Goal: Task Accomplishment & Management: Complete application form

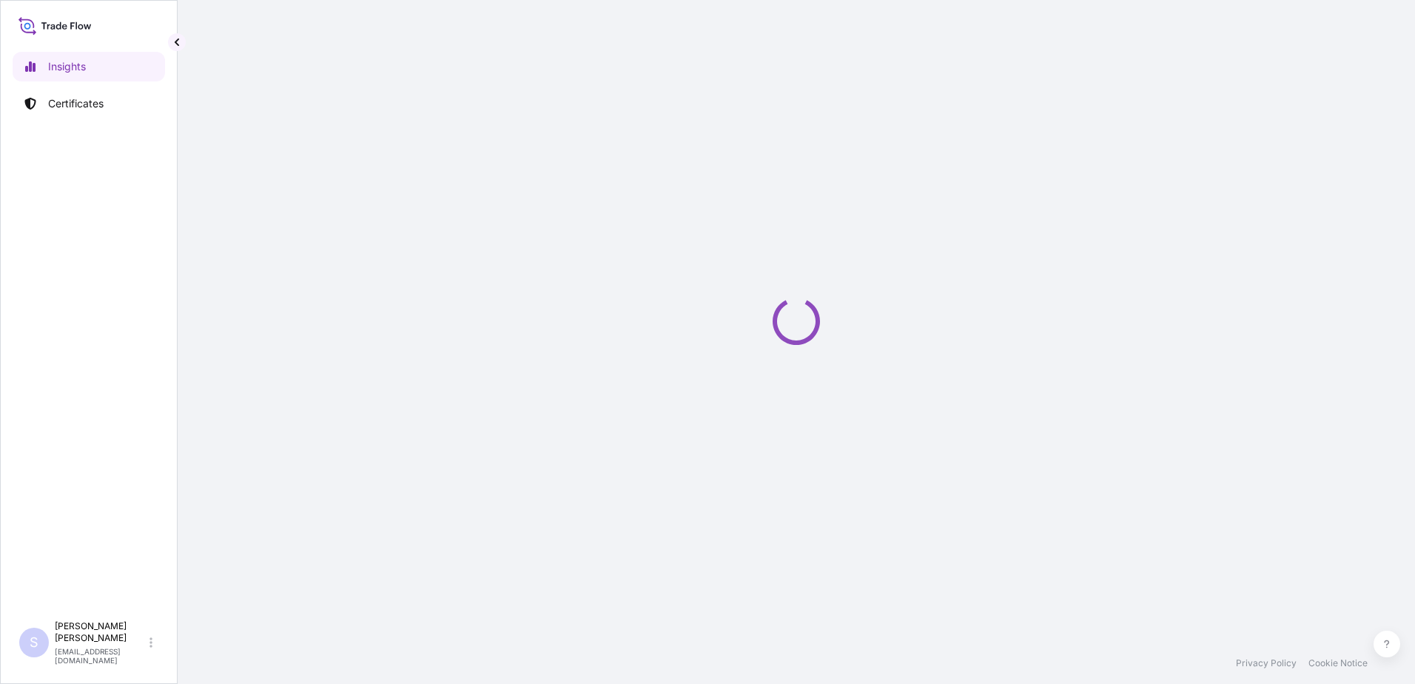
select select "2025"
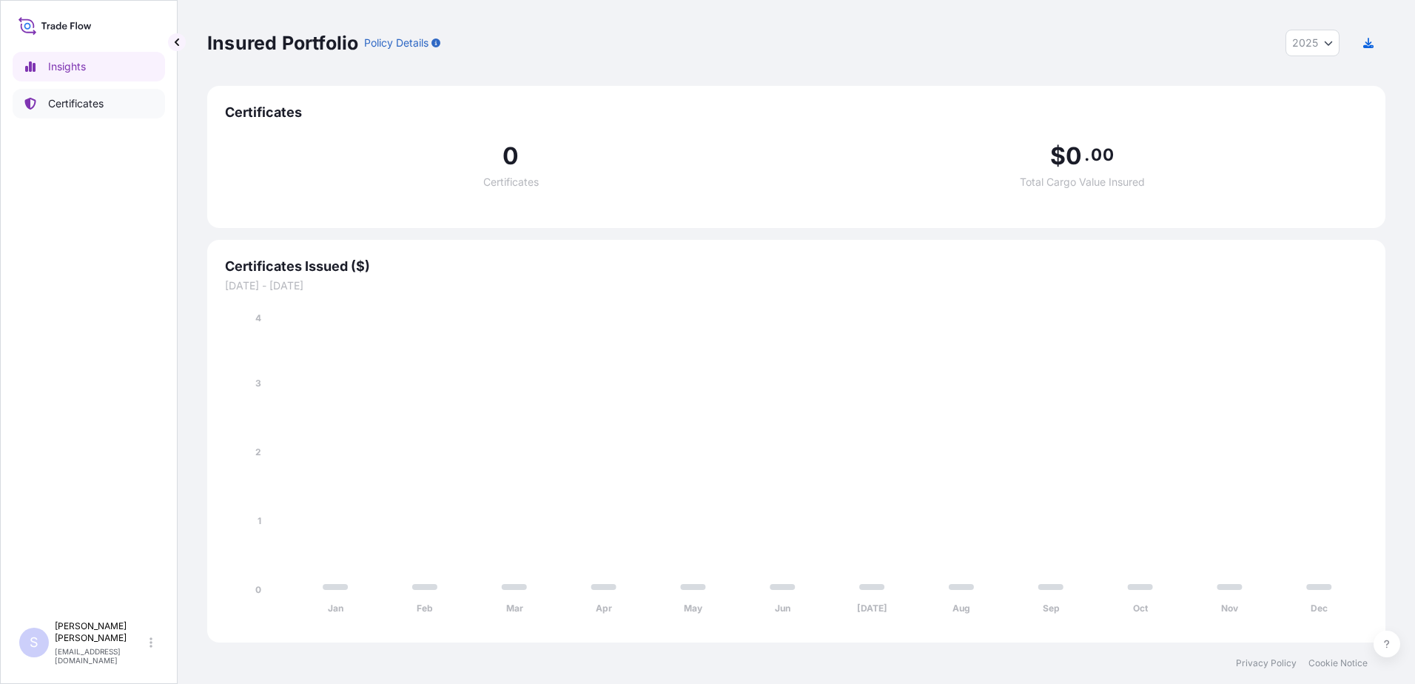
click at [129, 104] on link "Certificates" at bounding box center [89, 104] width 152 height 30
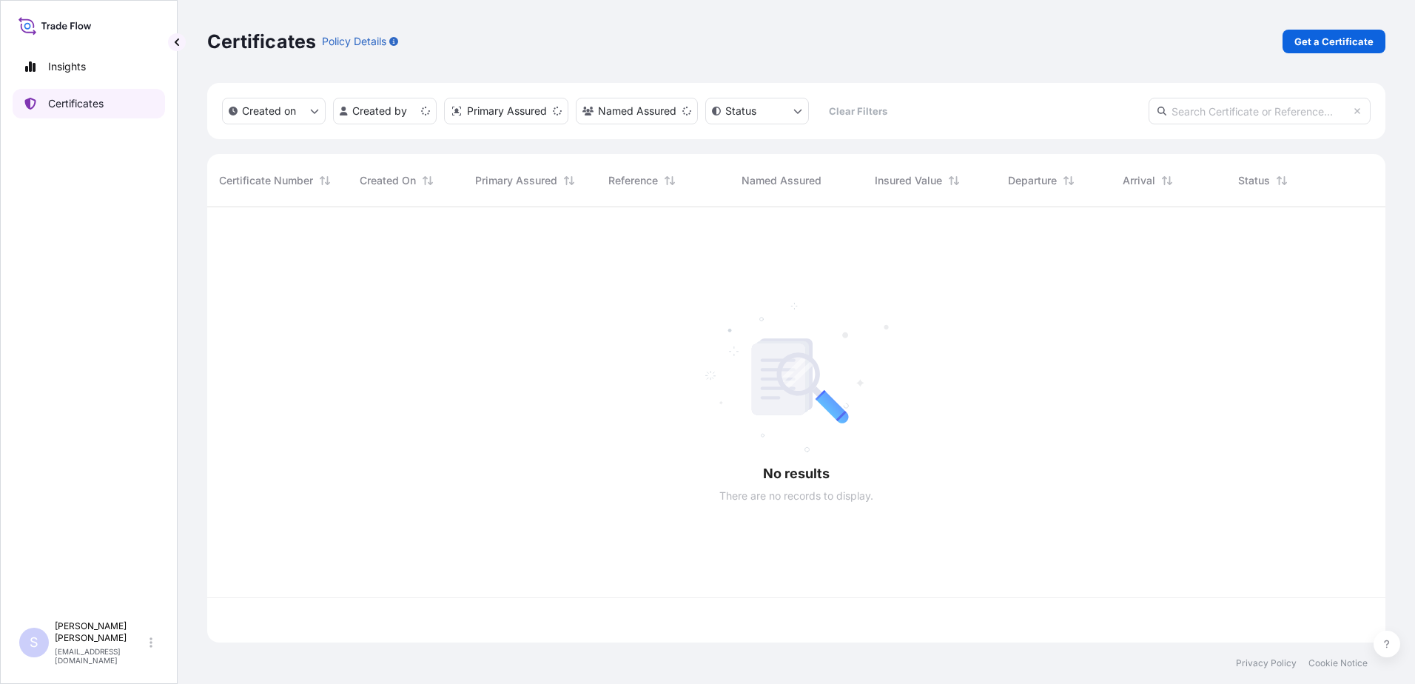
scroll to position [432, 1167]
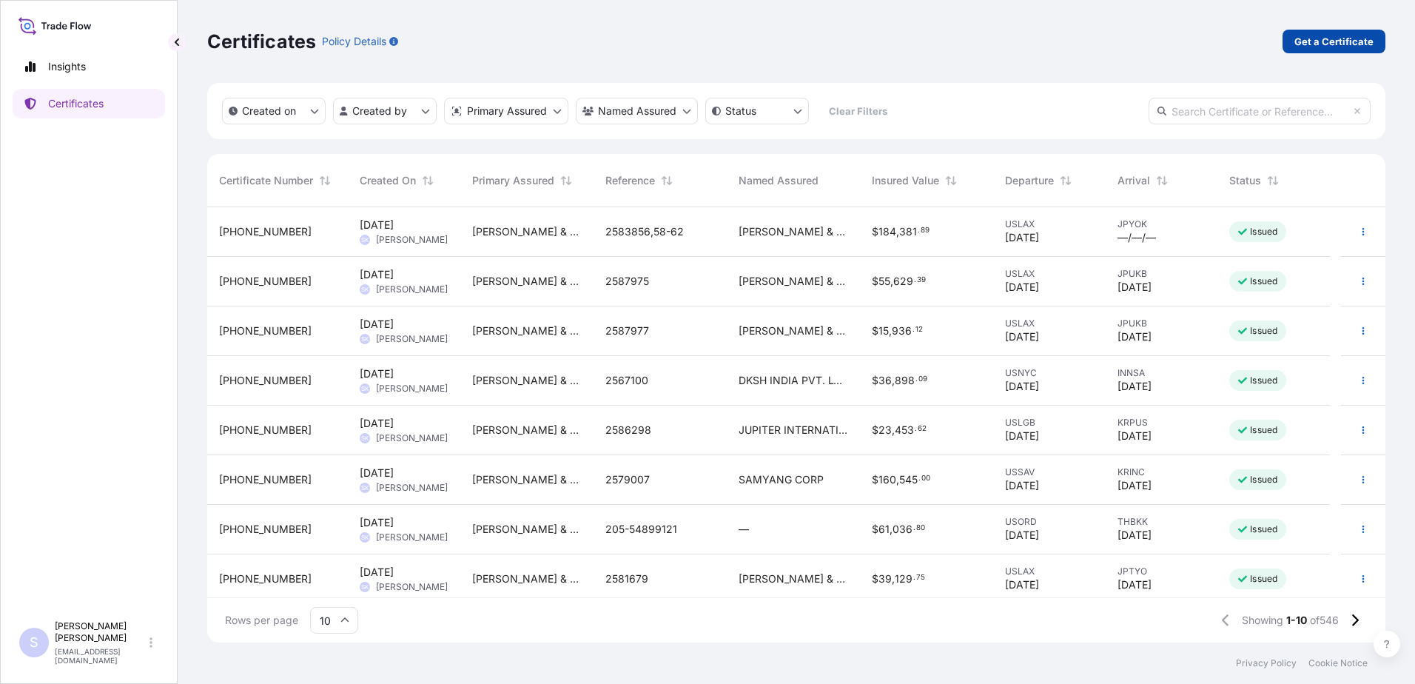
click at [1336, 36] on p "Get a Certificate" at bounding box center [1333, 41] width 79 height 15
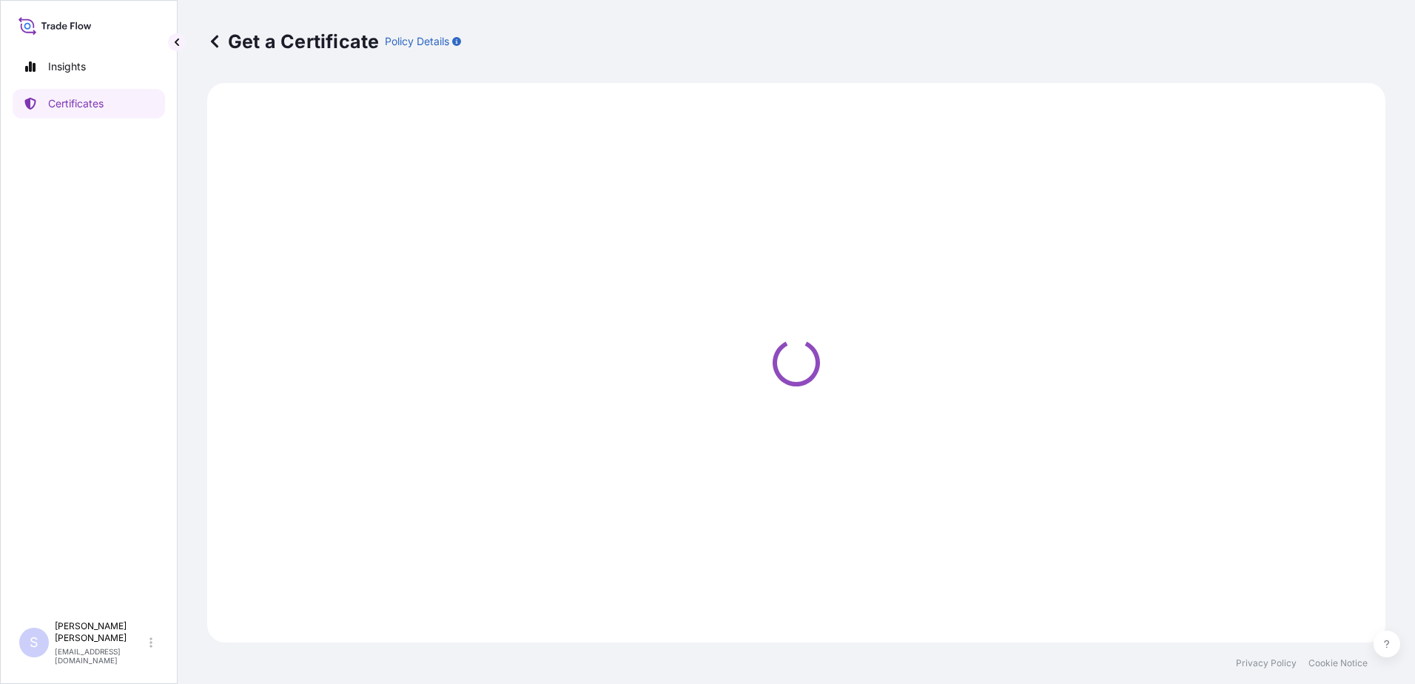
select select "Road / [GEOGRAPHIC_DATA]"
select select "Sea"
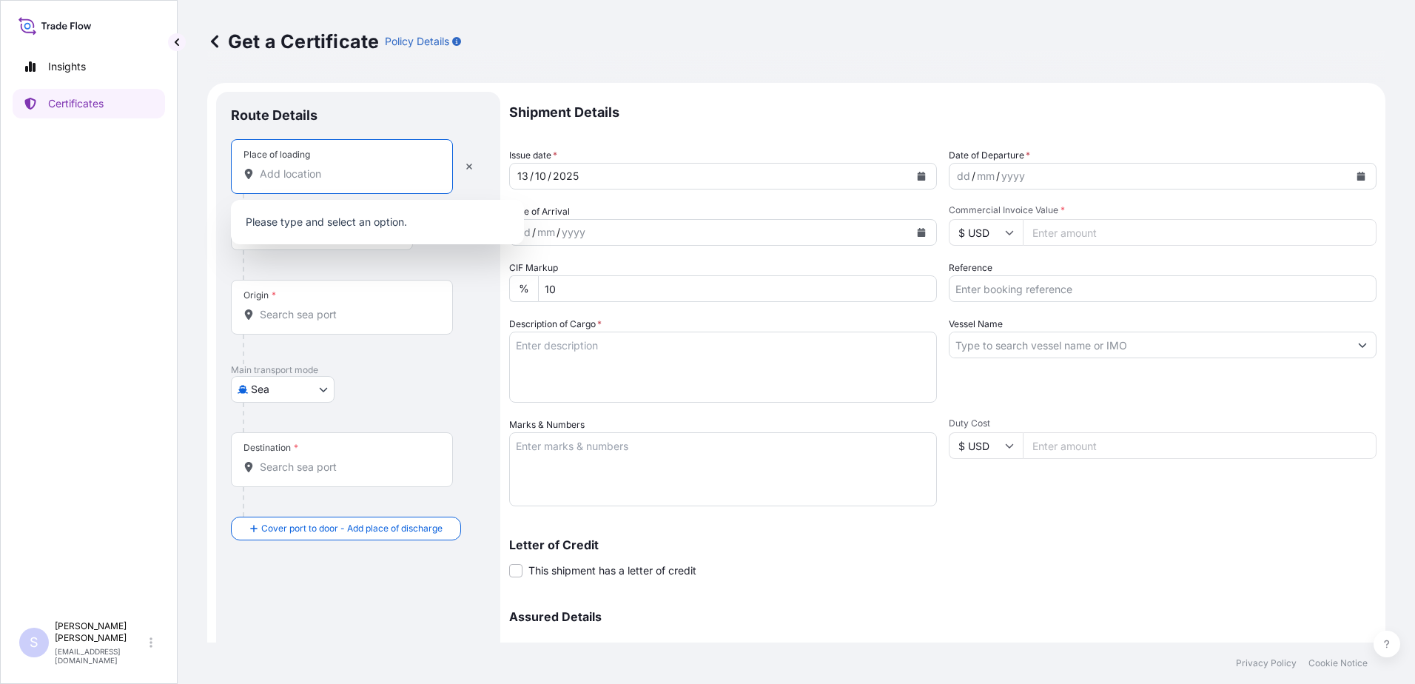
click at [299, 178] on input "Place of loading" at bounding box center [347, 173] width 175 height 15
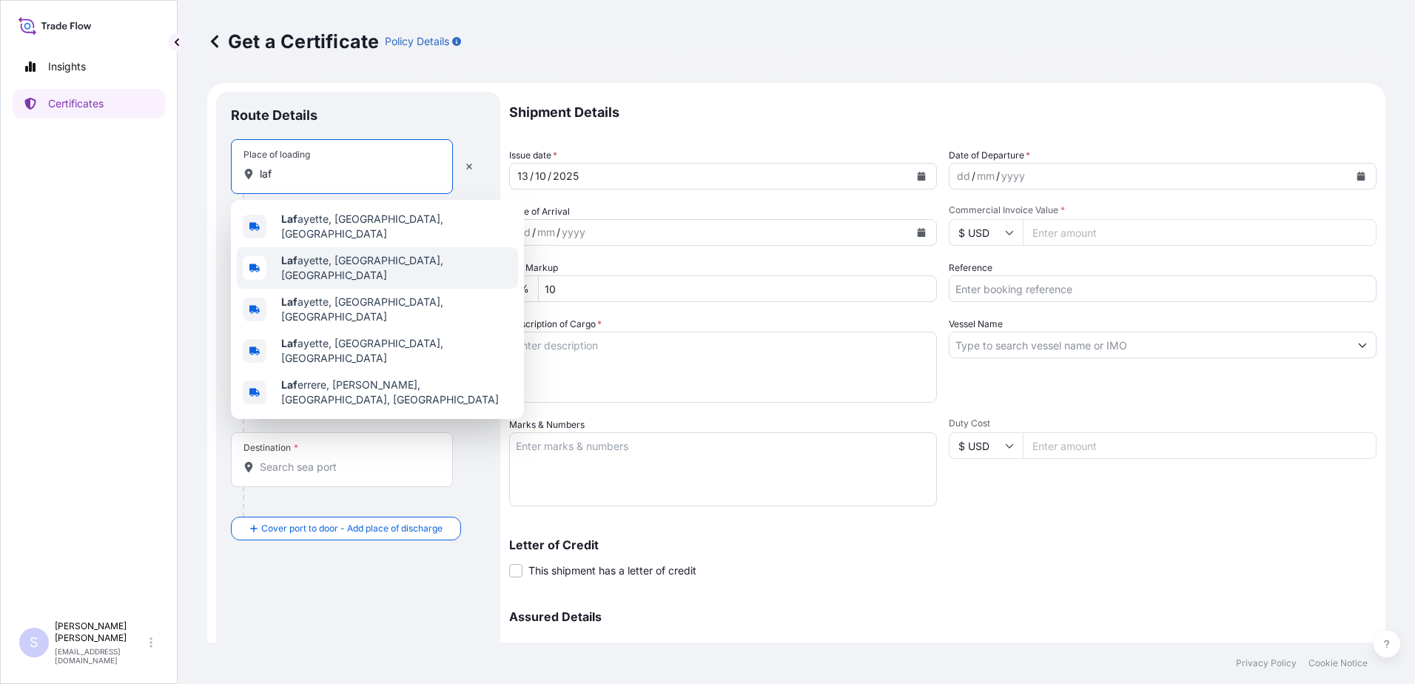
click at [338, 257] on span "Laf ayette, [GEOGRAPHIC_DATA], [GEOGRAPHIC_DATA]" at bounding box center [396, 268] width 231 height 30
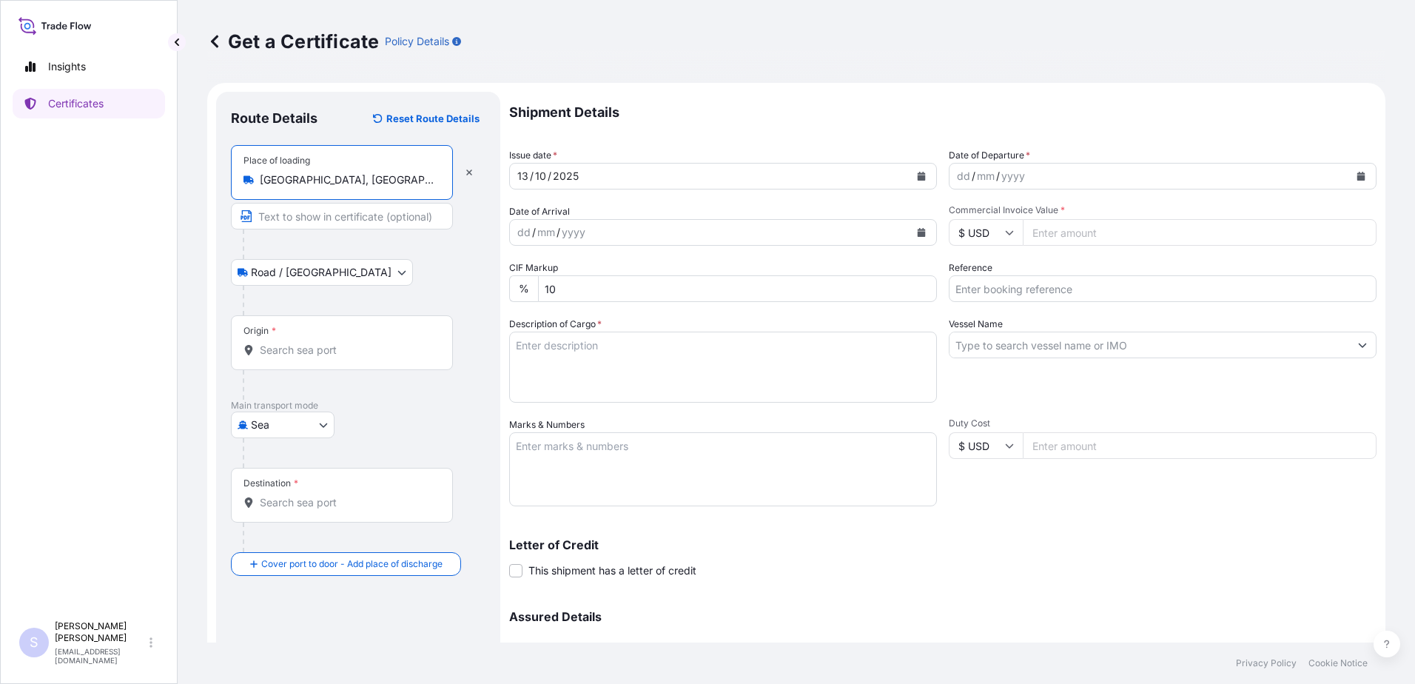
type input "[GEOGRAPHIC_DATA], [GEOGRAPHIC_DATA], [GEOGRAPHIC_DATA]"
click at [374, 250] on div at bounding box center [364, 244] width 243 height 30
click at [301, 275] on body "Insights Certificates S [PERSON_NAME] [EMAIL_ADDRESS][DOMAIN_NAME] Get a Certif…" at bounding box center [707, 342] width 1415 height 684
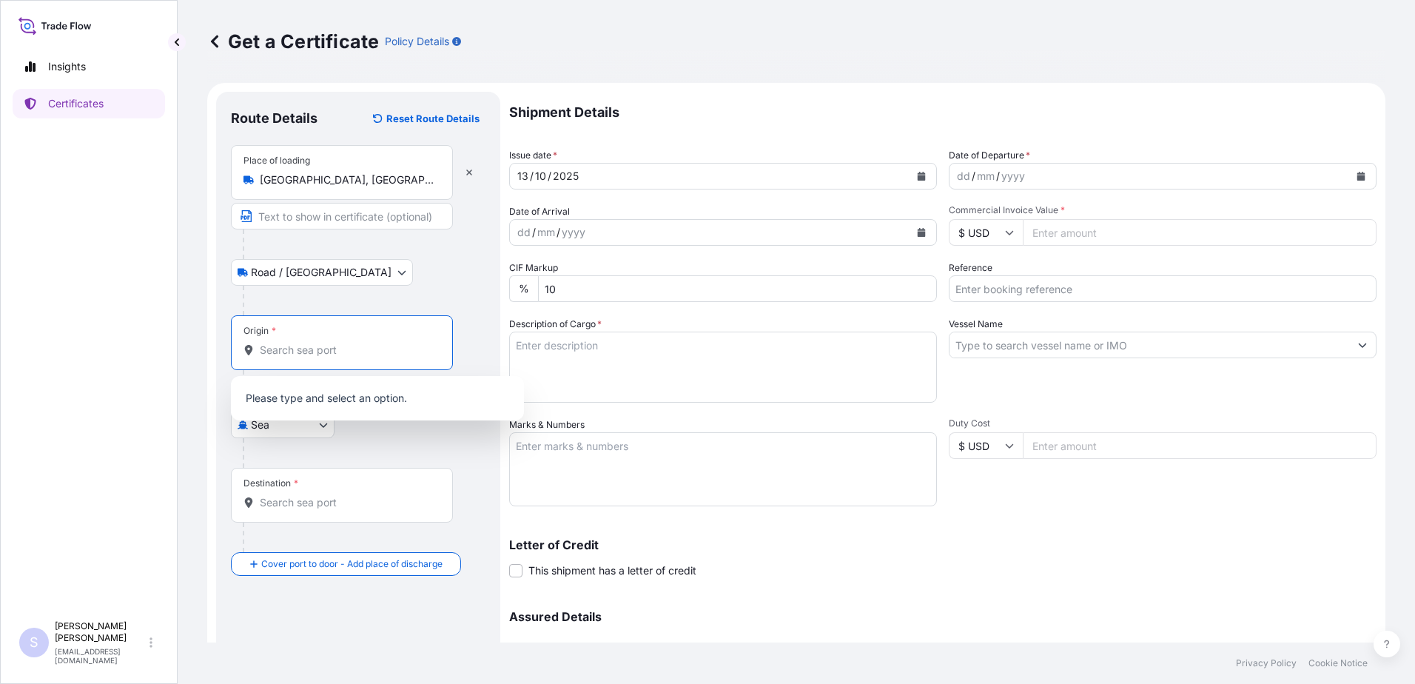
click at [293, 352] on input "Origin *" at bounding box center [347, 350] width 175 height 15
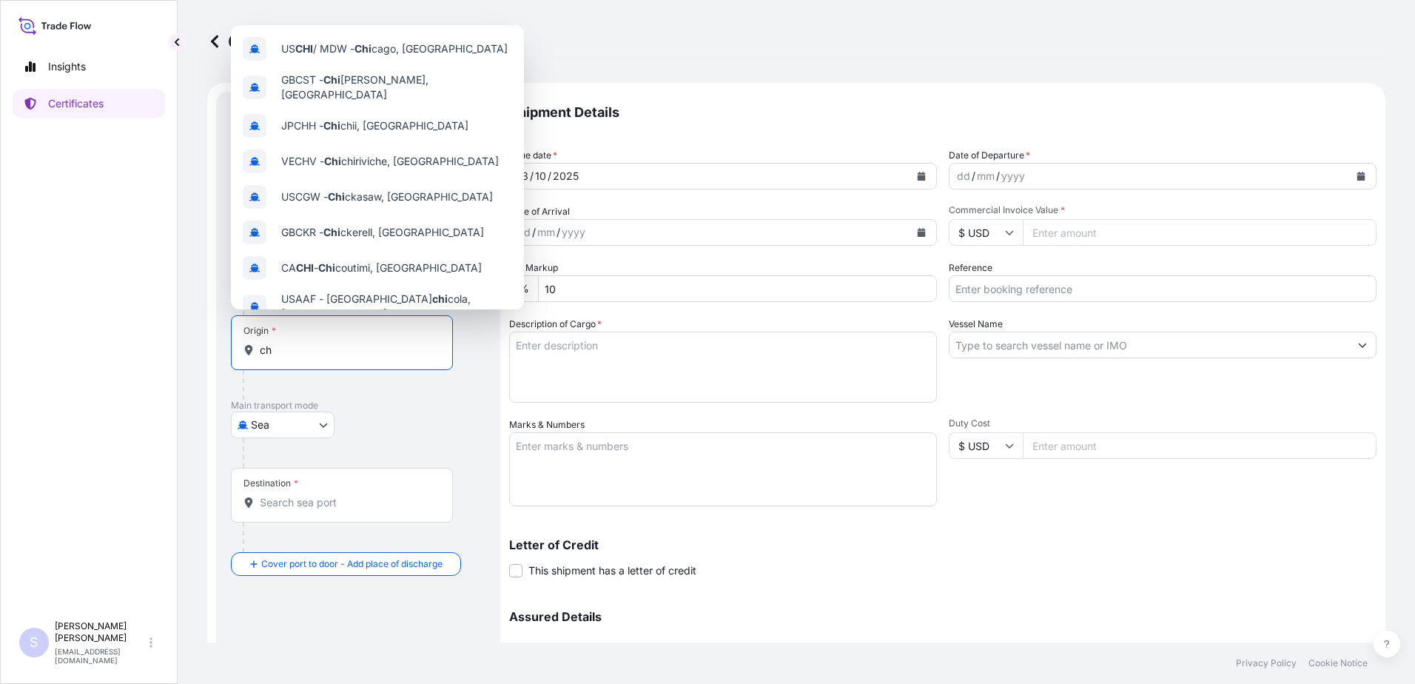
type input "c"
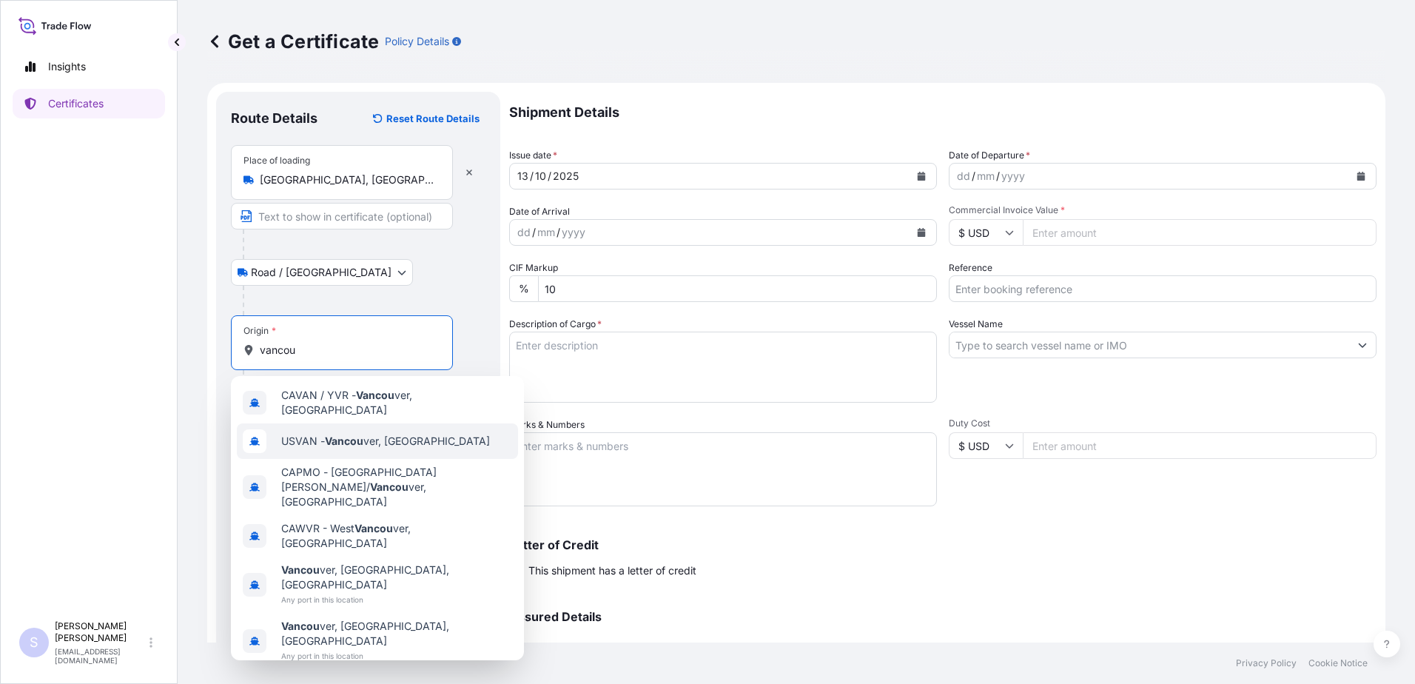
click at [411, 440] on span "USVAN - Vancou ver, [GEOGRAPHIC_DATA]" at bounding box center [385, 441] width 209 height 15
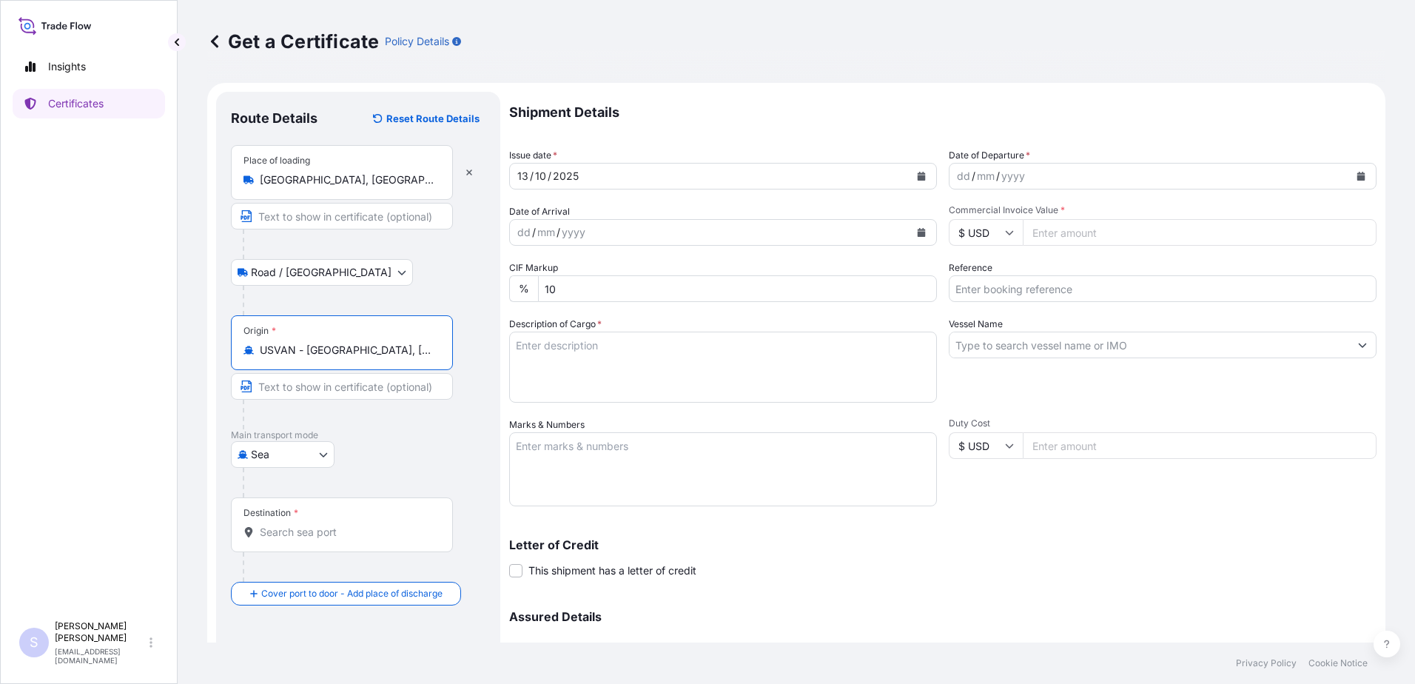
type input "USVAN - [GEOGRAPHIC_DATA], [GEOGRAPHIC_DATA]"
click at [443, 357] on div "Origin * [GEOGRAPHIC_DATA] - [GEOGRAPHIC_DATA], [GEOGRAPHIC_DATA]" at bounding box center [342, 342] width 222 height 55
click at [434, 357] on input "USVAN - [GEOGRAPHIC_DATA], [GEOGRAPHIC_DATA]" at bounding box center [347, 350] width 175 height 15
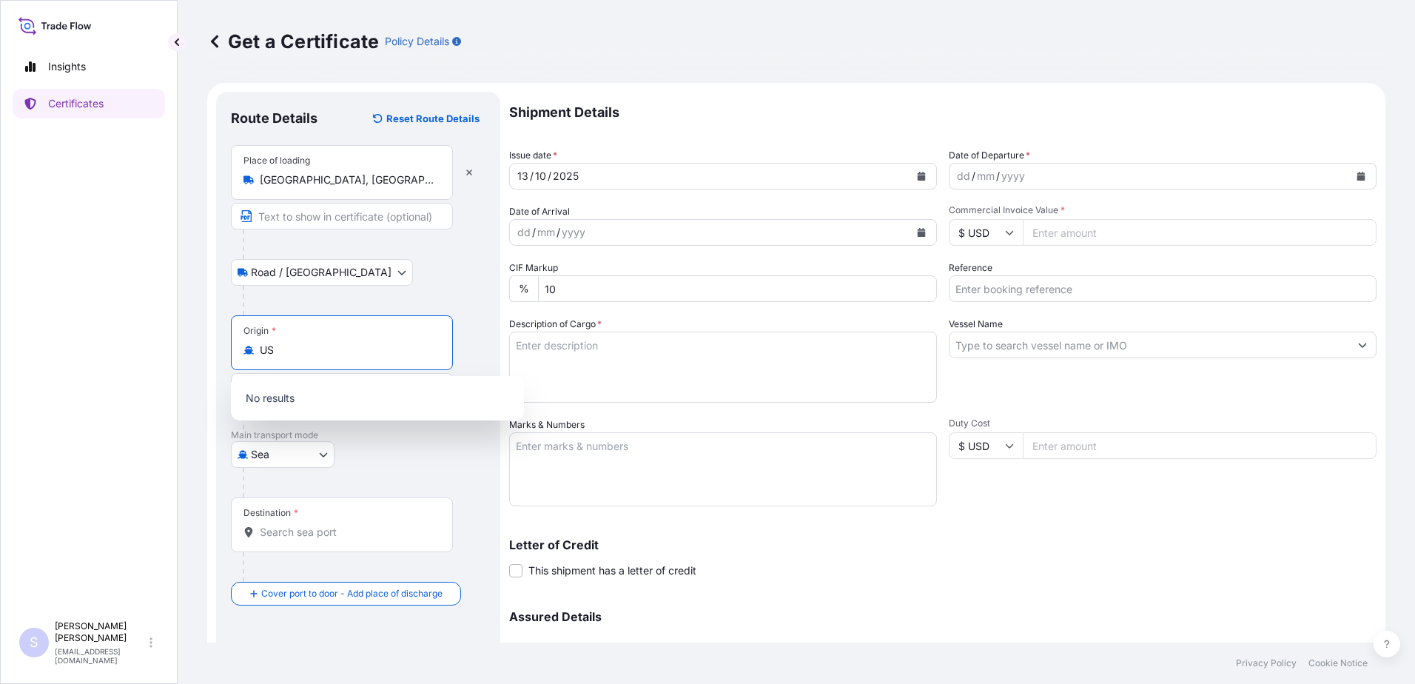
type input "U"
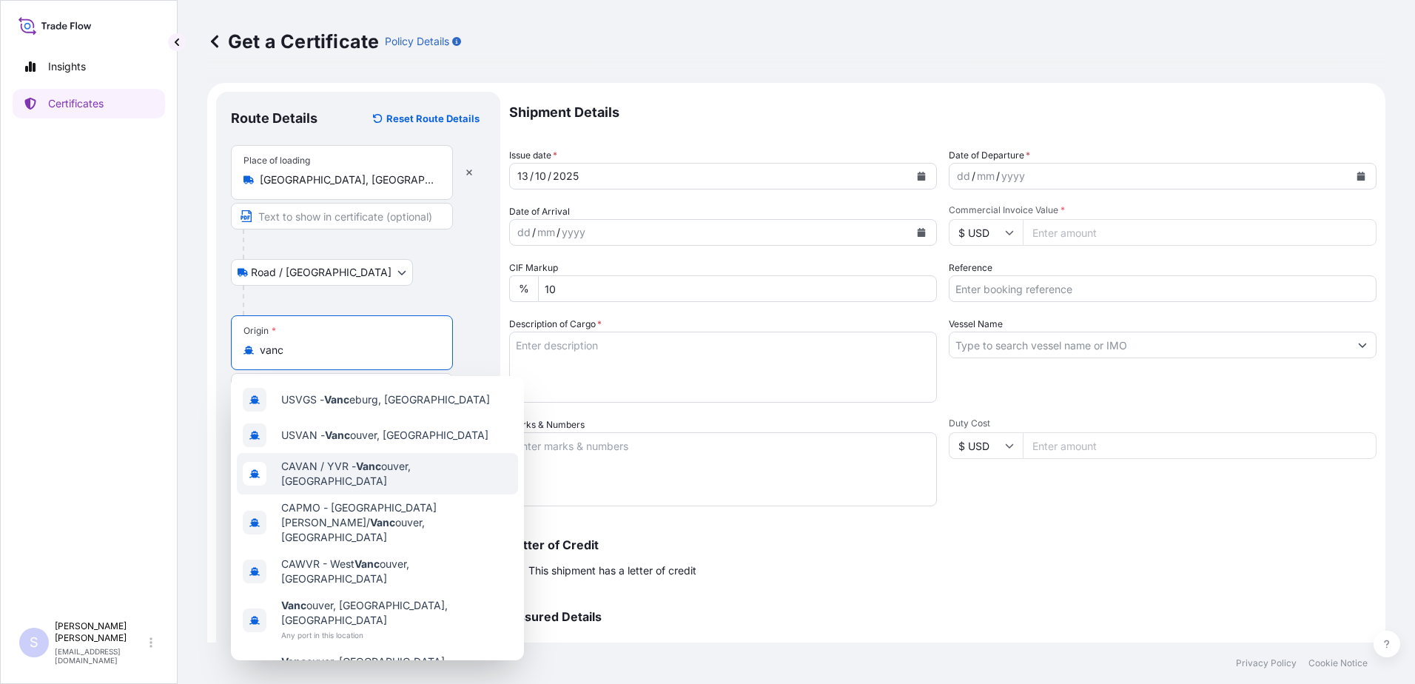
click at [452, 479] on div "CAVAN / YVR - Vanc ouver, [GEOGRAPHIC_DATA]" at bounding box center [377, 473] width 281 height 41
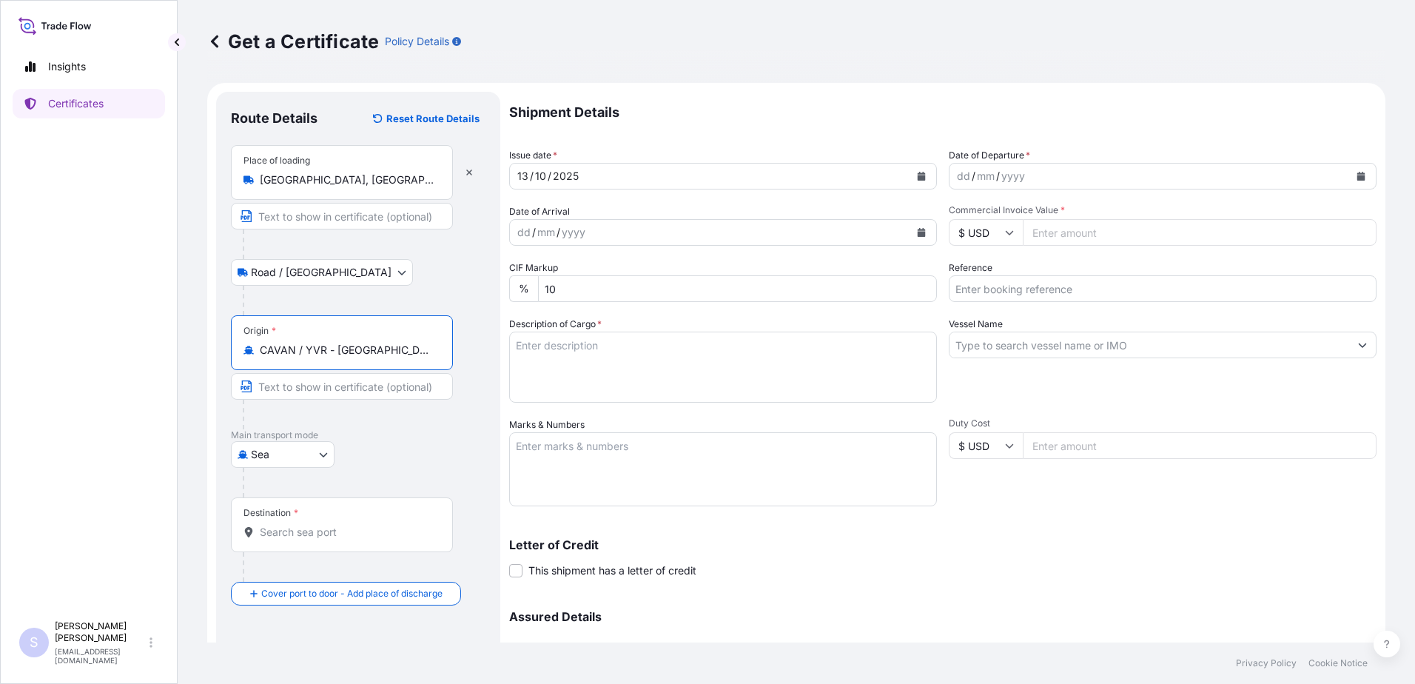
type input "CAVAN / YVR - [GEOGRAPHIC_DATA], [GEOGRAPHIC_DATA]"
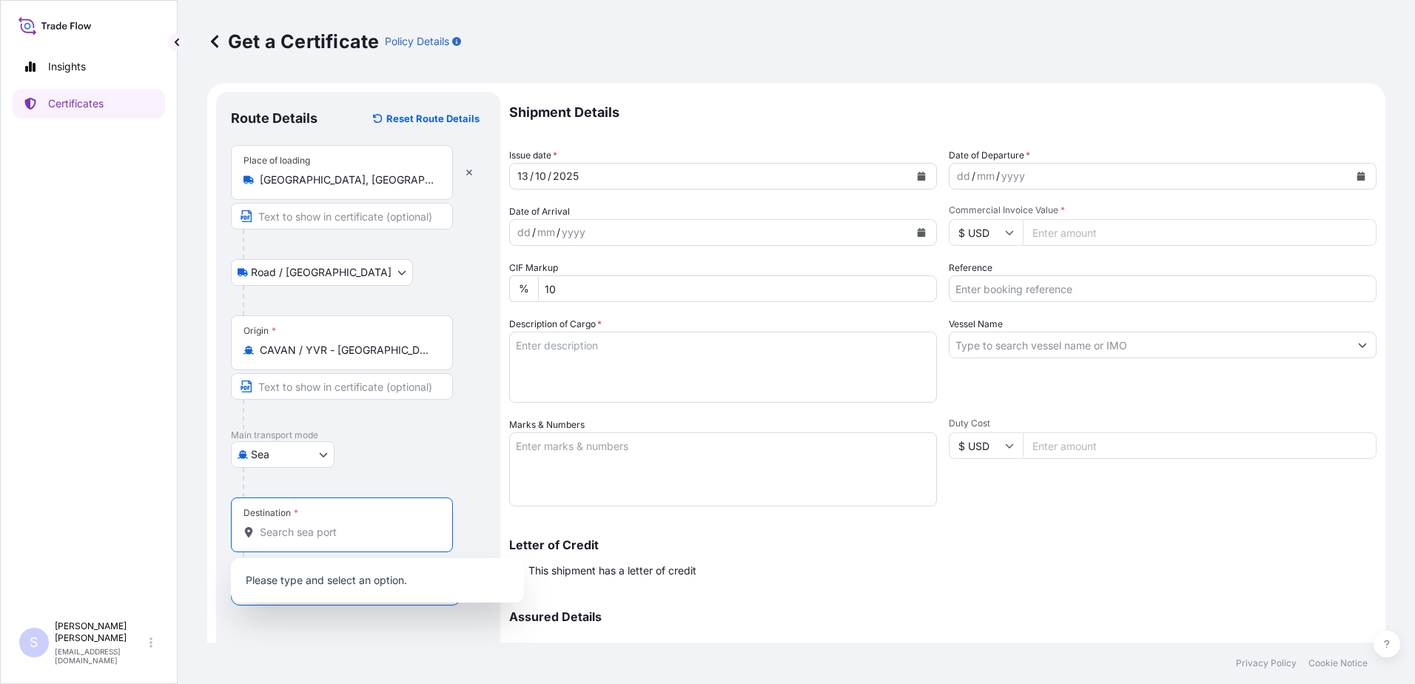
click at [291, 535] on input "Destination *" at bounding box center [347, 532] width 175 height 15
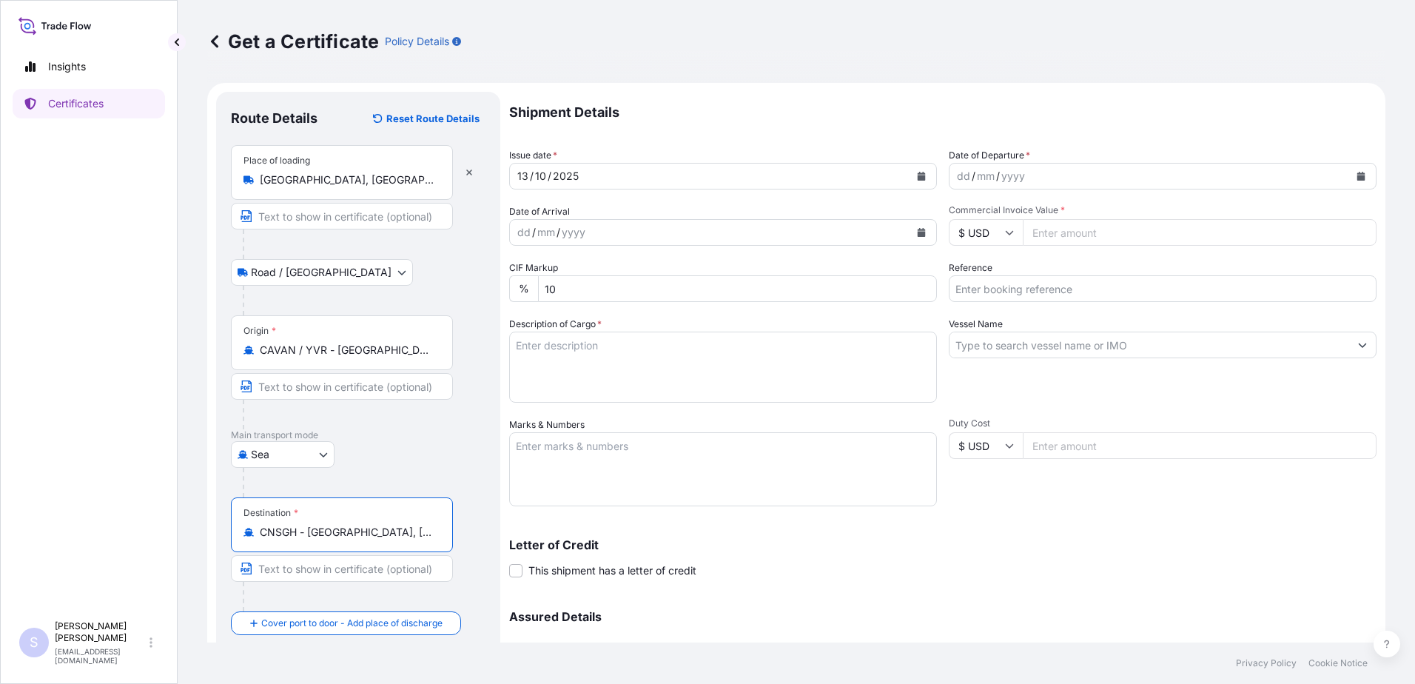
type input "CNSGH - [GEOGRAPHIC_DATA], [GEOGRAPHIC_DATA]"
click at [1067, 165] on div "dd / mm / yyyy" at bounding box center [1149, 176] width 400 height 27
click at [962, 174] on div "dd" at bounding box center [963, 176] width 16 height 18
click at [1356, 172] on icon "Calendar" at bounding box center [1360, 176] width 9 height 9
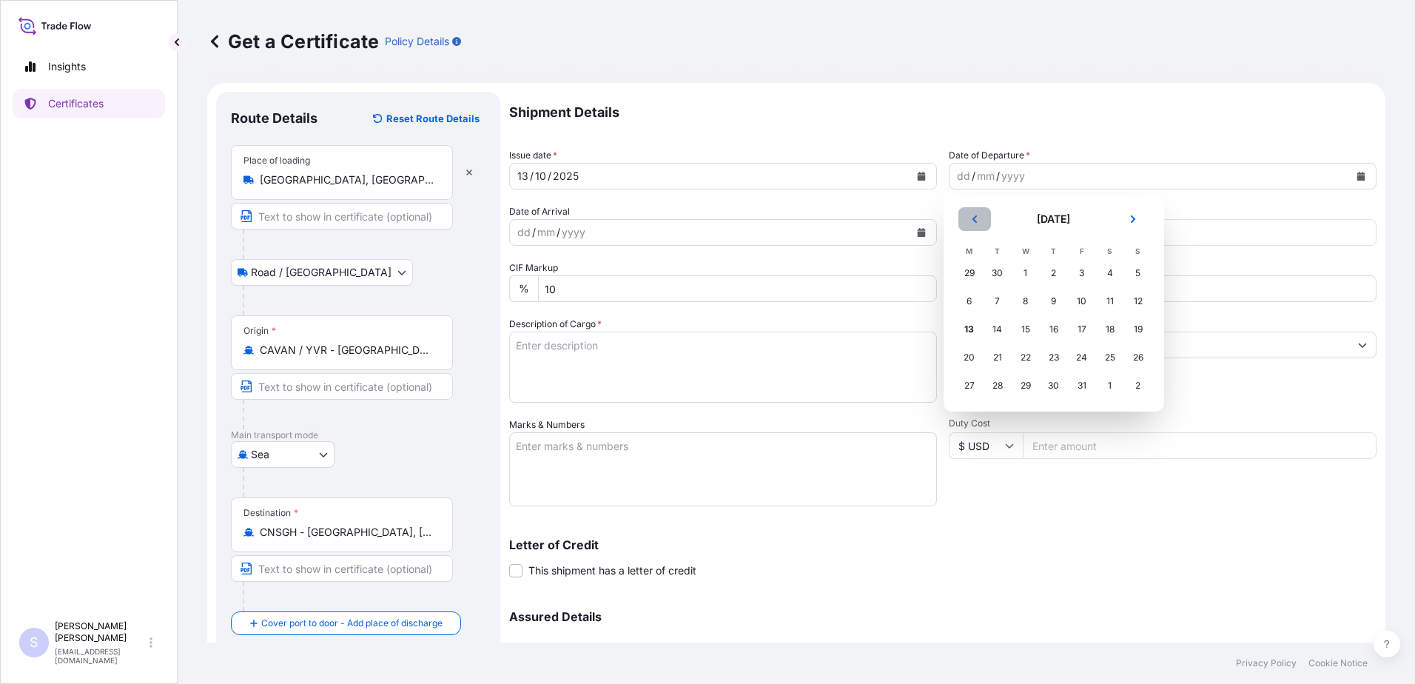
click at [982, 221] on button "Previous" at bounding box center [974, 219] width 33 height 24
click at [1004, 355] on div "23" at bounding box center [997, 357] width 27 height 27
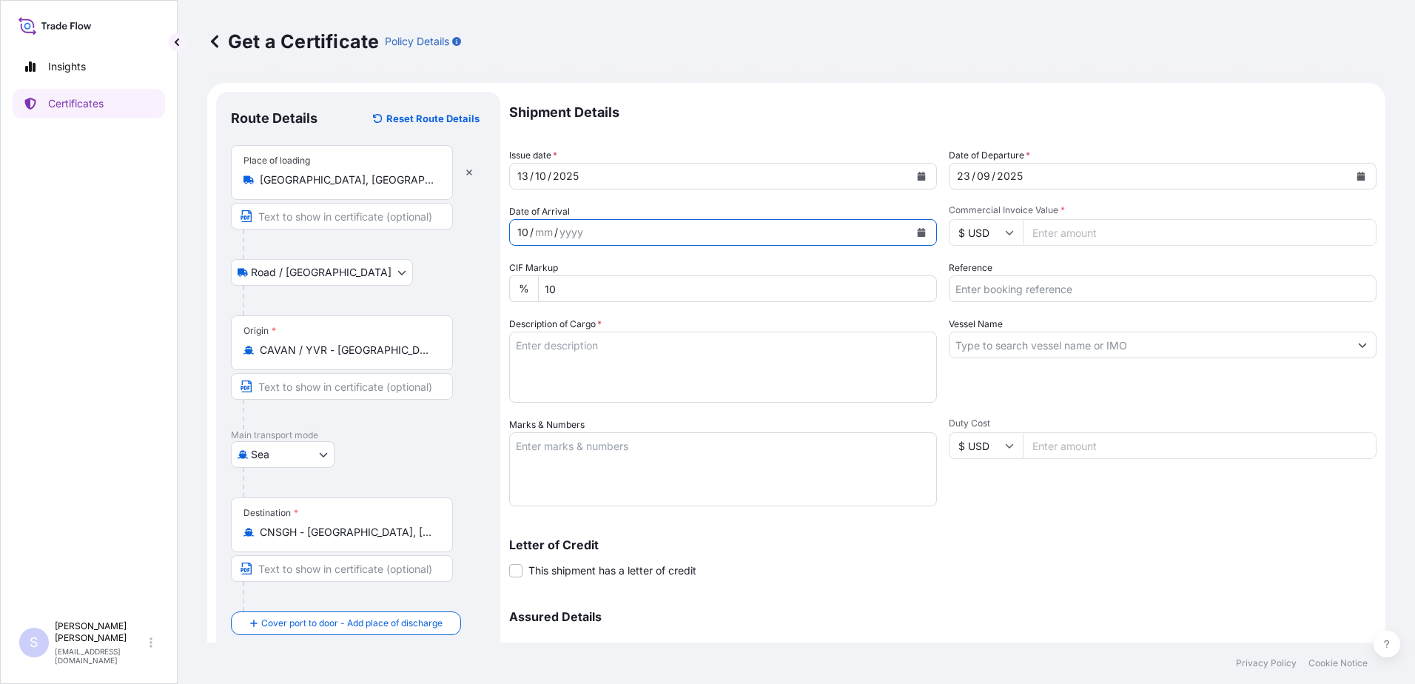
click at [909, 234] on button "Calendar" at bounding box center [921, 233] width 24 height 24
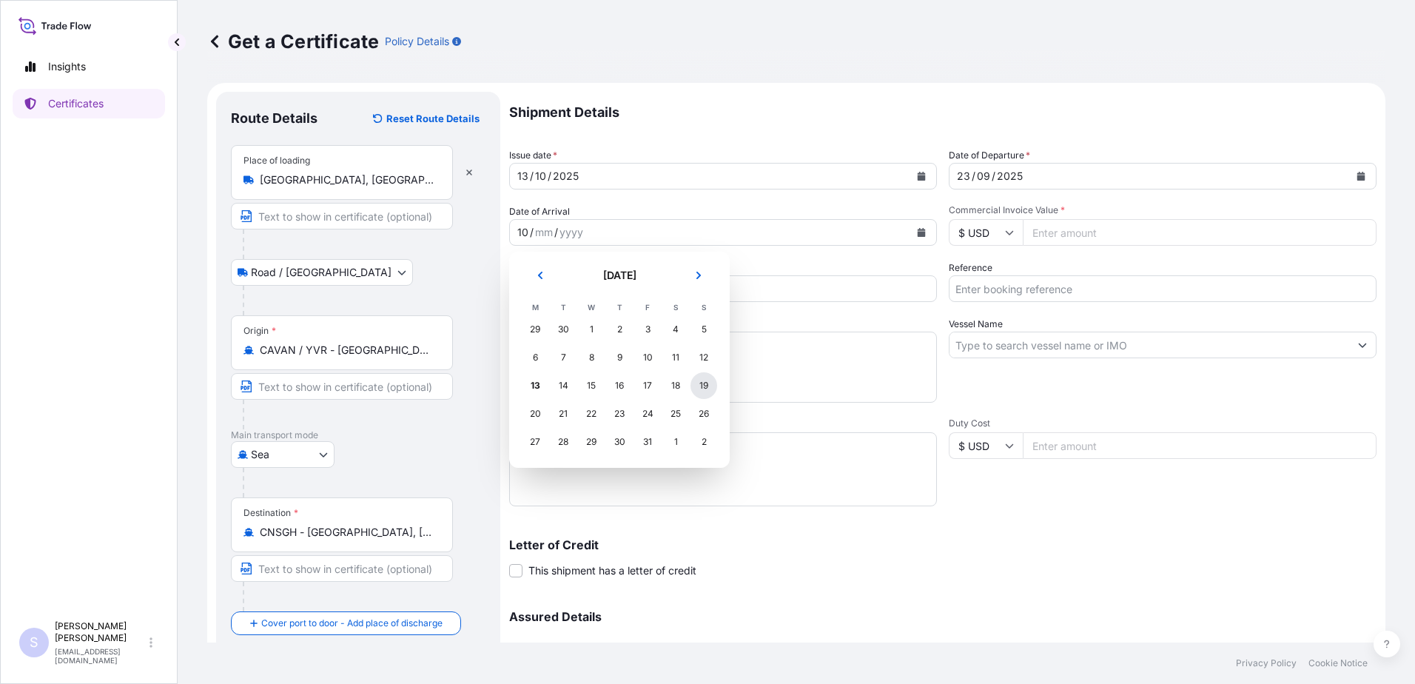
click at [702, 388] on div "19" at bounding box center [703, 385] width 27 height 27
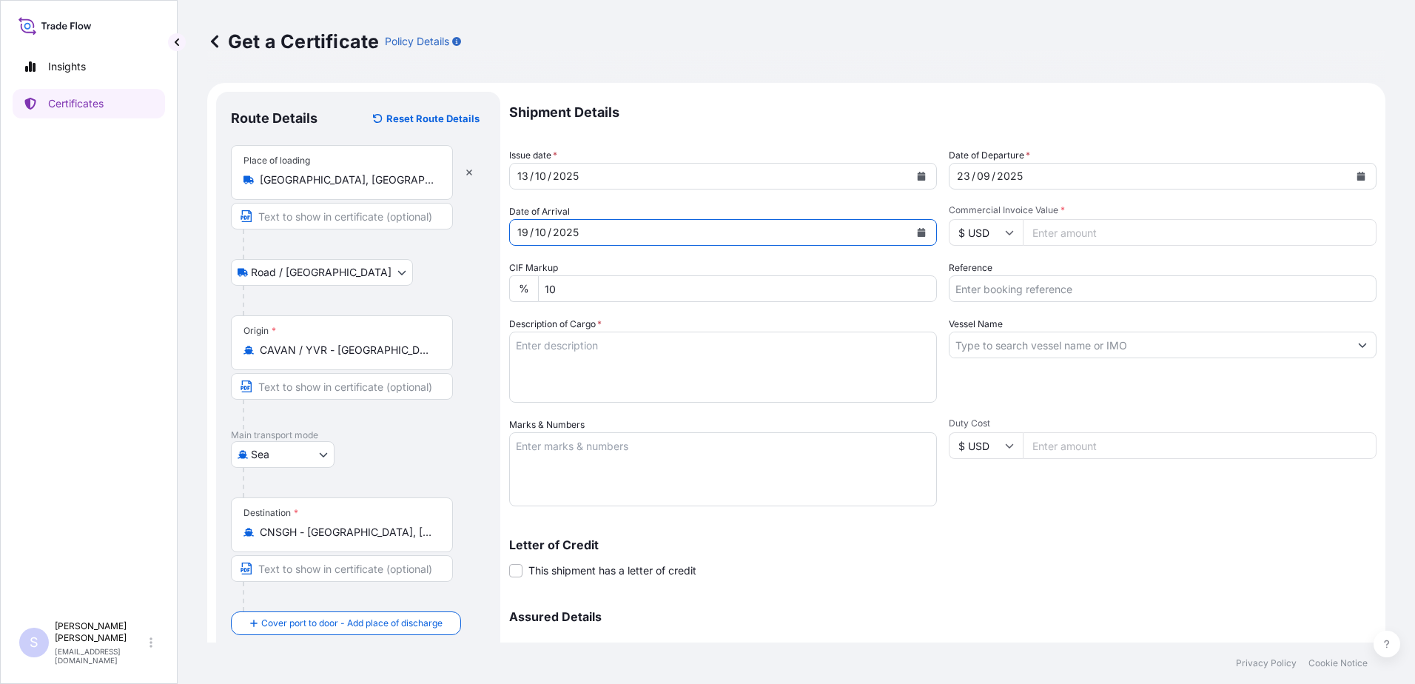
click at [1043, 232] on input "Commercial Invoice Value *" at bounding box center [1200, 232] width 354 height 27
paste input "13554.28"
type input "13554.28"
click at [1034, 294] on input "Reference" at bounding box center [1163, 288] width 428 height 27
click at [997, 290] on input "Reference" at bounding box center [1163, 288] width 428 height 27
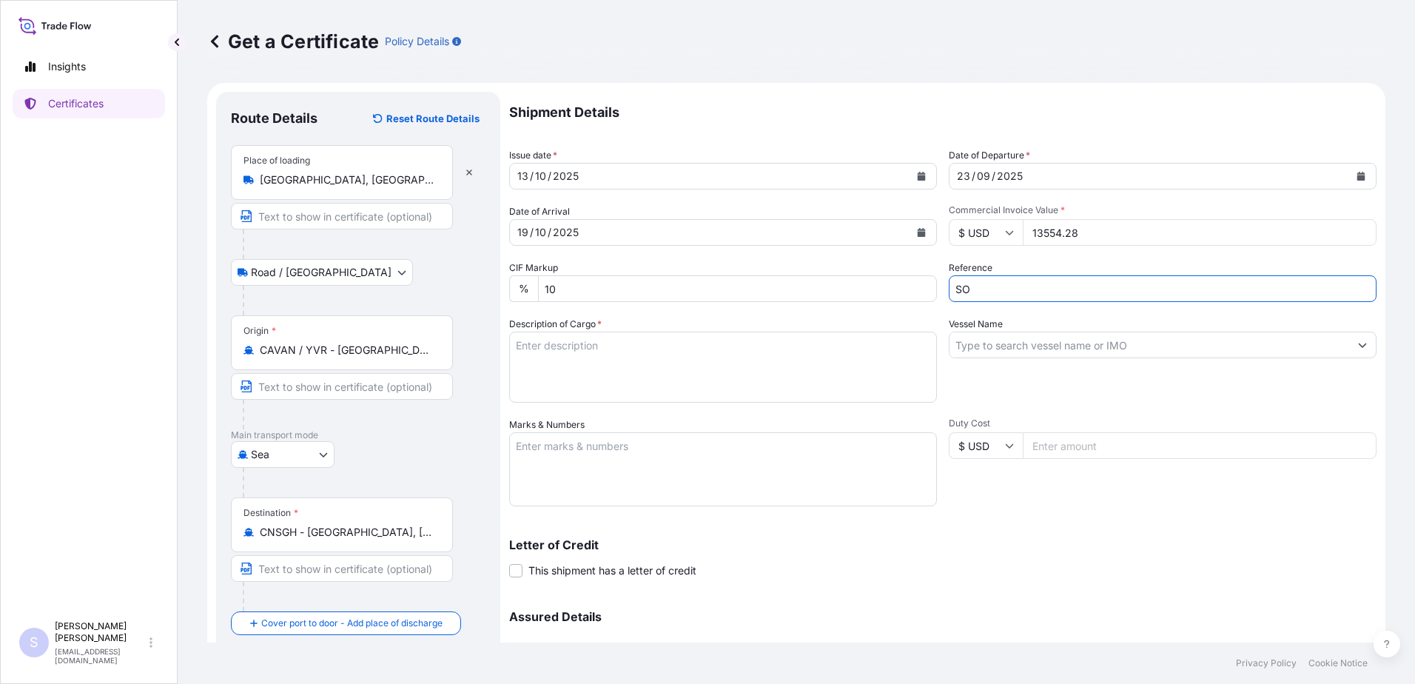
paste input "2577275,76,82-85,90,93-95"
type input "SO 2577275,76,82-85,90,93-95"
click at [1249, 292] on input "SO 2577275,76,82-85,90,93-95" at bounding box center [1163, 288] width 428 height 27
drag, startPoint x: 1114, startPoint y: 286, endPoint x: 905, endPoint y: 293, distance: 209.5
click at [905, 293] on div "Shipment Details Issue date * [DATE] Date of Departure * [DATE] Date of Arrival…" at bounding box center [942, 416] width 867 height 649
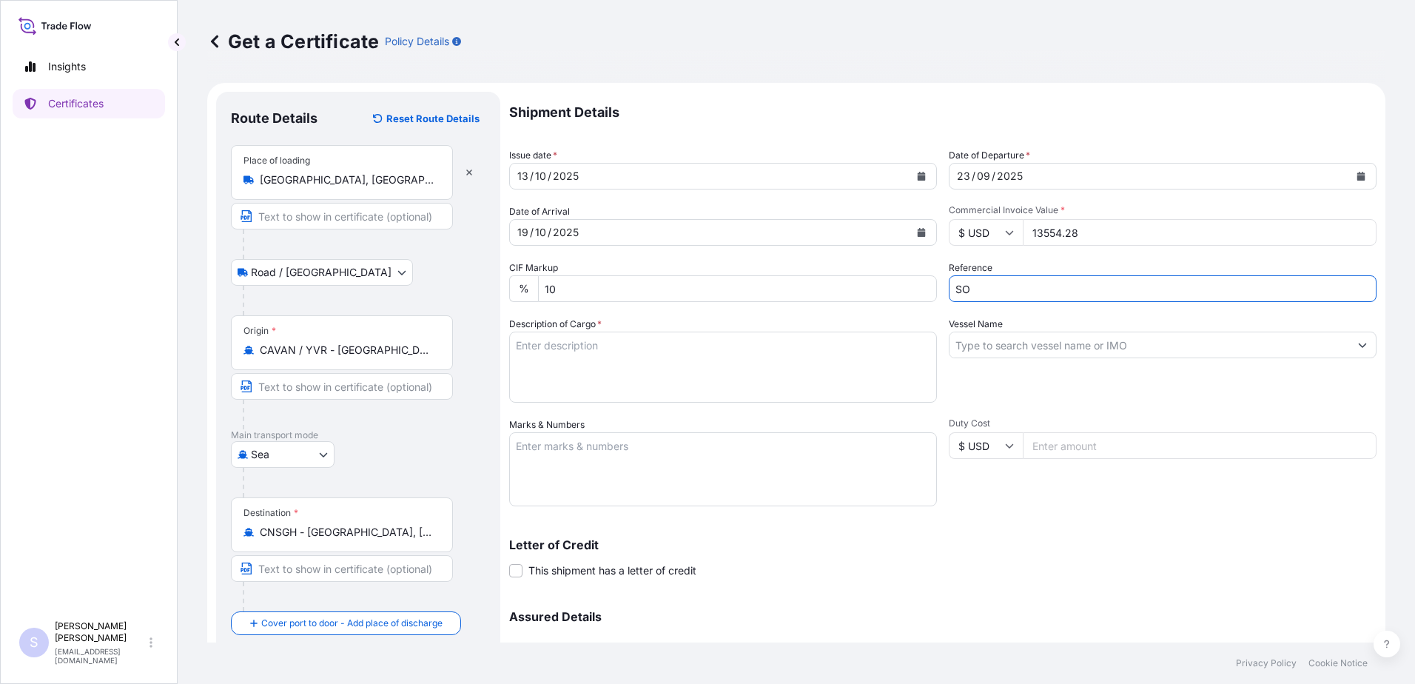
paste input "2577275,76,82-85,90,93-95"
click at [1142, 293] on input "SO 2577275,76,82-85,90,93-95 PO" at bounding box center [1163, 288] width 428 height 27
paste input "PO 4400626365 - 74"
type input "SO 2577275,76,82-85,90,93-95 PO PO 4400626365 - 74"
click at [1005, 346] on input "Vessel Name" at bounding box center [1149, 345] width 400 height 27
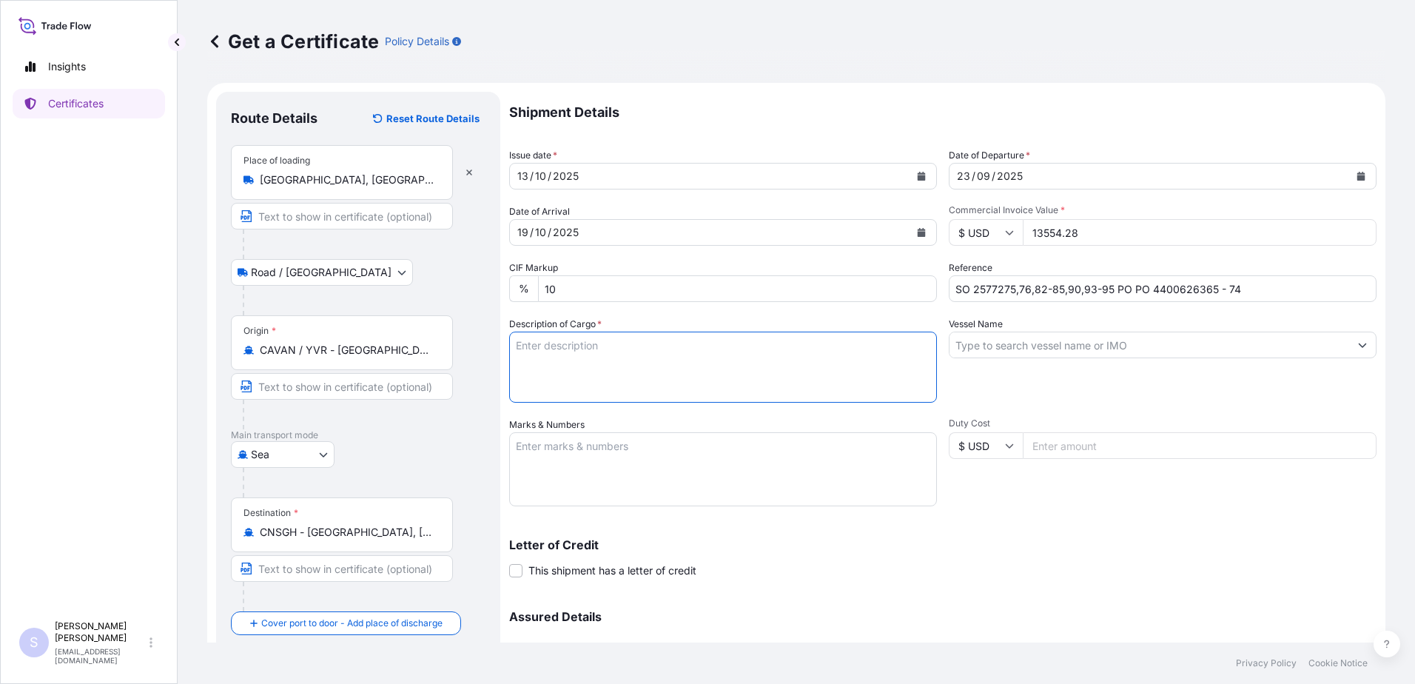
click at [573, 349] on textarea "Description of Cargo *" at bounding box center [723, 367] width 428 height 71
click at [577, 451] on textarea "Marks & Numbers" at bounding box center [723, 469] width 428 height 74
paste textarea "KRYSTAR 300 CRYSTALLINE FRUCTOSE PACKED ON 20 PALLETS PER CONTAINER GOODS ARE O…"
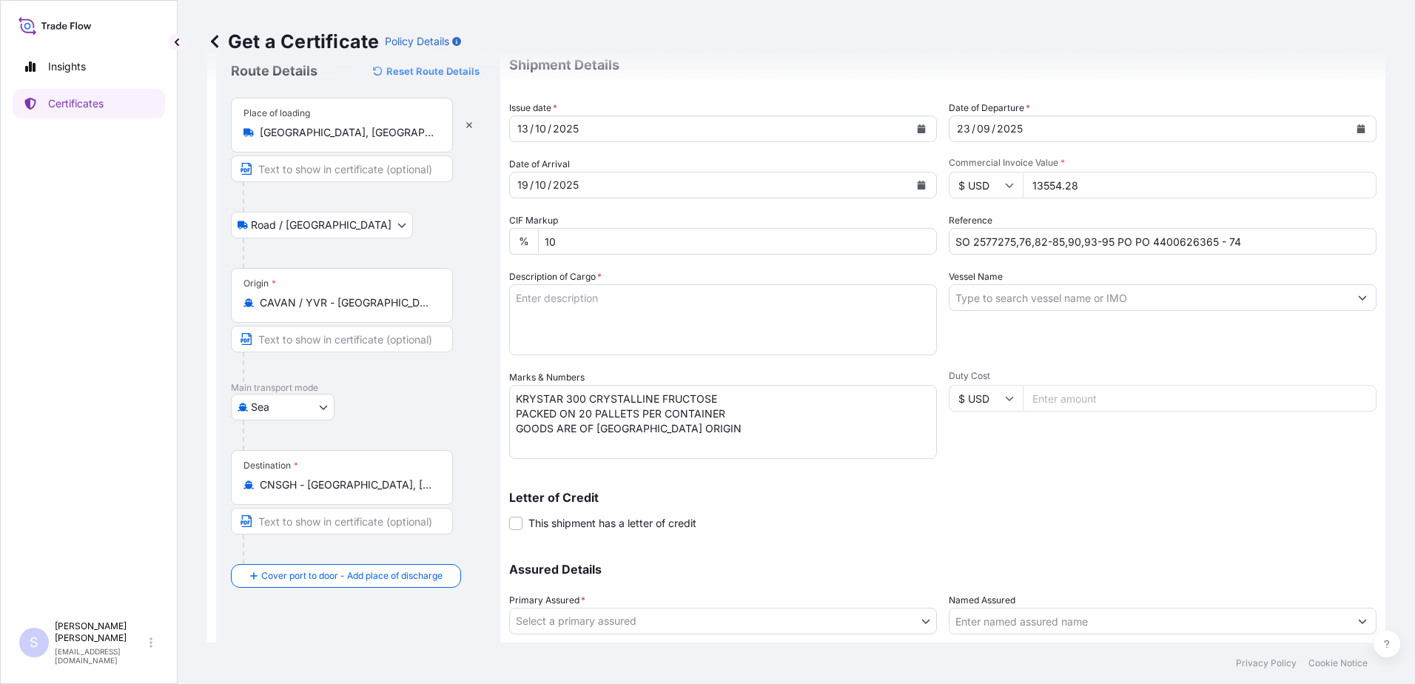
scroll to position [74, 0]
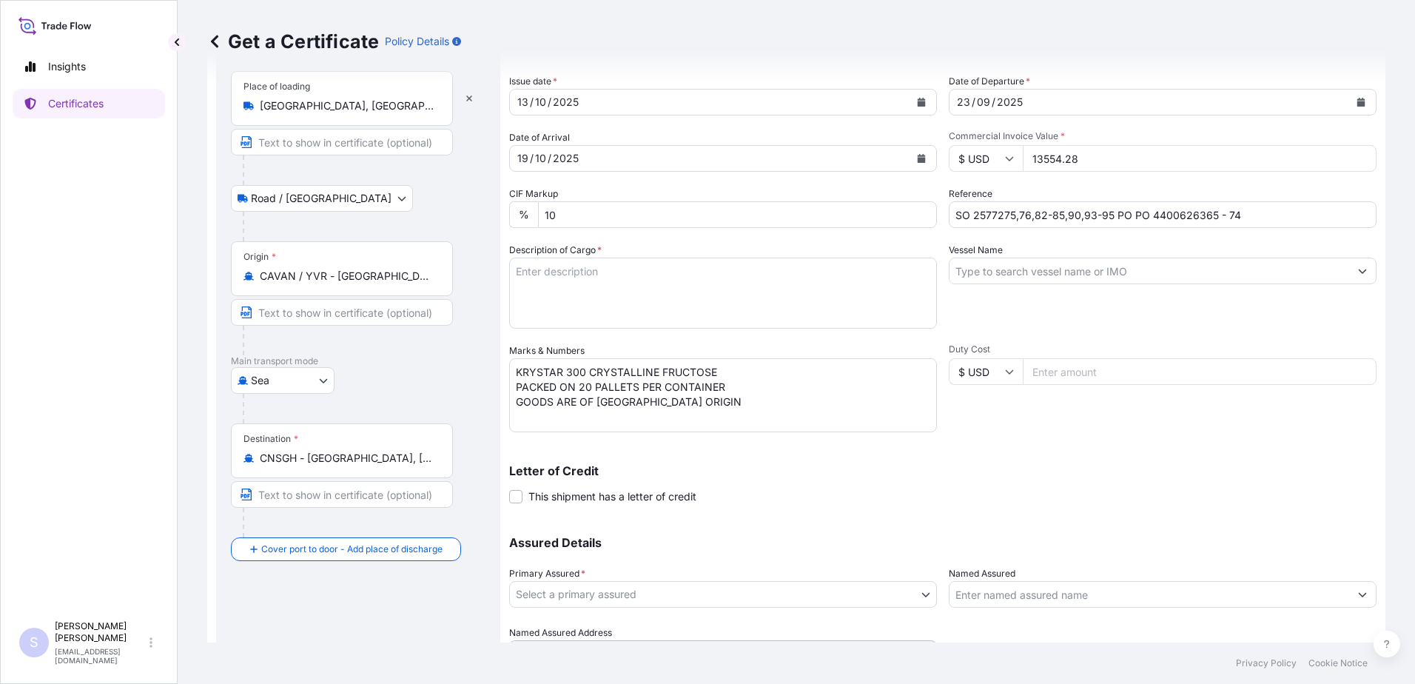
click at [513, 371] on textarea "KRYSTAR 300 CRYSTALLINE FRUCTOSE PACKED ON 20 PALLETS PER CONTAINER GOODS ARE O…" at bounding box center [723, 395] width 428 height 74
type textarea "700 BAGS of KRYSTAR 300 CRYSTALLINE FRUCTOSE PACKED ON 20 PALLETS PER CONTAINER…"
click at [1106, 367] on input "Duty Cost" at bounding box center [1200, 371] width 354 height 27
click at [1001, 272] on input "Vessel Name" at bounding box center [1149, 271] width 400 height 27
click at [1085, 371] on input "Duty Cost" at bounding box center [1200, 371] width 354 height 27
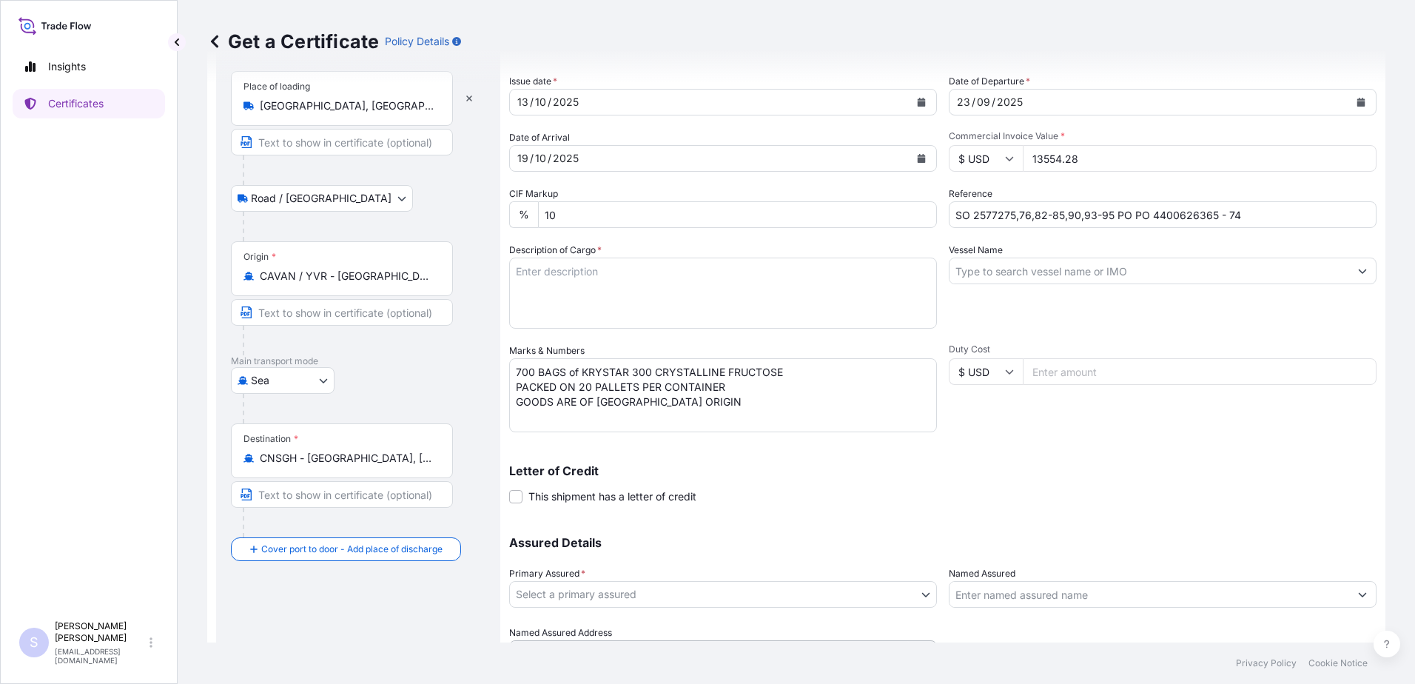
drag, startPoint x: 1069, startPoint y: 369, endPoint x: 1038, endPoint y: 366, distance: 30.4
click at [1038, 366] on input "Duty Cost" at bounding box center [1200, 371] width 354 height 27
click at [1054, 266] on input "Vessel Name" at bounding box center [1149, 271] width 400 height 27
paste input "MSC JAVELIN IX 12/W"
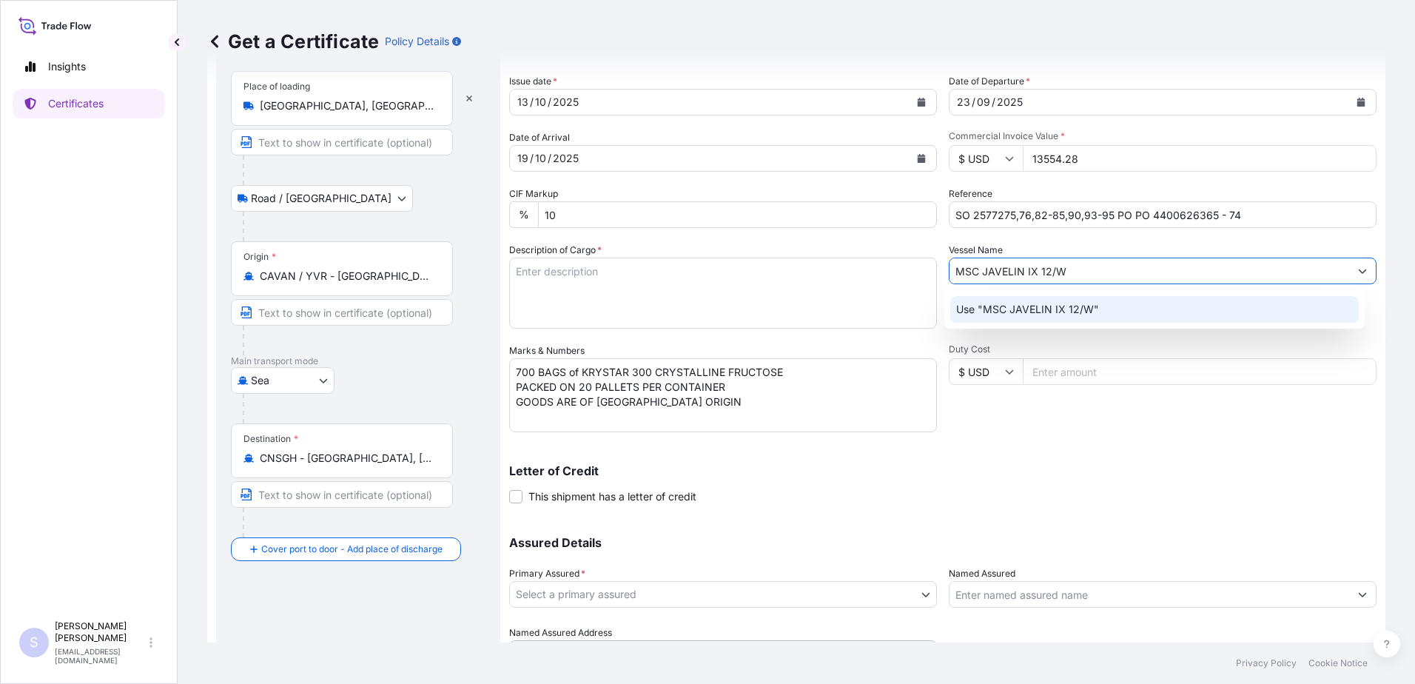
click at [1072, 312] on p "Use "MSC JAVELIN IX 12/W"" at bounding box center [1027, 309] width 143 height 15
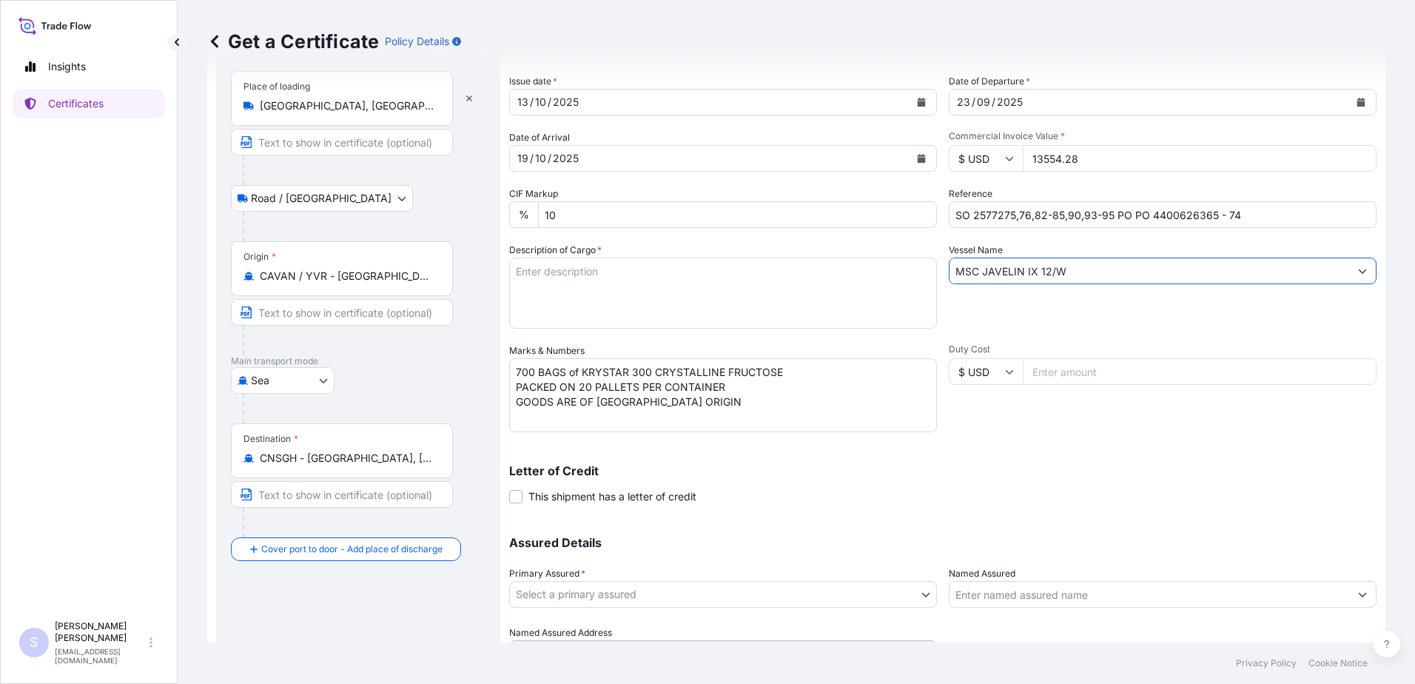
click at [1080, 269] on input "MSC JAVELIN IX 12/W" at bounding box center [1149, 271] width 400 height 27
click at [1067, 273] on input "MSC JAVELIN IX 12/W" at bounding box center [1149, 271] width 400 height 27
type input "MSC JAVELIN IX 12/W"
click at [1069, 309] on div "Vessel Name MSC JAVELIN IX 12/W" at bounding box center [1163, 286] width 428 height 86
click at [1069, 266] on input "MSC JAVELIN IX 12/W" at bounding box center [1149, 271] width 400 height 27
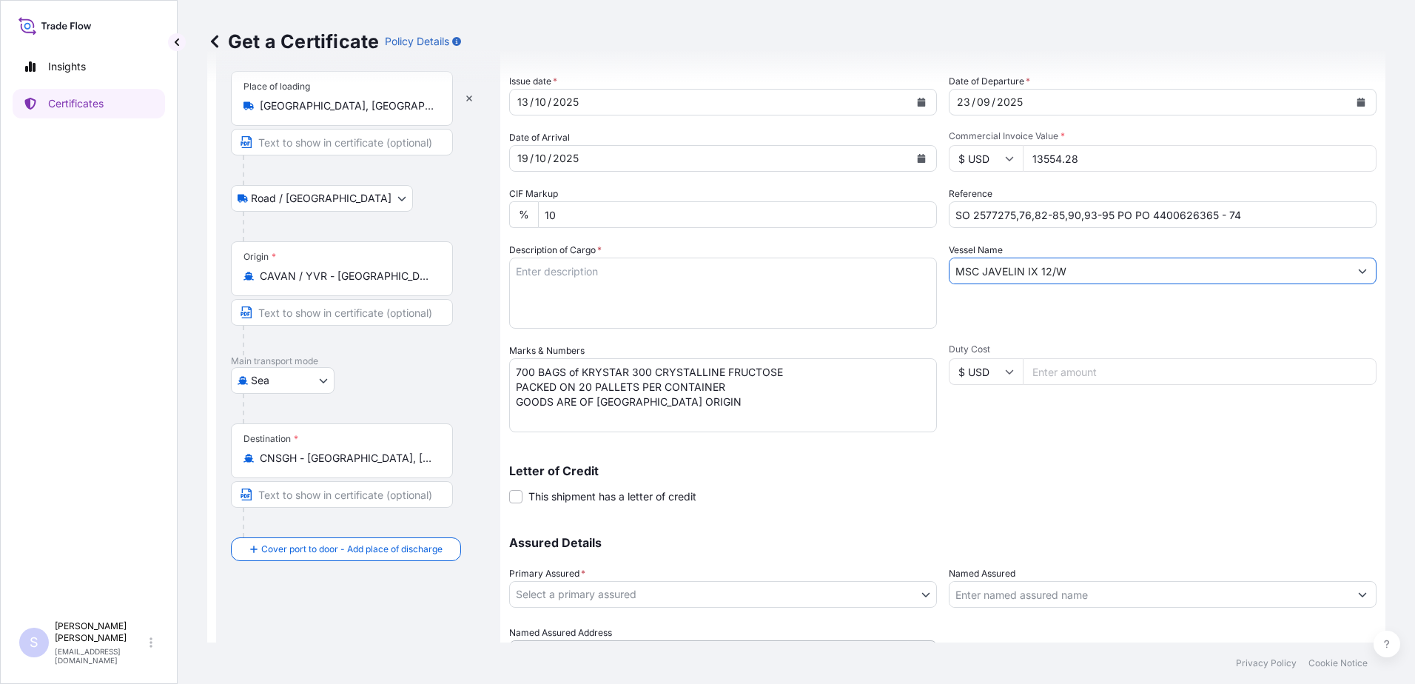
click at [1358, 269] on icon "Show suggestions" at bounding box center [1362, 270] width 9 height 9
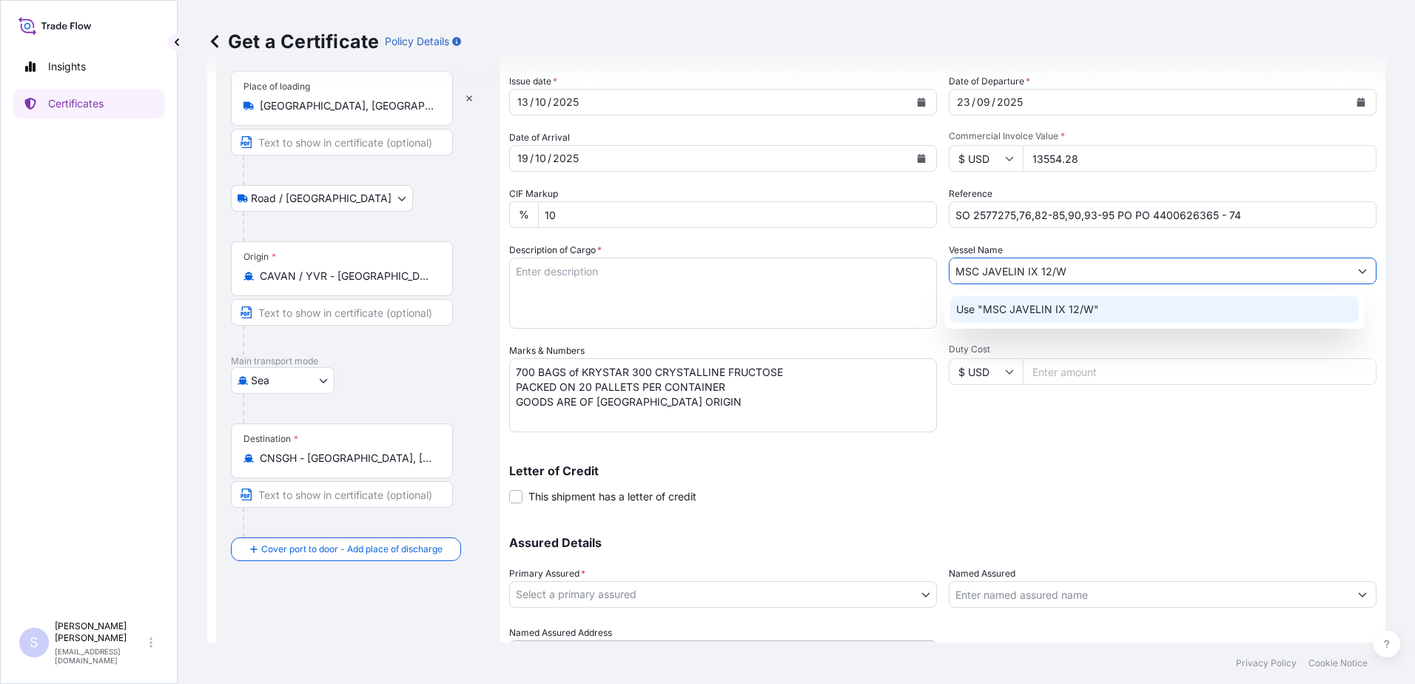
click at [1117, 320] on div "Use "MSC JAVELIN IX 12/W"" at bounding box center [1154, 309] width 409 height 27
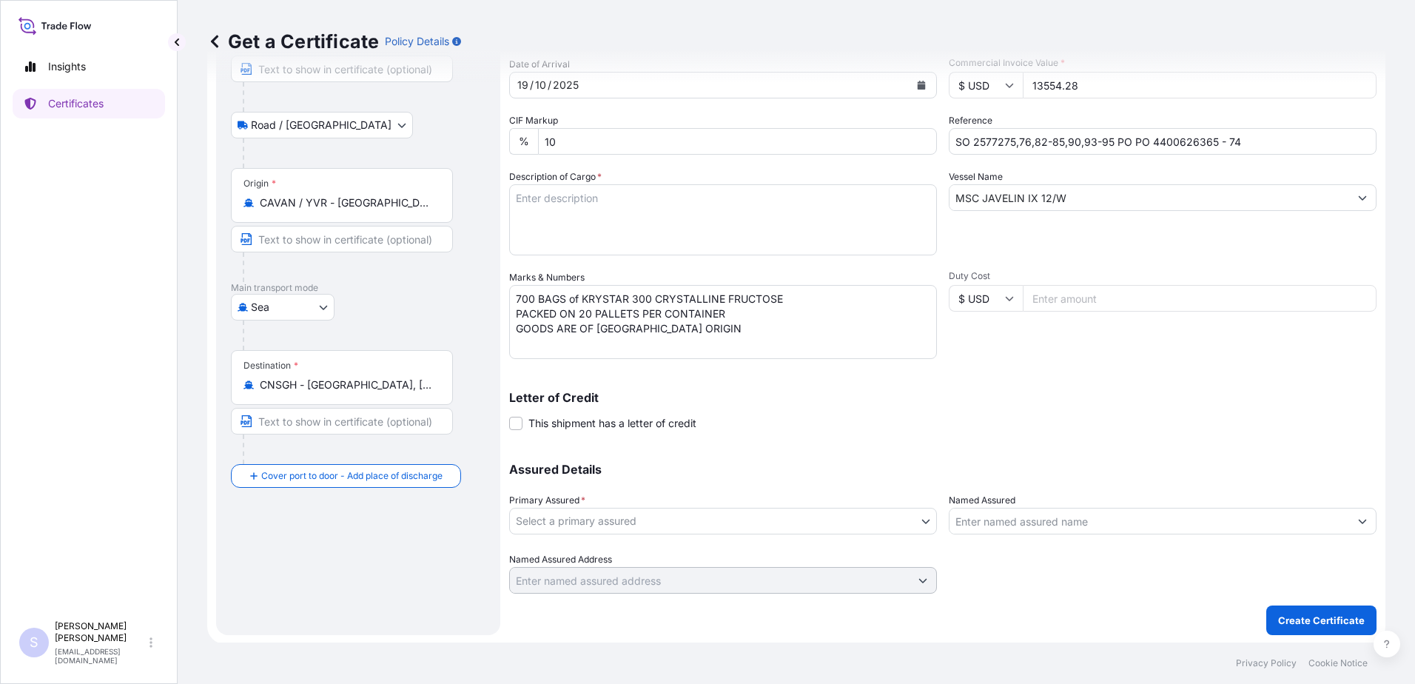
scroll to position [149, 0]
click at [609, 518] on body "Insights Certificates S [PERSON_NAME] [EMAIL_ADDRESS][DOMAIN_NAME] Get a Certif…" at bounding box center [707, 342] width 1415 height 684
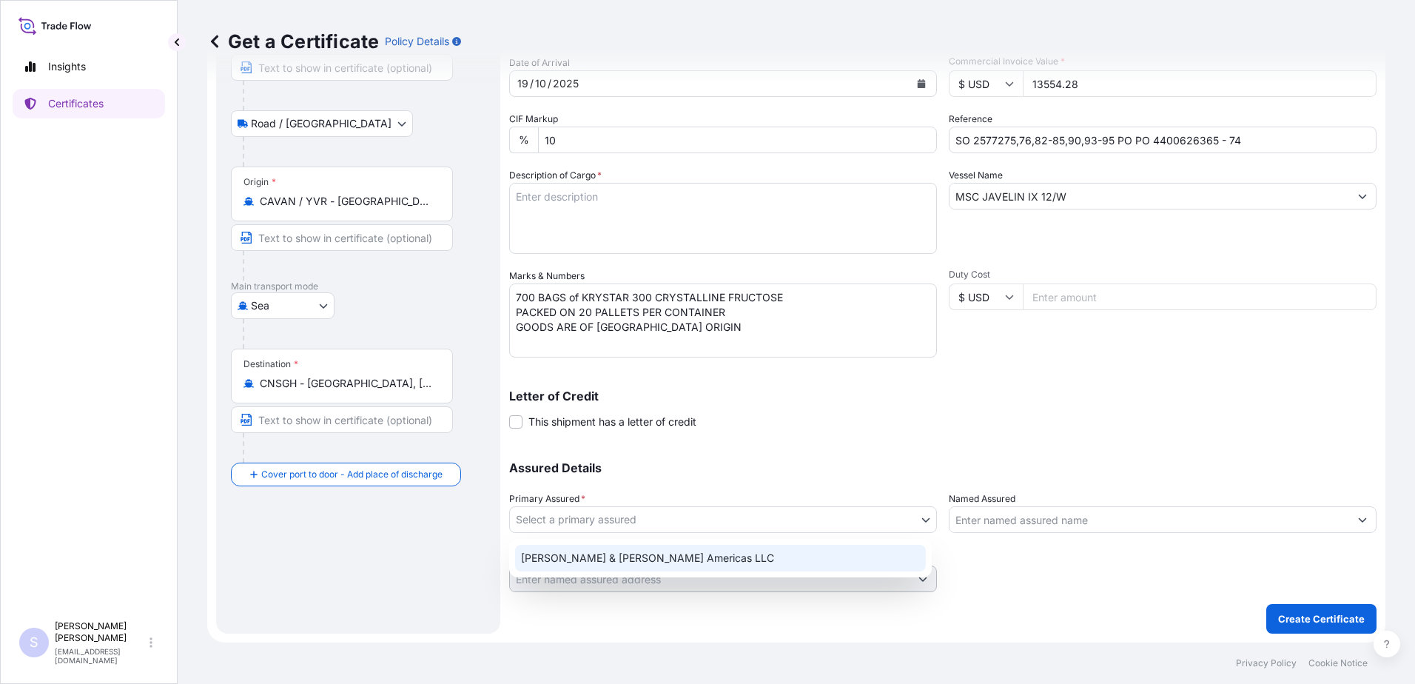
click at [617, 564] on div "[PERSON_NAME] & [PERSON_NAME] Americas LLC" at bounding box center [720, 558] width 411 height 27
select select "31658"
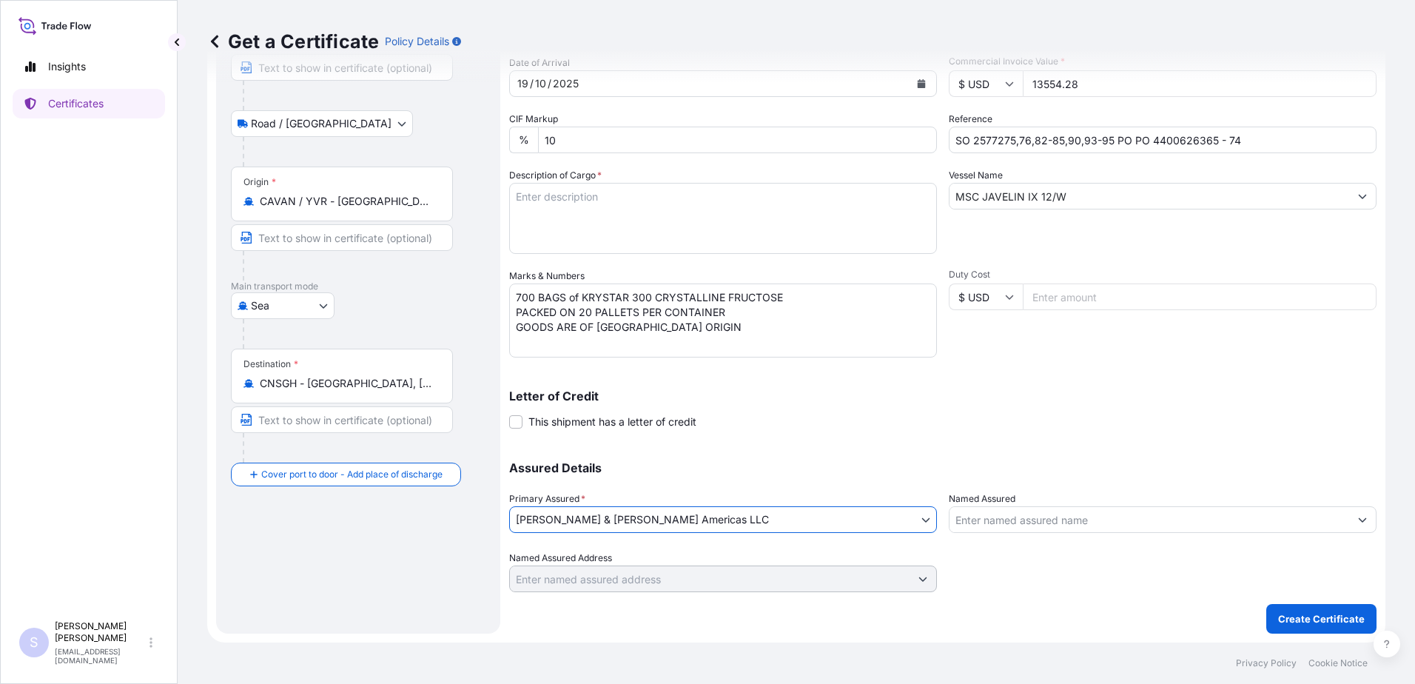
click at [1024, 526] on input "Named Assured" at bounding box center [1149, 519] width 400 height 27
click at [999, 517] on input "Named Assured" at bounding box center [1149, 519] width 400 height 27
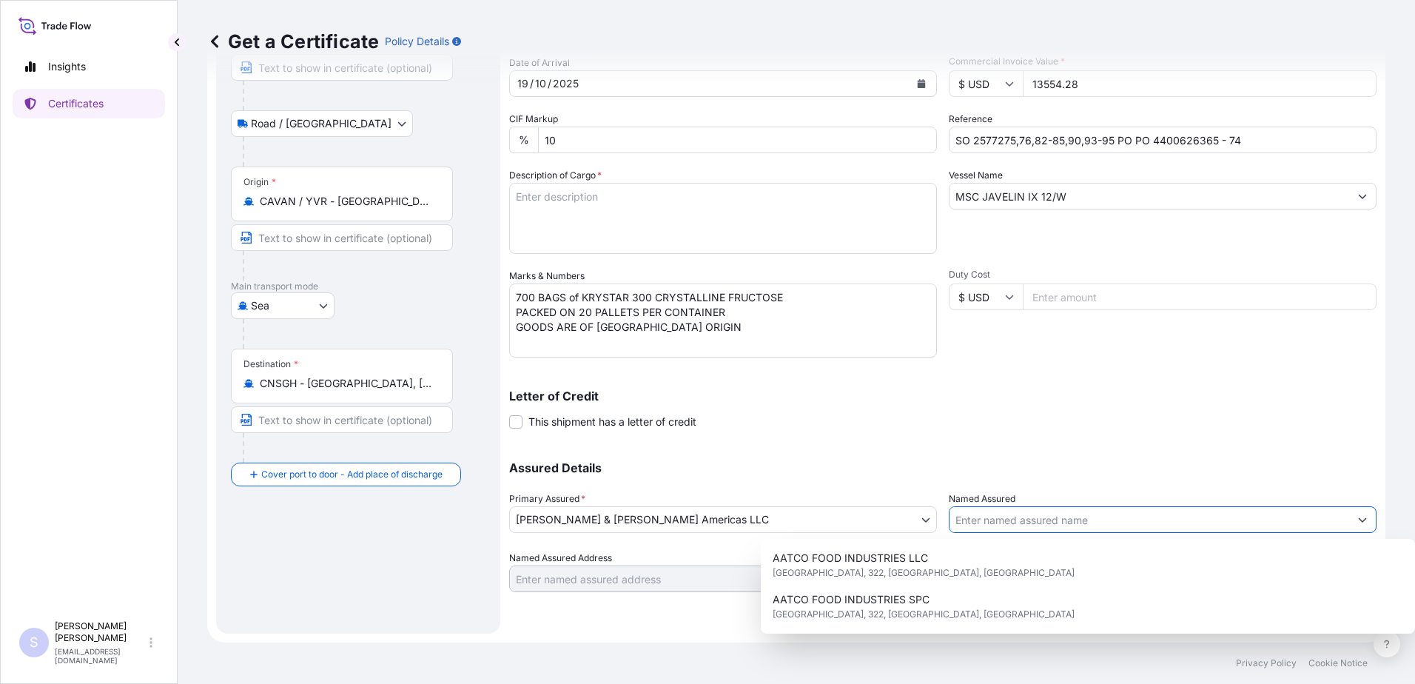
paste input "[PERSON_NAME] & [PERSON_NAME] TRADING([GEOGRAPHIC_DATA])CO LTD"
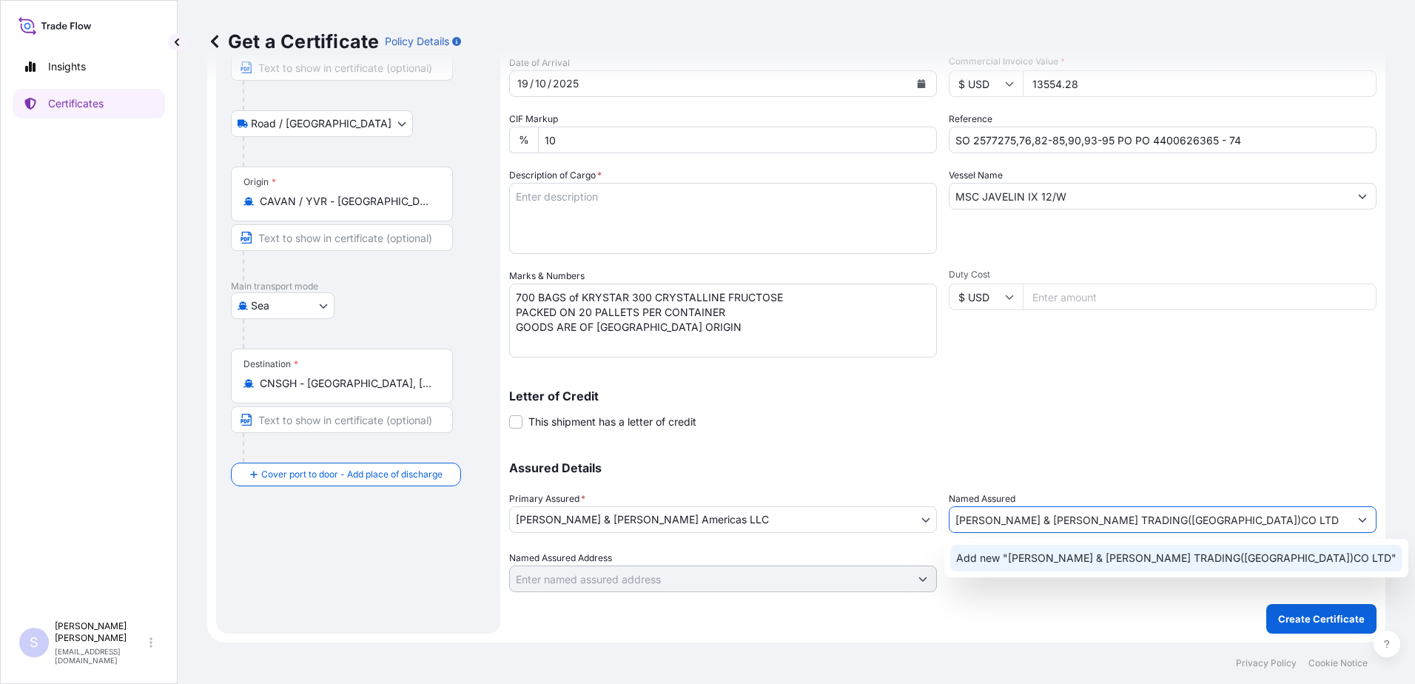
click at [1092, 557] on span "Add new "[PERSON_NAME] & [PERSON_NAME] TRADING([GEOGRAPHIC_DATA])CO LTD"" at bounding box center [1176, 558] width 440 height 15
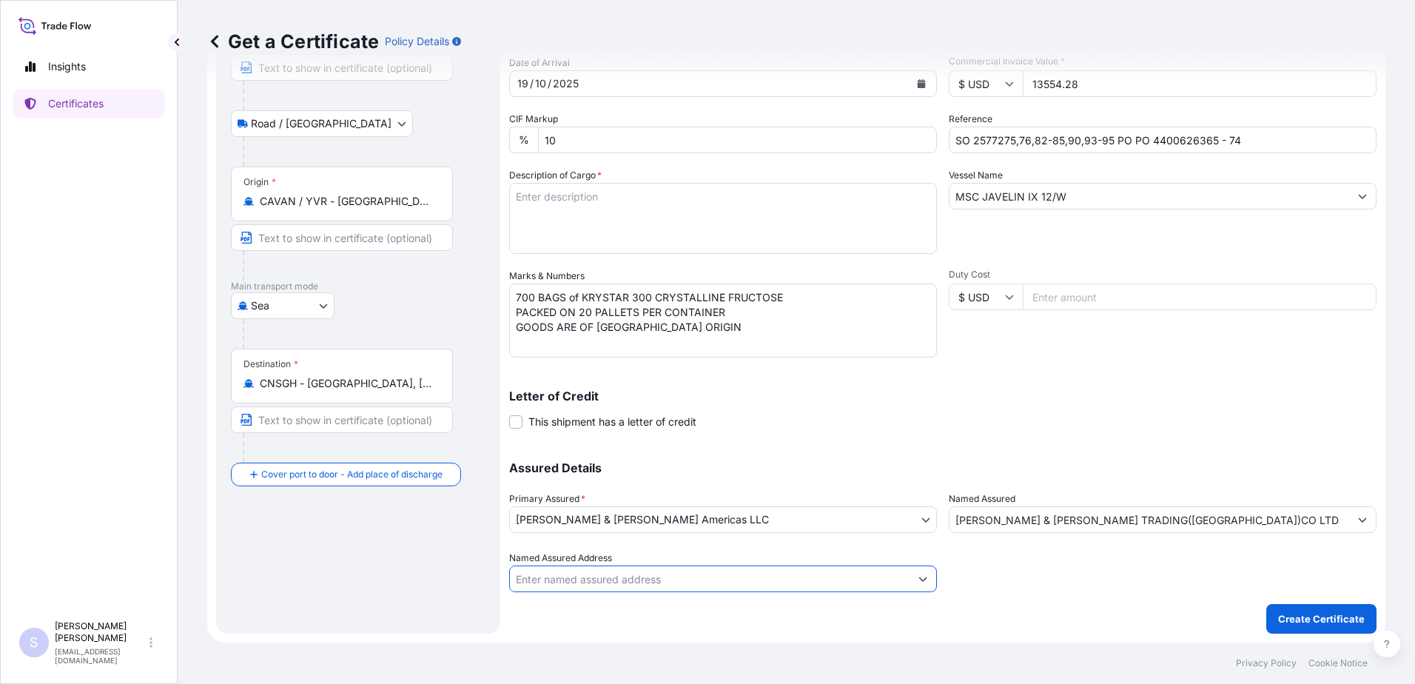
click at [606, 582] on input "Named Assured Address" at bounding box center [710, 578] width 400 height 27
click at [1177, 517] on input "[PERSON_NAME] & [PERSON_NAME] TRADING([GEOGRAPHIC_DATA])CO LTD" at bounding box center [1149, 519] width 400 height 27
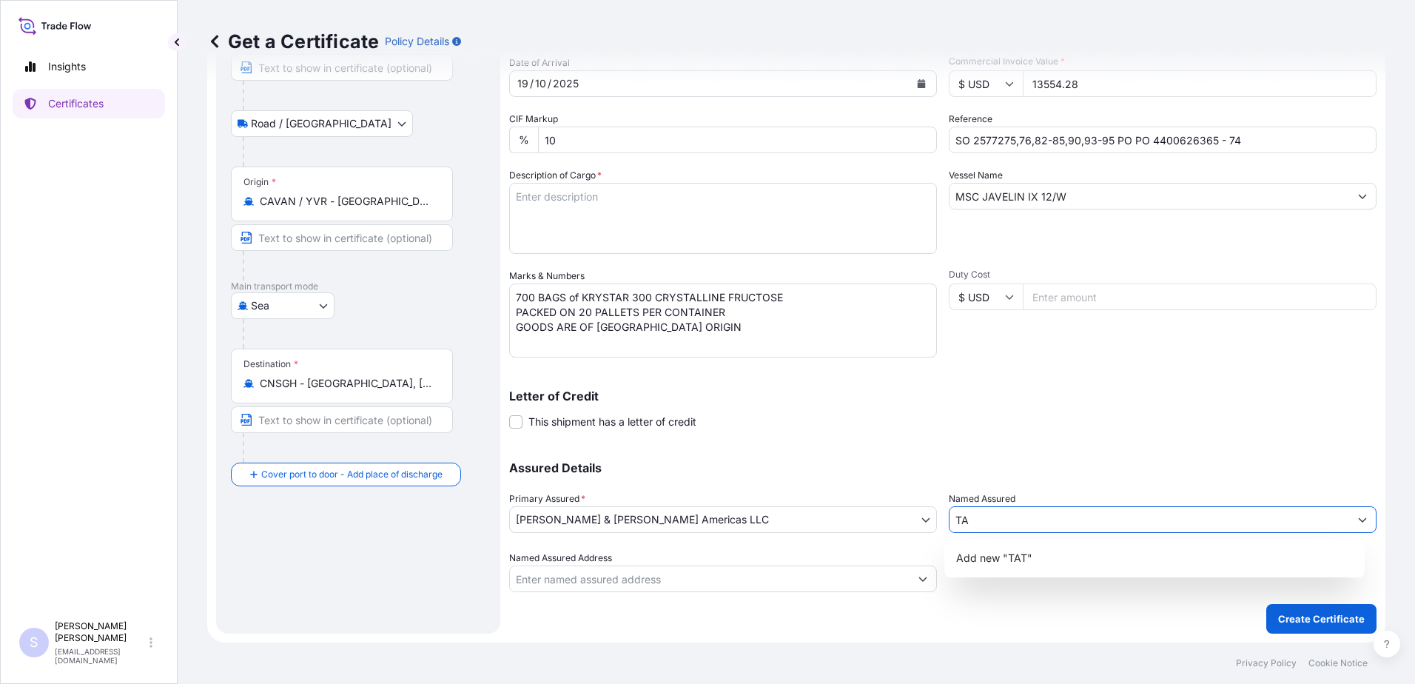
type input "T"
paste input "[PERSON_NAME] & [PERSON_NAME] TRADING([GEOGRAPHIC_DATA])CO LTD"
type input "[PERSON_NAME] & [PERSON_NAME] TRADING([GEOGRAPHIC_DATA])CO LTD"
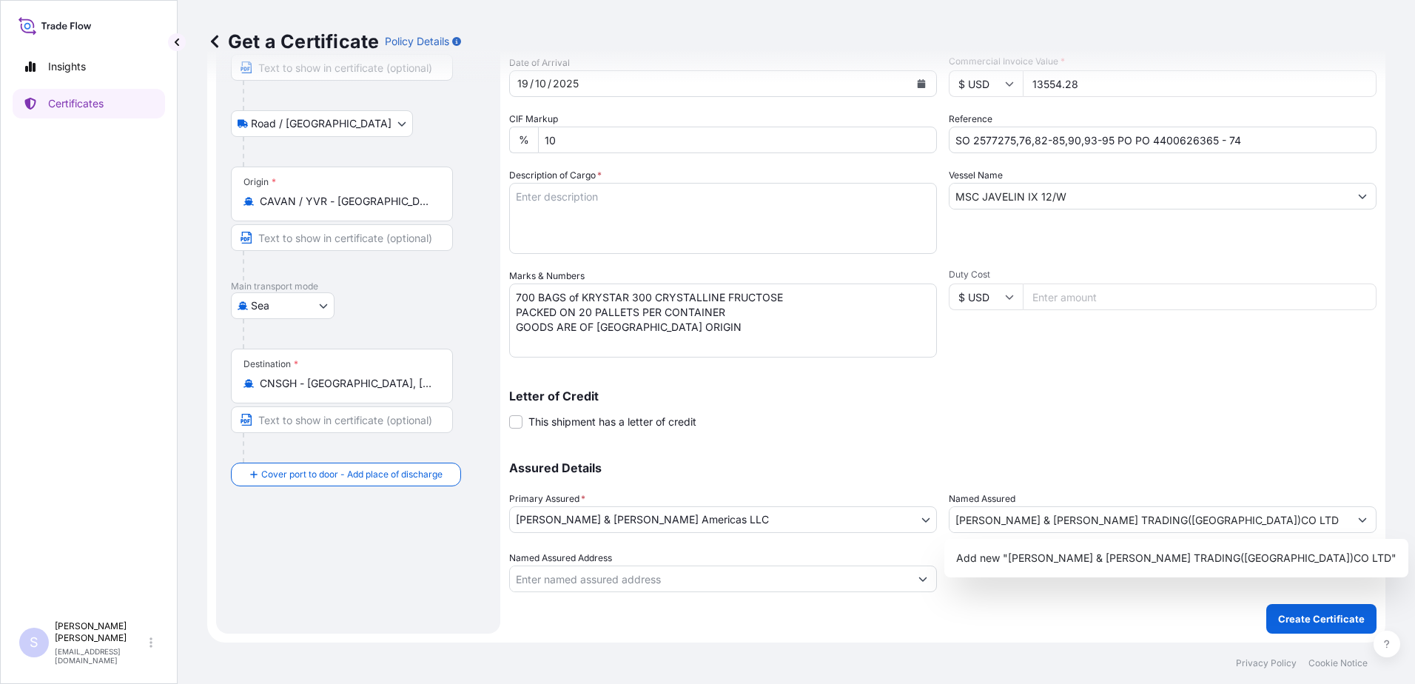
click at [1242, 464] on p "Assured Details" at bounding box center [942, 468] width 867 height 12
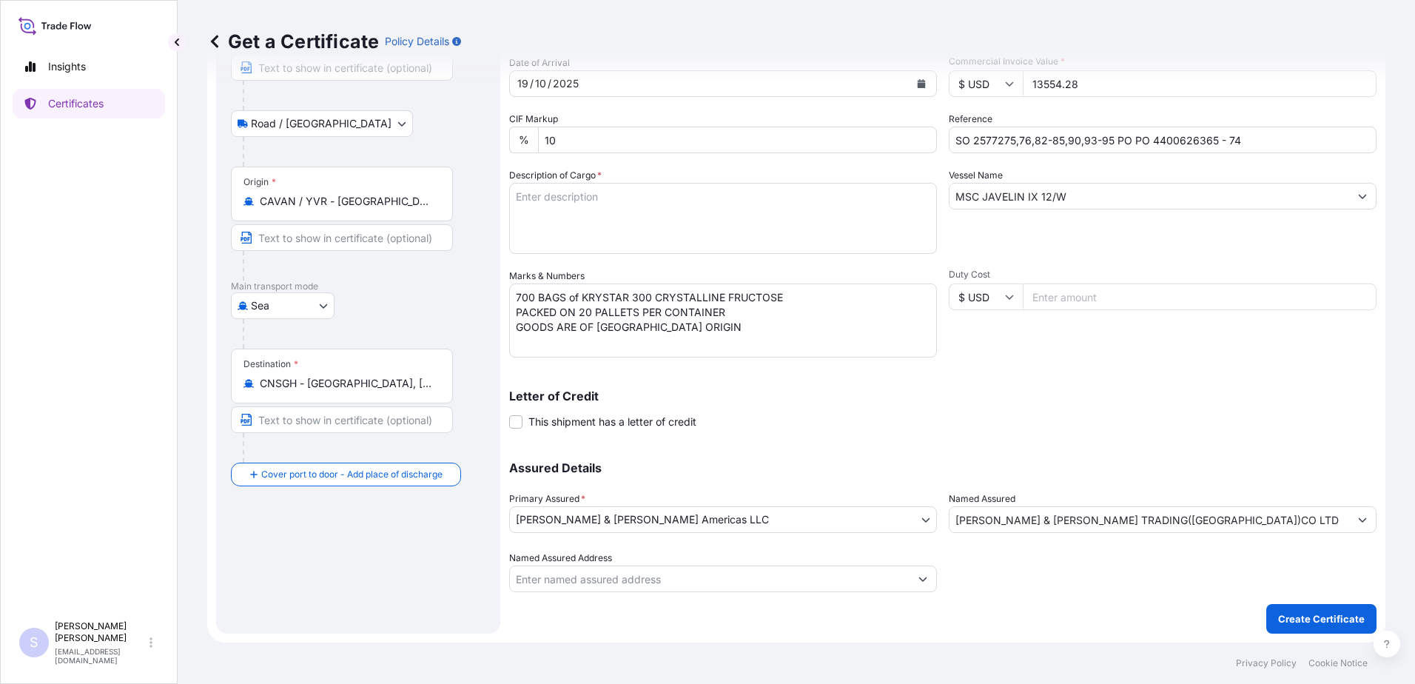
click at [681, 580] on input "Named Assured Address" at bounding box center [710, 578] width 400 height 27
paste input "[STREET_ADDRESS] USCI91310000660754094P"
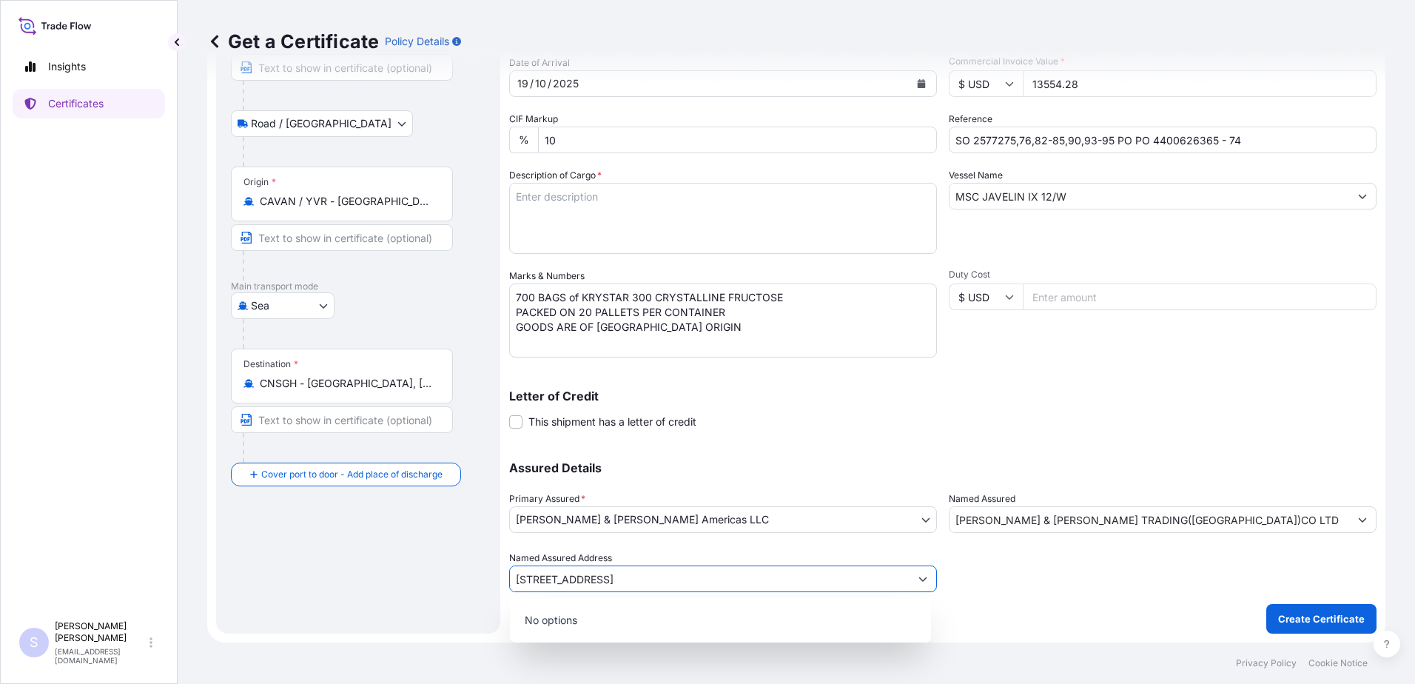
scroll to position [0, 0]
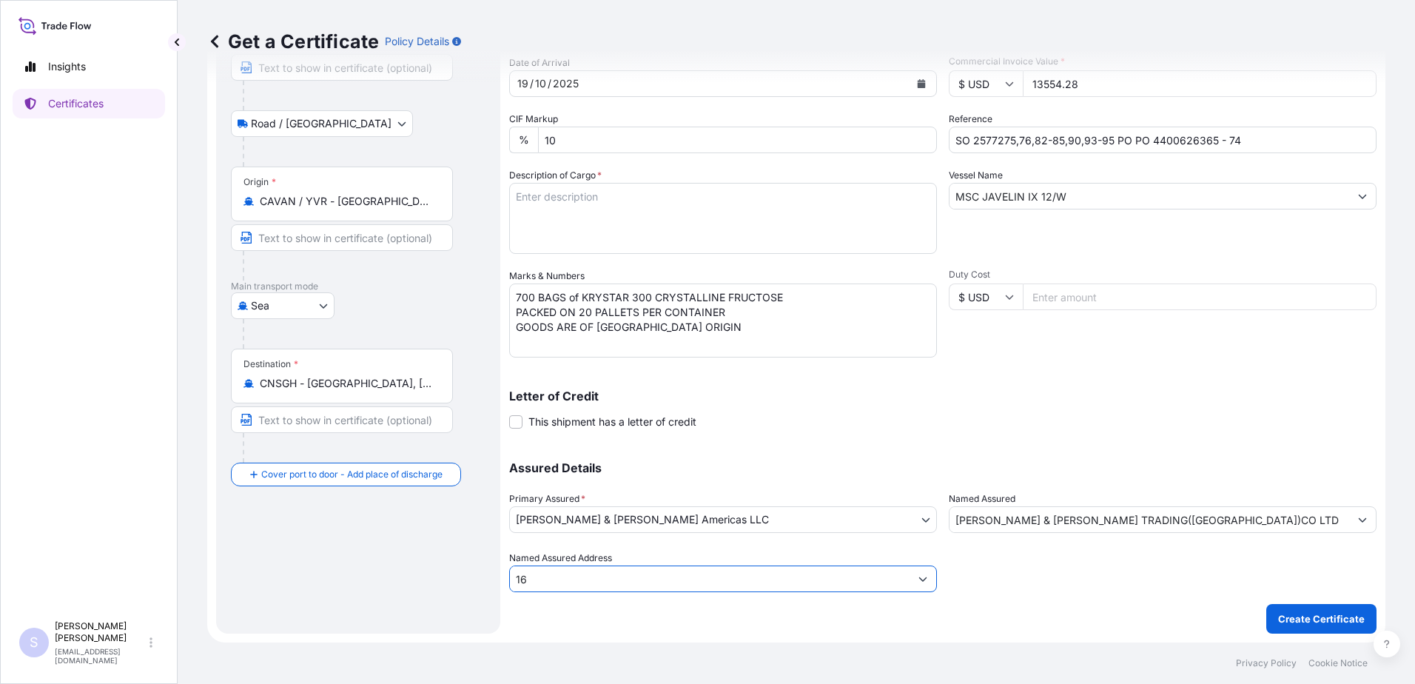
type input "1"
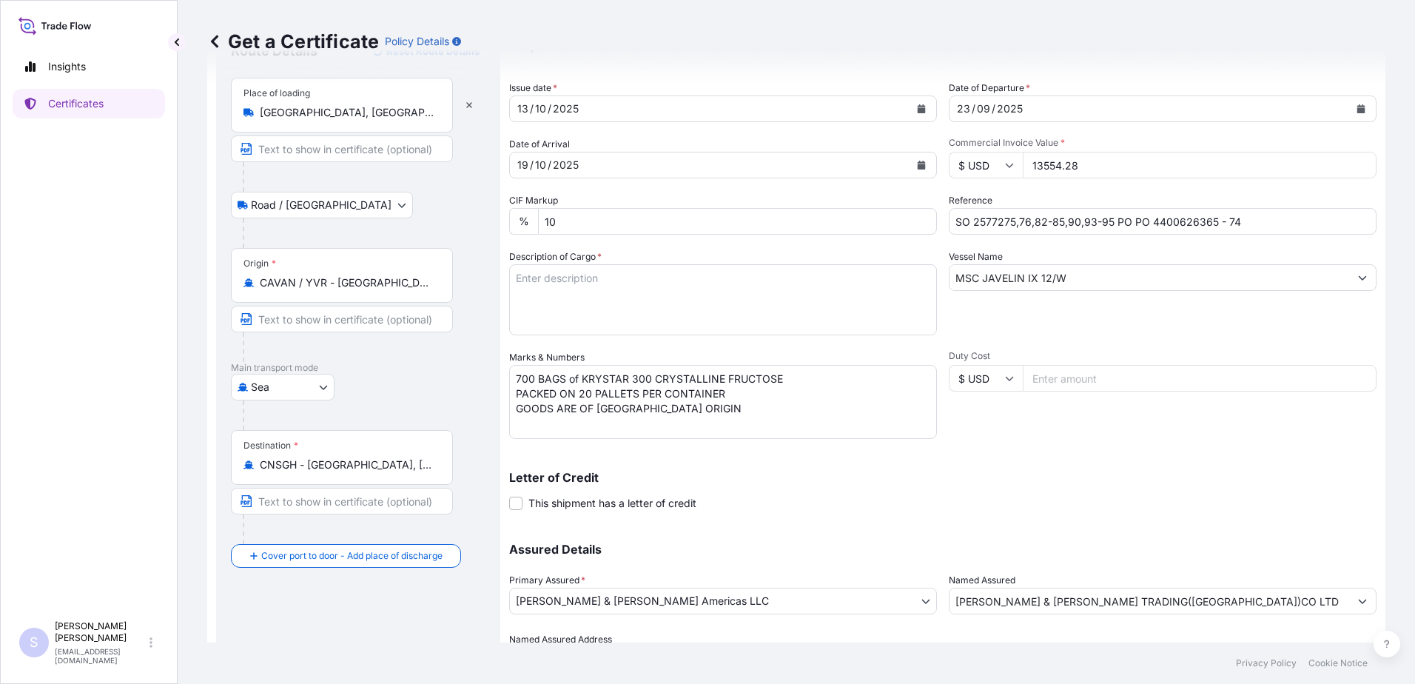
scroll to position [149, 0]
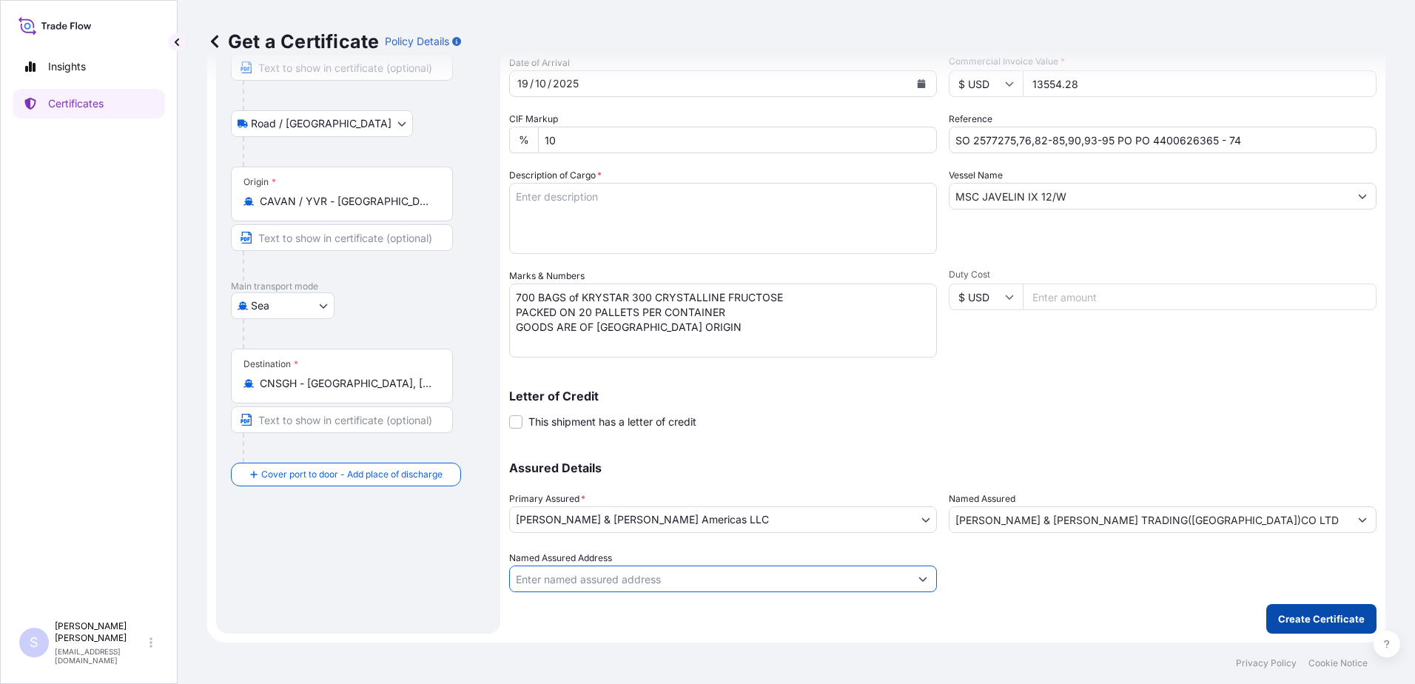
click at [1303, 619] on p "Create Certificate" at bounding box center [1321, 618] width 87 height 15
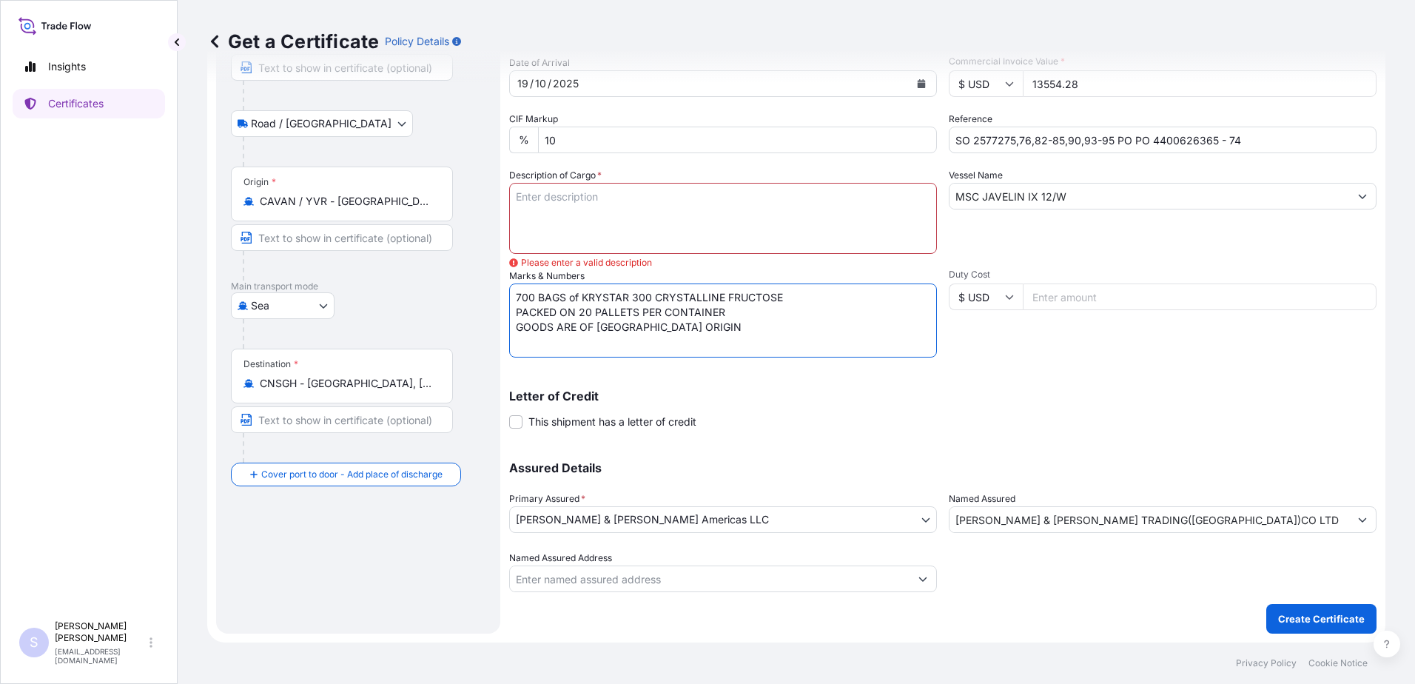
drag, startPoint x: 513, startPoint y: 292, endPoint x: 687, endPoint y: 343, distance: 181.2
click at [687, 343] on textarea "700 BAGS of KRYSTAR 300 CRYSTALLINE FRUCTOSE PACKED ON 20 PALLETS PER CONTAINER…" at bounding box center [723, 320] width 428 height 74
click at [588, 201] on textarea "Description of Cargo *" at bounding box center [723, 218] width 428 height 71
paste textarea "700 BAGS of KRYSTAR 300 CRYSTALLINE FRUCTOSE PACKED ON 20 PALLETS PER CONTAINER…"
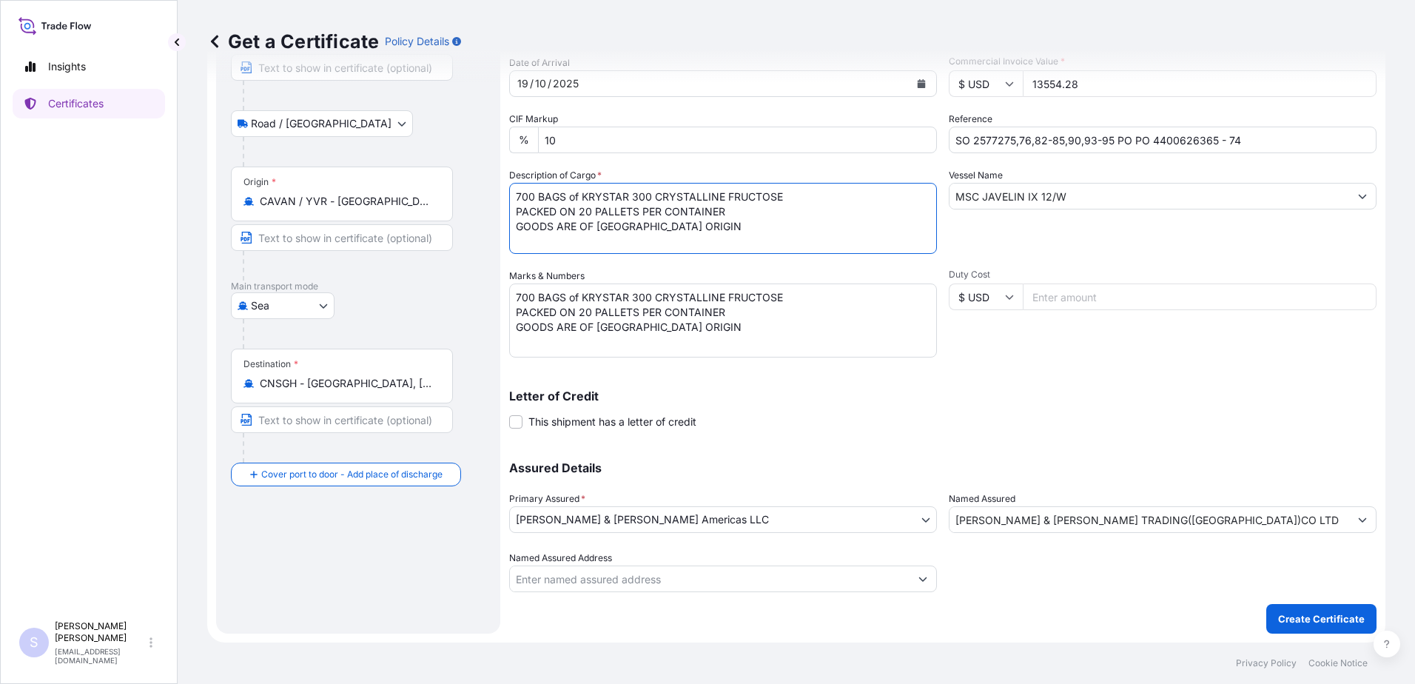
type textarea "700 BAGS of KRYSTAR 300 CRYSTALLINE FRUCTOSE PACKED ON 20 PALLETS PER CONTAINER…"
drag, startPoint x: 671, startPoint y: 333, endPoint x: 522, endPoint y: 284, distance: 157.3
click at [522, 284] on textarea "700 BAGS of KRYSTAR 300 CRYSTALLINE FRUCTOSE PACKED ON 20 PALLETS PER CONTAINER…" at bounding box center [723, 320] width 428 height 74
click at [707, 344] on textarea "700 BAGS of KRYSTAR 300 CRYSTALLINE FRUCTOSE PACKED ON 20 PALLETS PER CONTAINER…" at bounding box center [723, 320] width 428 height 74
click at [671, 327] on textarea "700 BAGS of KRYSTAR 300 CRYSTALLINE FRUCTOSE PACKED ON 20 PALLETS PER CONTAINER…" at bounding box center [723, 320] width 428 height 74
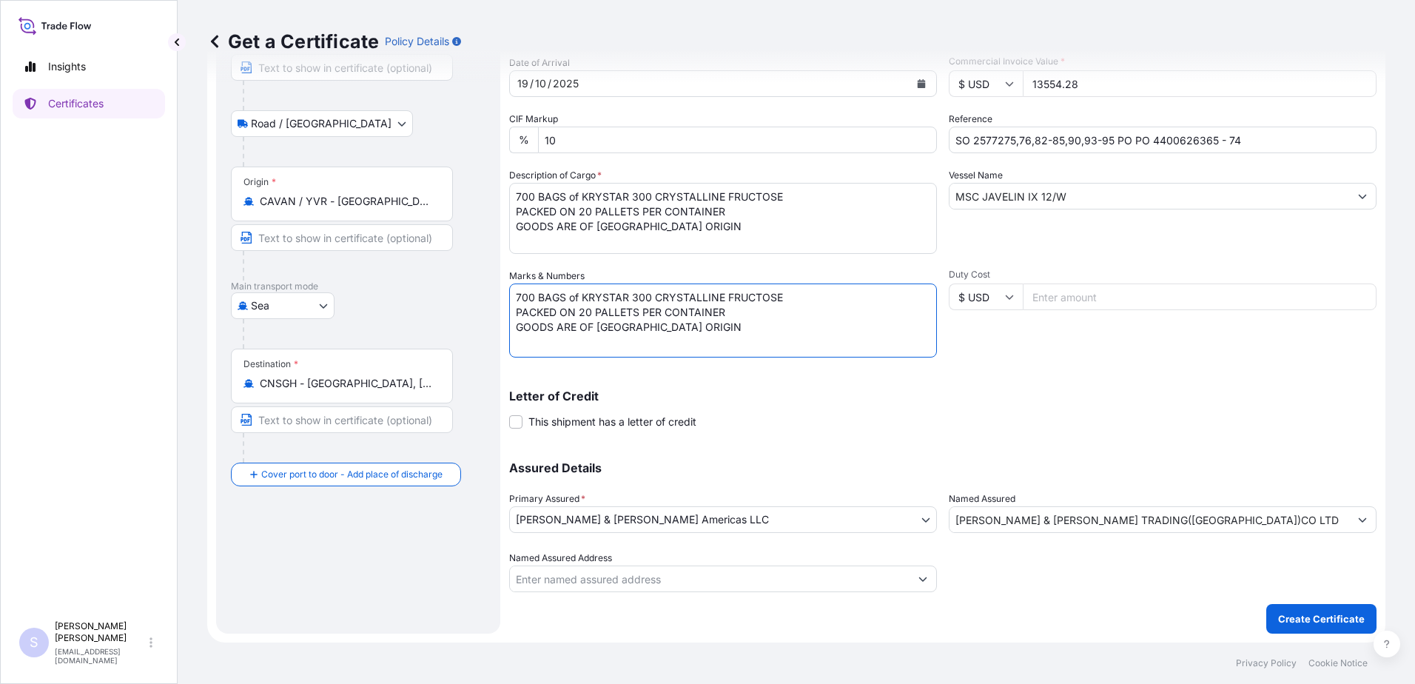
drag, startPoint x: 663, startPoint y: 328, endPoint x: 514, endPoint y: 288, distance: 154.7
click at [514, 288] on textarea "700 BAGS of KRYSTAR 300 CRYSTALLINE FRUCTOSE PACKED ON 20 PALLETS PER CONTAINER…" at bounding box center [723, 320] width 428 height 74
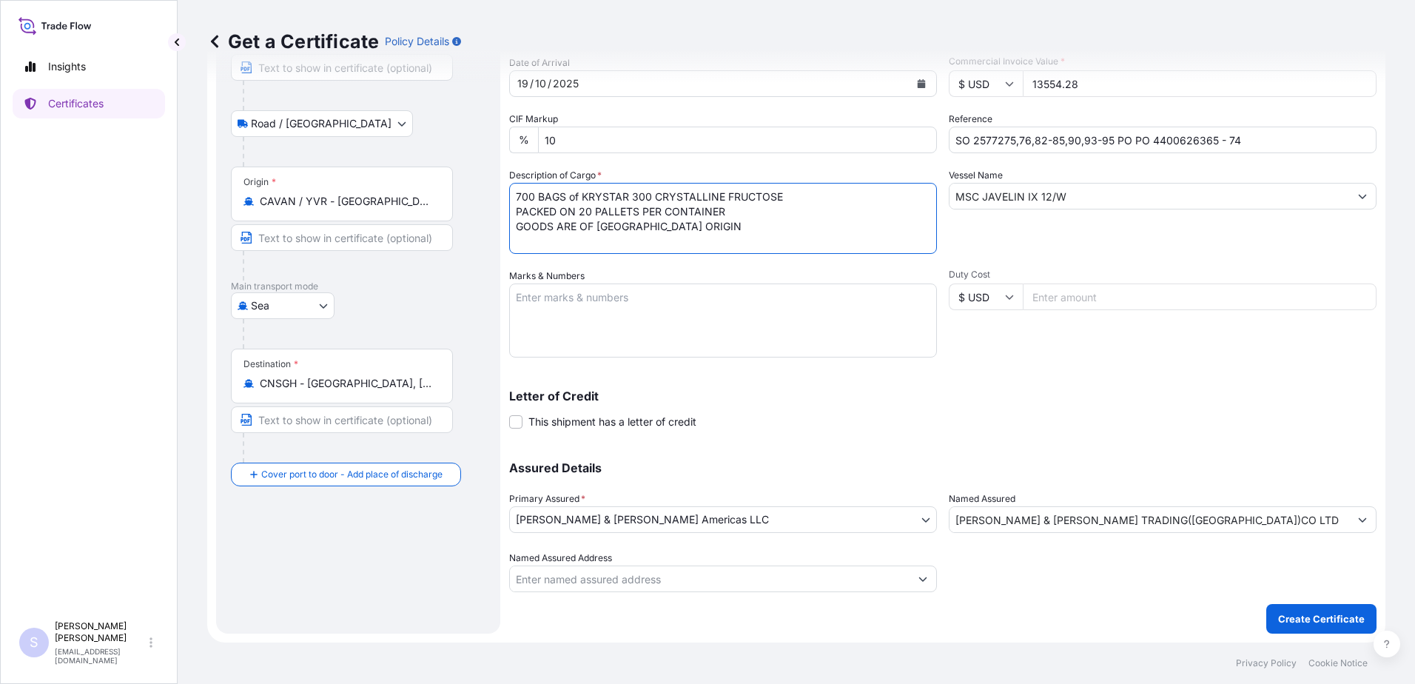
click at [579, 194] on textarea "700 BAGS of KRYSTAR 300 CRYSTALLINE FRUCTOSE PACKED ON 20 PALLETS PER CONTAINER…" at bounding box center [723, 218] width 428 height 71
click at [519, 195] on textarea "KRYSTAR 300 CRYSTALLINE FRUCTOSE PACKED ON 20 PALLETS PER CONTAINER GOODS ARE O…" at bounding box center [723, 218] width 428 height 71
type textarea "KRYSTAR 300 CRYSTALLINE FRUCTOSE PACKED ON 20 PALLETS PER CONTAINER GOODS ARE O…"
click at [557, 303] on textarea "Marks & Numbers" at bounding box center [723, 320] width 428 height 74
click at [576, 292] on textarea "Marks & Numbers" at bounding box center [723, 320] width 428 height 74
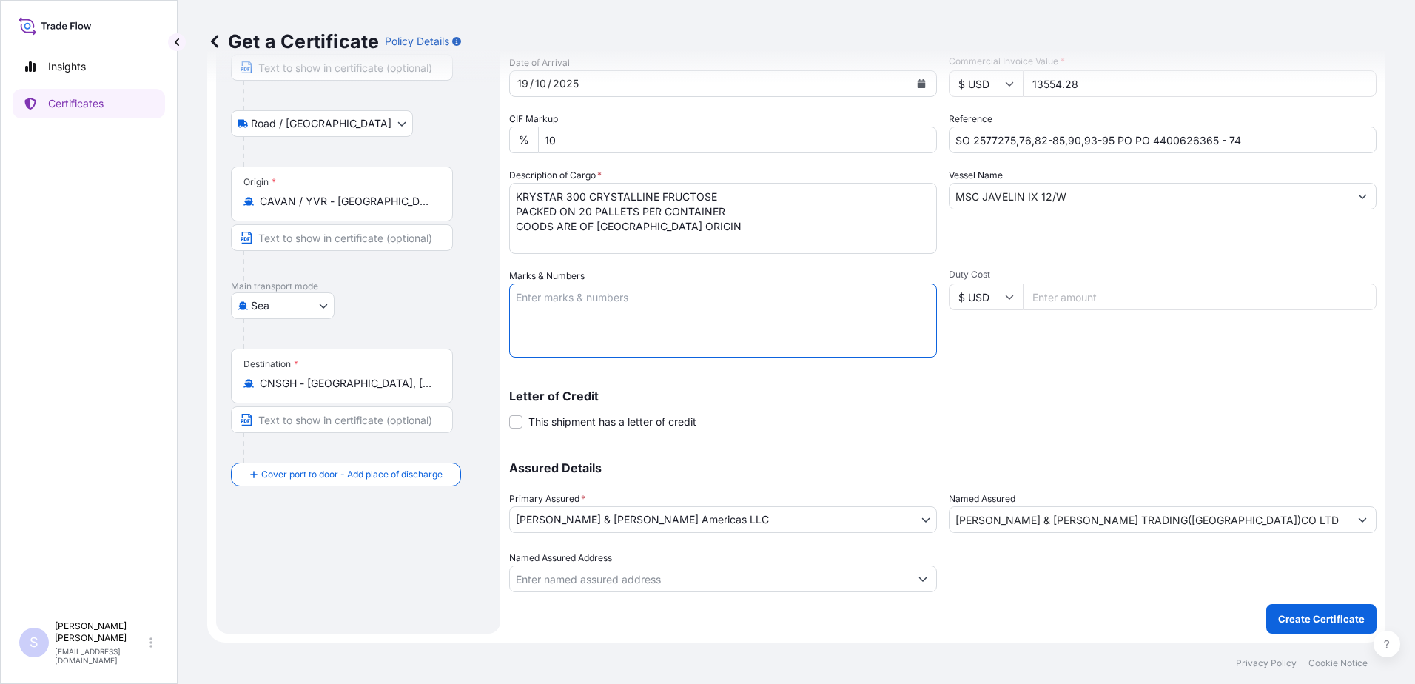
paste textarea "CAIU3503607"
click at [542, 312] on textarea "CAIU3503607" at bounding box center [723, 320] width 428 height 74
paste textarea "TRHU3247328"
click at [620, 294] on textarea "CAIU3503607 TRHU3247328" at bounding box center [723, 320] width 428 height 74
paste textarea "0120286"
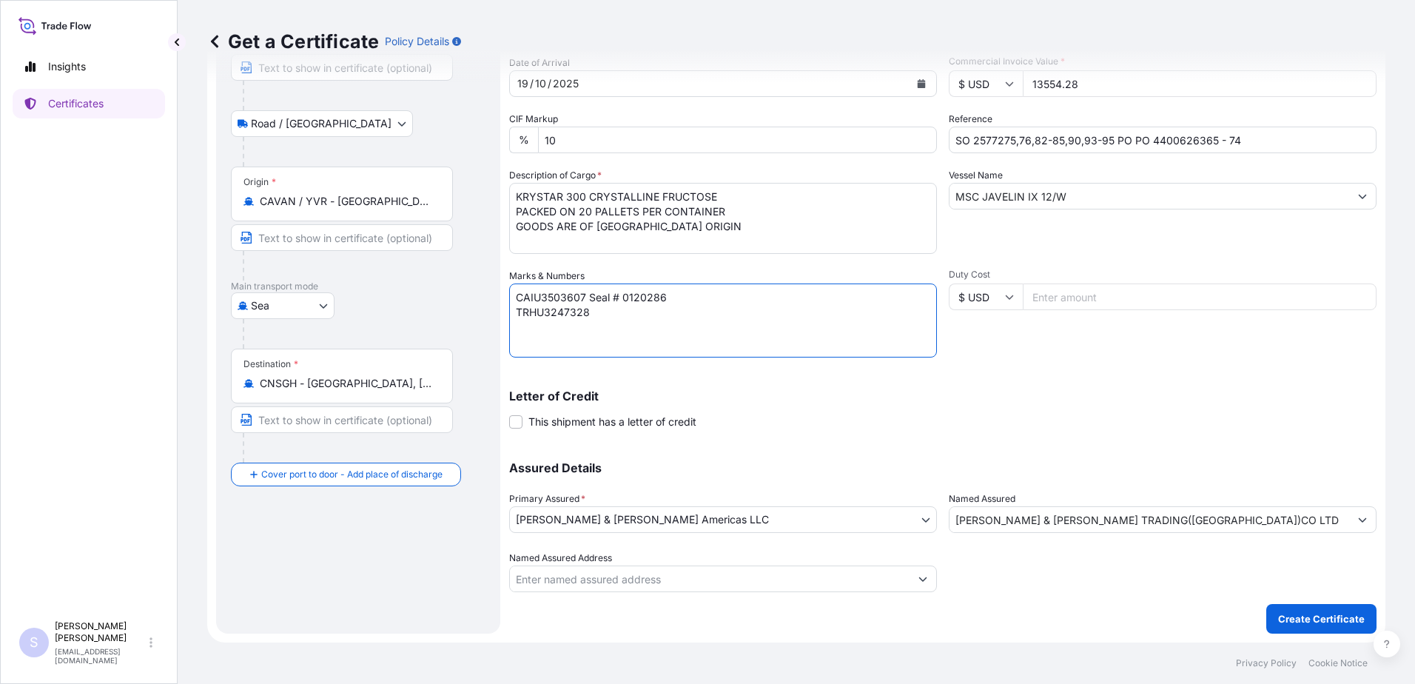
drag, startPoint x: 621, startPoint y: 295, endPoint x: 686, endPoint y: 296, distance: 65.1
click at [686, 296] on textarea "CAIU3503607 Seal # 0120286 TRHU3247328" at bounding box center [723, 320] width 428 height 74
click at [605, 320] on textarea "CAIU3503607 Seal # TRHU3247328" at bounding box center [723, 320] width 428 height 74
click at [605, 315] on textarea "CAIU3503607 Seal # TRHU3247328" at bounding box center [723, 320] width 428 height 74
paste textarea "0120286"
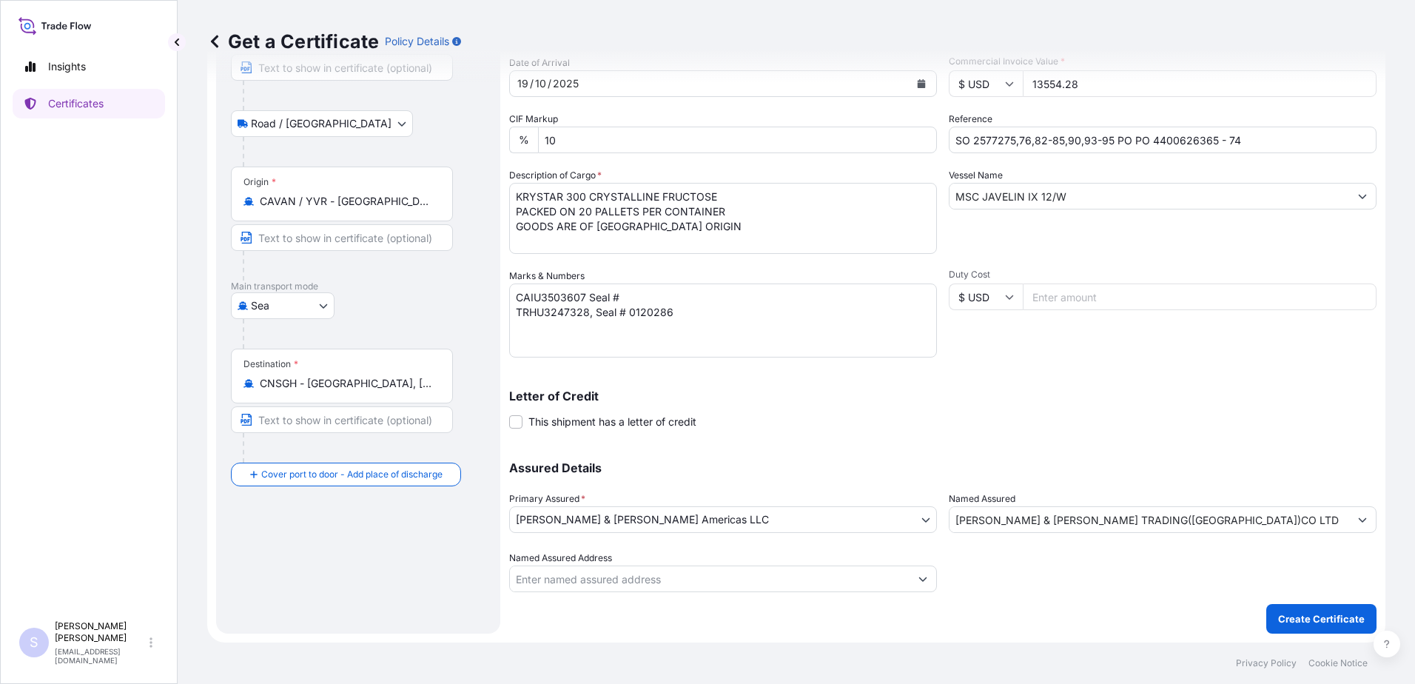
click at [625, 290] on textarea "CAIU3503607 Seal # TRHU3247328, Seal # 0120286" at bounding box center [723, 320] width 428 height 74
paste textarea "0120329"
click at [693, 307] on textarea "CAIU3503607 Seal # 0120329 TRHU3247328, Seal # 0120286" at bounding box center [723, 320] width 428 height 74
click at [528, 328] on textarea "CAIU3503607 Seal # 0120329 TRHU3247328, Seal # 0120286" at bounding box center [723, 320] width 428 height 74
paste textarea "ZIMU1297253"
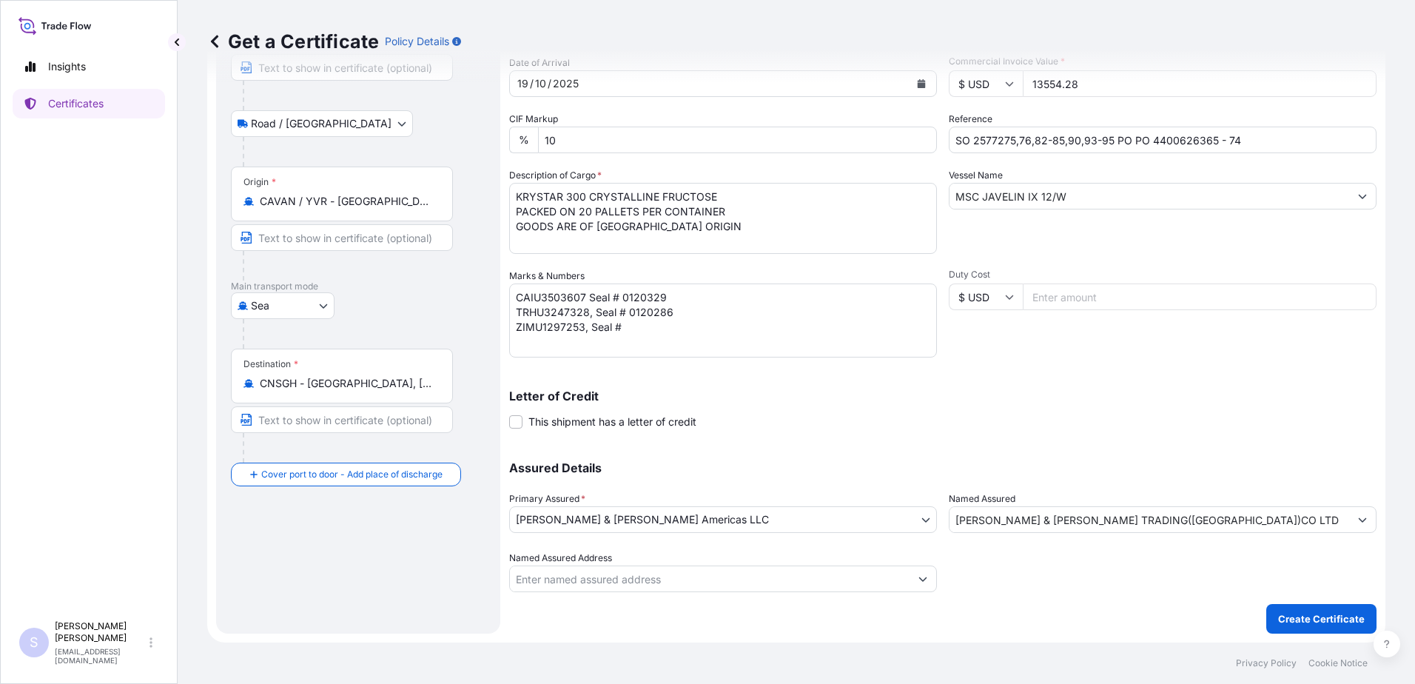
click at [641, 325] on textarea "CAIU3503607 Seal # 0120329 TRHU3247328, Seal # 0120286 ZIMU1297253, Seal #" at bounding box center [723, 320] width 428 height 74
click at [636, 329] on textarea "CAIU3503607 Seal # 0120329 TRHU3247328, Seal # 0120286 ZIMU1297253, Seal #" at bounding box center [723, 320] width 428 height 74
paste textarea "0120264"
click at [521, 340] on textarea "CAIU3503607 Seal # 0120329 TRHU3247328, Seal # 0120286 ZIMU1297253, Seal # 0120…" at bounding box center [723, 320] width 428 height 74
paste textarea "CAAU2383253"
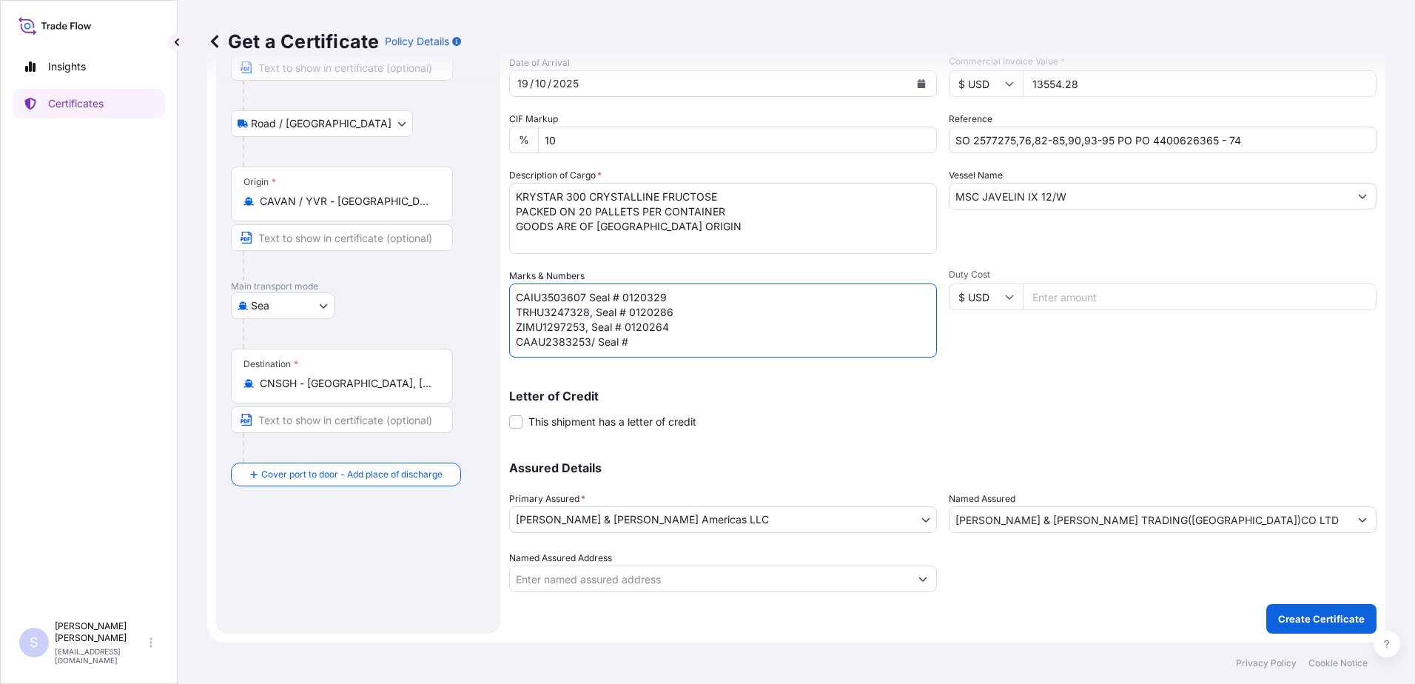
click at [638, 345] on textarea "CAIU3503607 Seal # 0120329 TRHU3247328, Seal # 0120286 ZIMU1297253, Seal # 0120…" at bounding box center [723, 320] width 428 height 74
paste textarea "0120340"
click at [684, 334] on textarea "CAIU3503607 Seal # 0120329 TRHU3247328, Seal # 0120286 ZIMU1297253, Seal # 0120…" at bounding box center [723, 320] width 428 height 74
paste textarea "BSIU3409221"
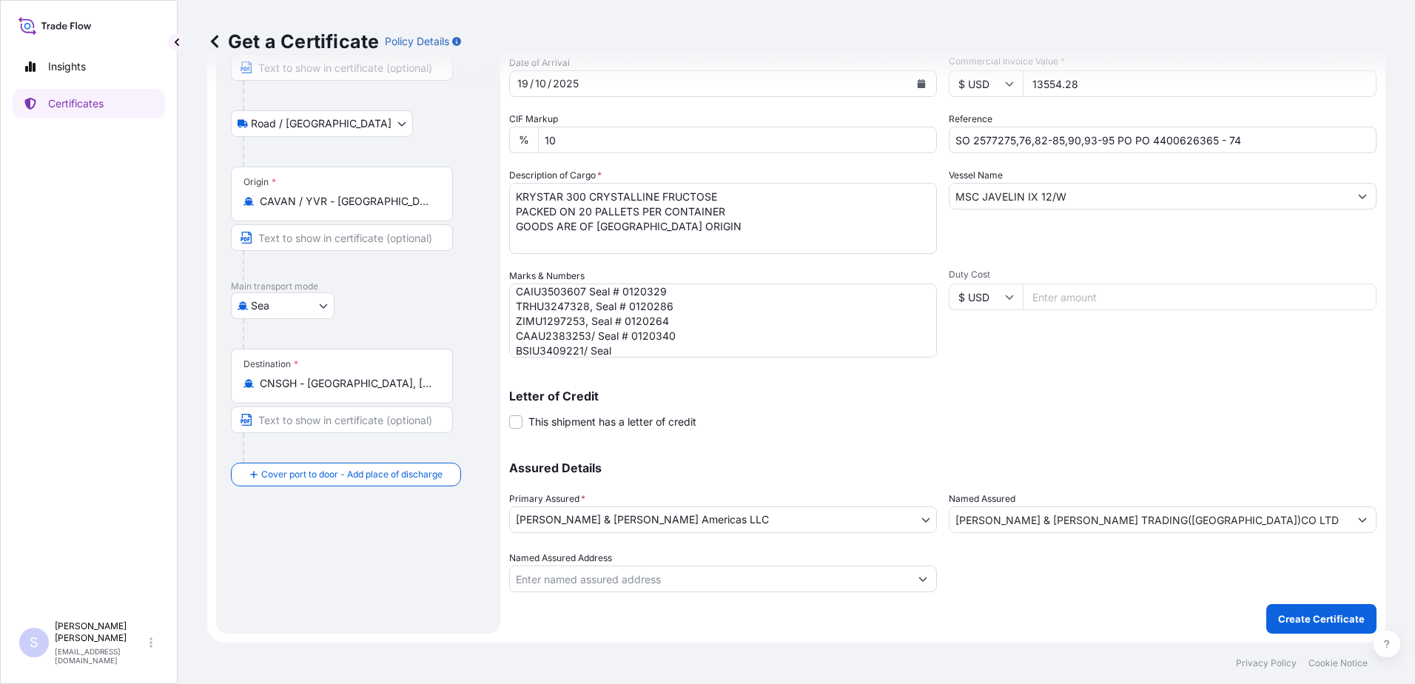
click at [630, 350] on textarea "CAIU3503607 Seal # 0120329 TRHU3247328, Seal # 0120286 ZIMU1297253, Seal # 0120…" at bounding box center [723, 320] width 428 height 74
paste textarea "0120266"
click at [659, 340] on textarea "CAIU3503607 Seal # 0120329 TRHU3247328, Seal # 0120286 ZIMU1297253, Seal # 0120…" at bounding box center [723, 320] width 428 height 74
paste textarea "TGCU2083718"
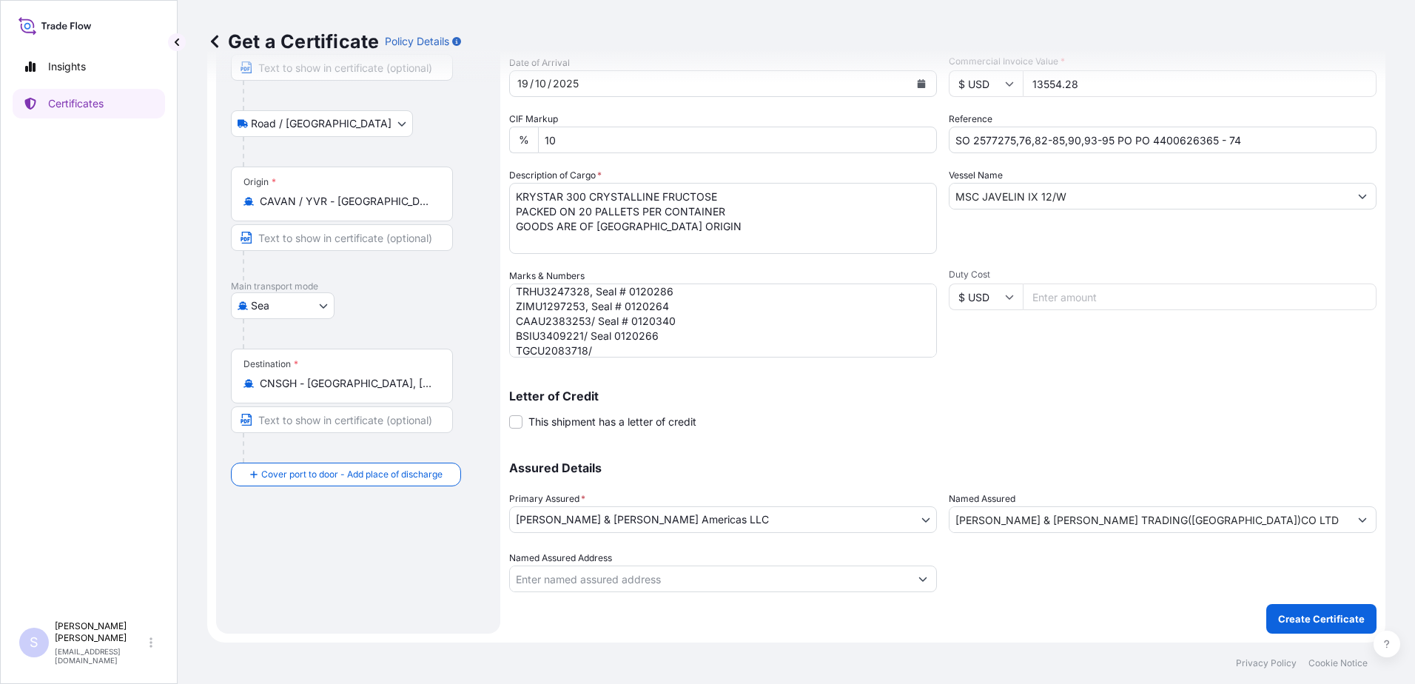
click at [604, 351] on textarea "CAIU3503607 Seal # 0120329 TRHU3247328, Seal # 0120286 ZIMU1297253, Seal # 0120…" at bounding box center [723, 320] width 428 height 74
paste textarea "0120256"
click at [536, 349] on textarea "CAIU3503607 Seal # 0120329 TRHU3247328, Seal # 0120286 ZIMU1297253, Seal # 0120…" at bounding box center [723, 320] width 428 height 74
paste textarea "BSIU2988807"
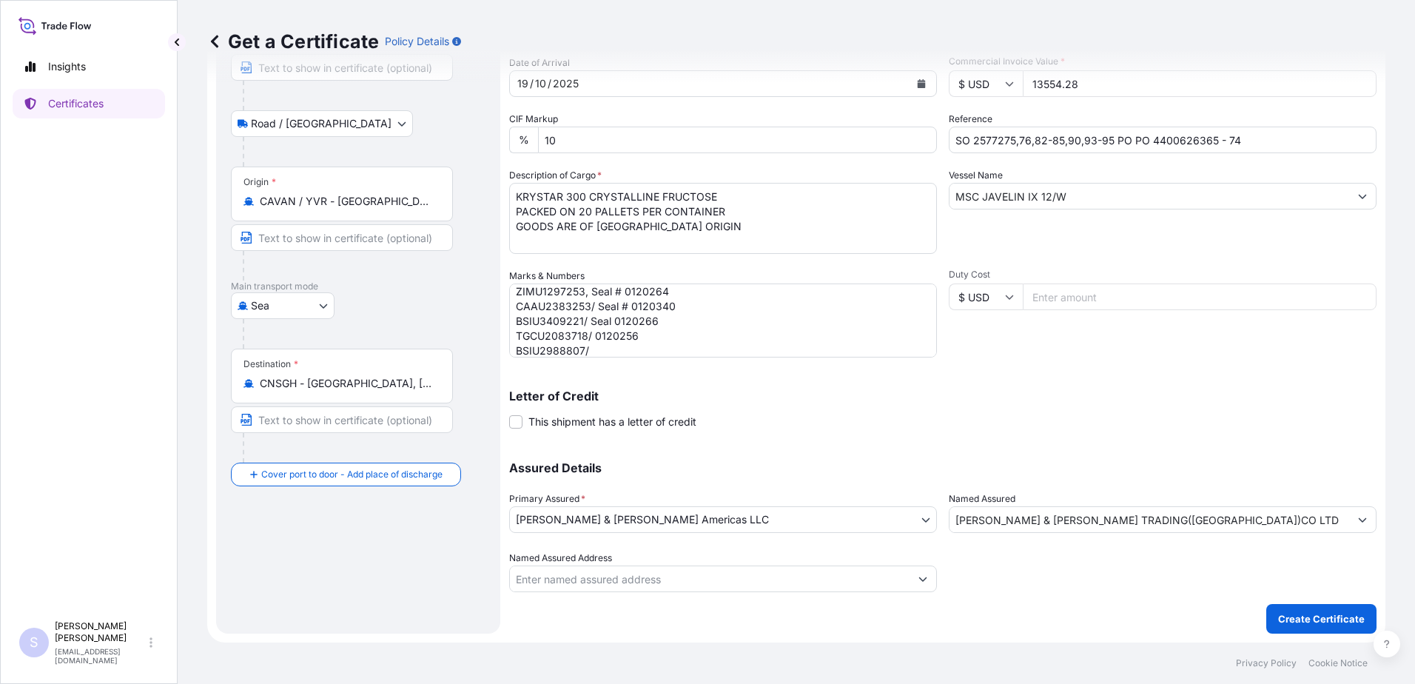
click at [598, 349] on textarea "CAIU3503607 Seal # 0120329 TRHU3247328, Seal # 0120286 ZIMU1297253, Seal # 0120…" at bounding box center [723, 320] width 428 height 74
paste textarea "0120355"
click at [545, 346] on textarea "CAIU3503607 Seal # 0120329 TRHU3247328, Seal # 0120286 ZIMU1297253, Seal # 0120…" at bounding box center [723, 320] width 428 height 74
paste textarea "TGBU2018637"
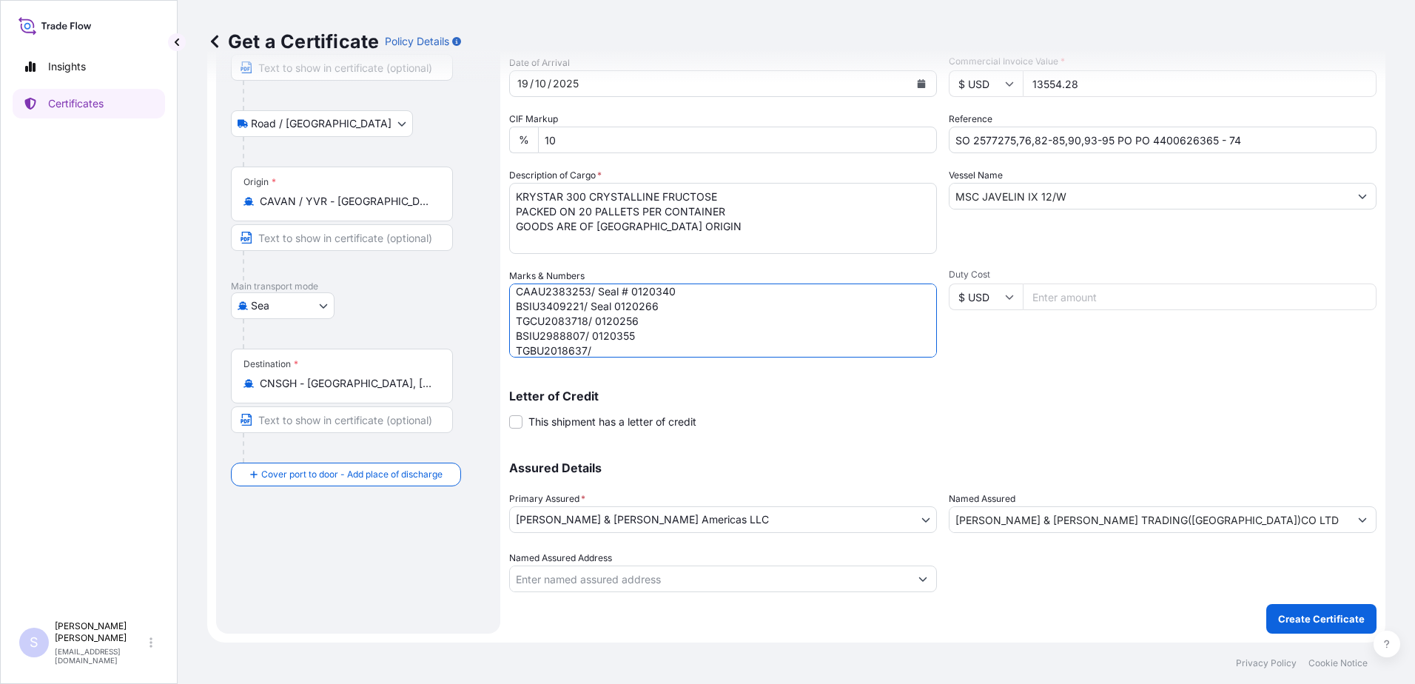
click at [601, 351] on textarea "CAIU3503607 Seal # 0120329 TRHU3247328, Seal # 0120286 ZIMU1297253, Seal # 0120…" at bounding box center [723, 320] width 428 height 74
paste textarea "0120375"
click at [532, 345] on textarea "CAIU3503607 Seal # 0120329 TRHU3247328, Seal # 0120286 ZIMU1297253, Seal # 0120…" at bounding box center [723, 320] width 428 height 74
paste textarea "FCIU4091396"
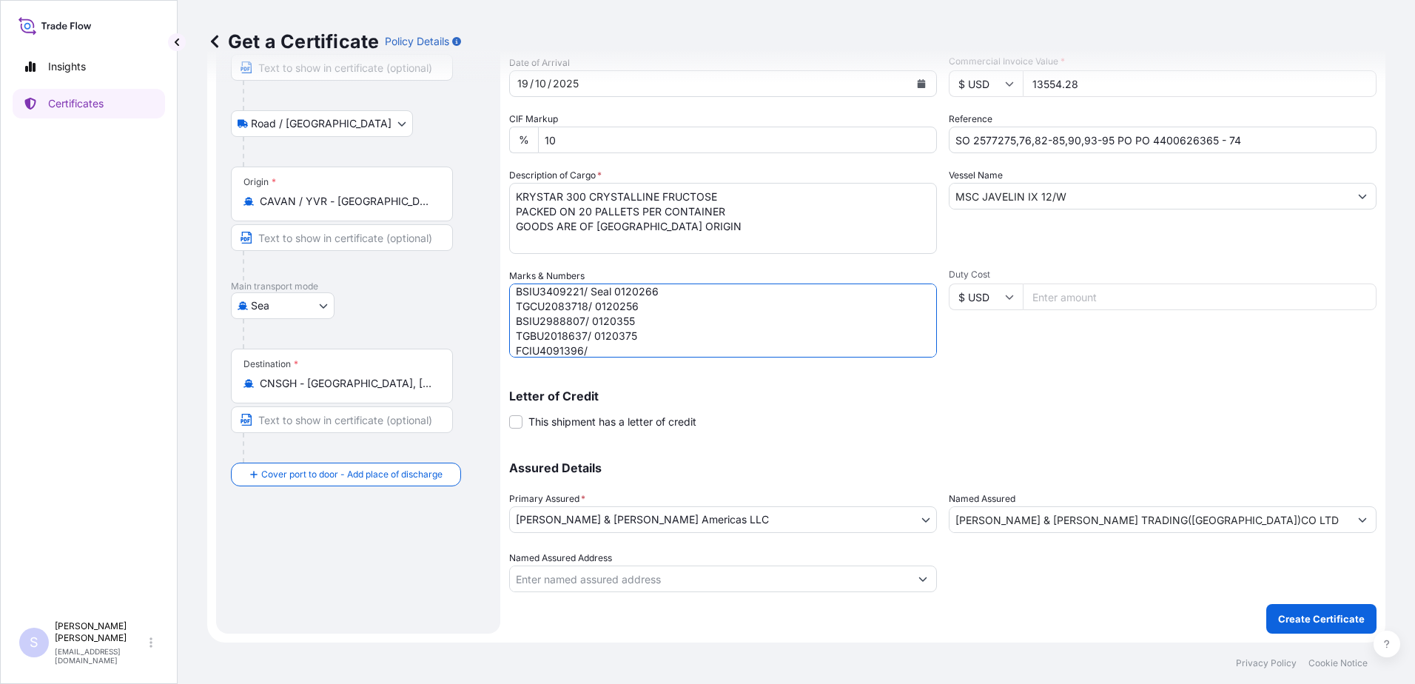
click at [601, 348] on textarea "CAIU3503607 Seal # 0120329 TRHU3247328, Seal # 0120286 ZIMU1297253, Seal # 0120…" at bounding box center [723, 320] width 428 height 74
paste textarea "0120373"
click at [541, 343] on textarea "CAIU3503607 Seal # 0120329 TRHU3247328, Seal # 0120286 ZIMU1297253, Seal # 0120…" at bounding box center [723, 320] width 428 height 74
paste textarea "TRHU1137595"
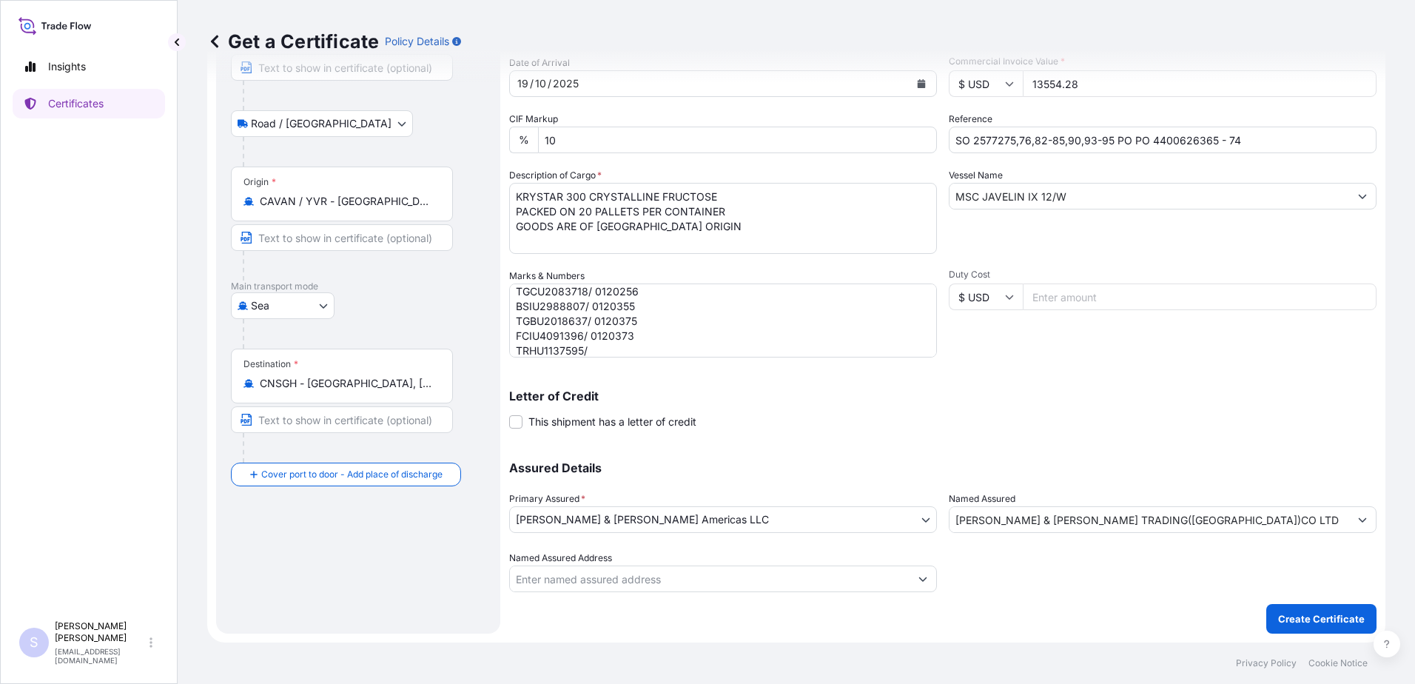
click at [609, 345] on textarea "CAIU3503607 Seal # 0120329 TRHU3247328, Seal # 0120286 ZIMU1297253, Seal # 0120…" at bounding box center [723, 320] width 428 height 74
paste textarea "0120379"
click at [588, 351] on textarea "CAIU3503607 Seal # 0120329 TRHU3247328, Seal # 0120286 ZIMU1297253, Seal # 0120…" at bounding box center [723, 320] width 428 height 74
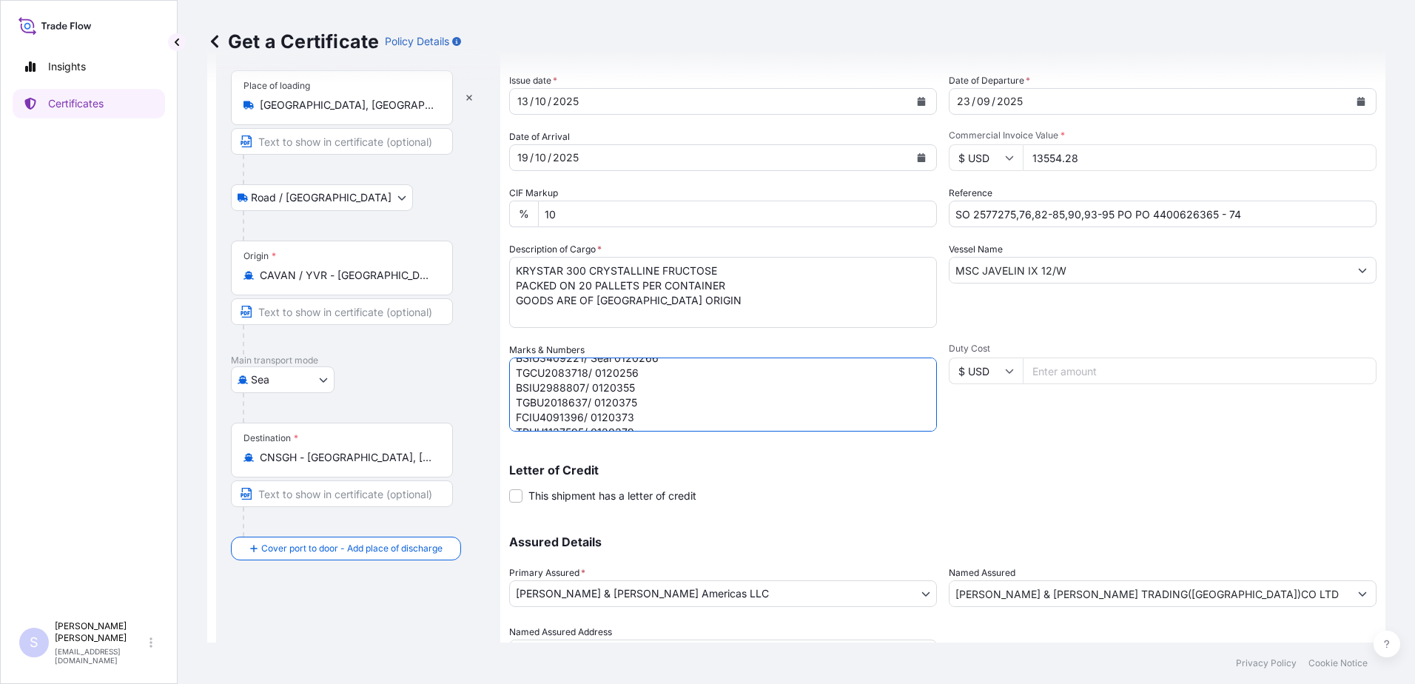
scroll to position [47, 0]
click at [593, 399] on textarea "CAIU3503607 Seal # 0120329 TRHU3247328, Seal # 0120286 ZIMU1297253, Seal # 0120…" at bounding box center [723, 394] width 428 height 74
click at [591, 415] on textarea "CAIU3503607 Seal # 0120329 TRHU3247328, Seal # 0120286 ZIMU1297253, Seal # 0120…" at bounding box center [723, 394] width 428 height 74
click at [592, 417] on textarea "CAIU3503607 Seal # 0120329 TRHU3247328, Seal # 0120286 ZIMU1297253, Seal # 0120…" at bounding box center [723, 394] width 428 height 74
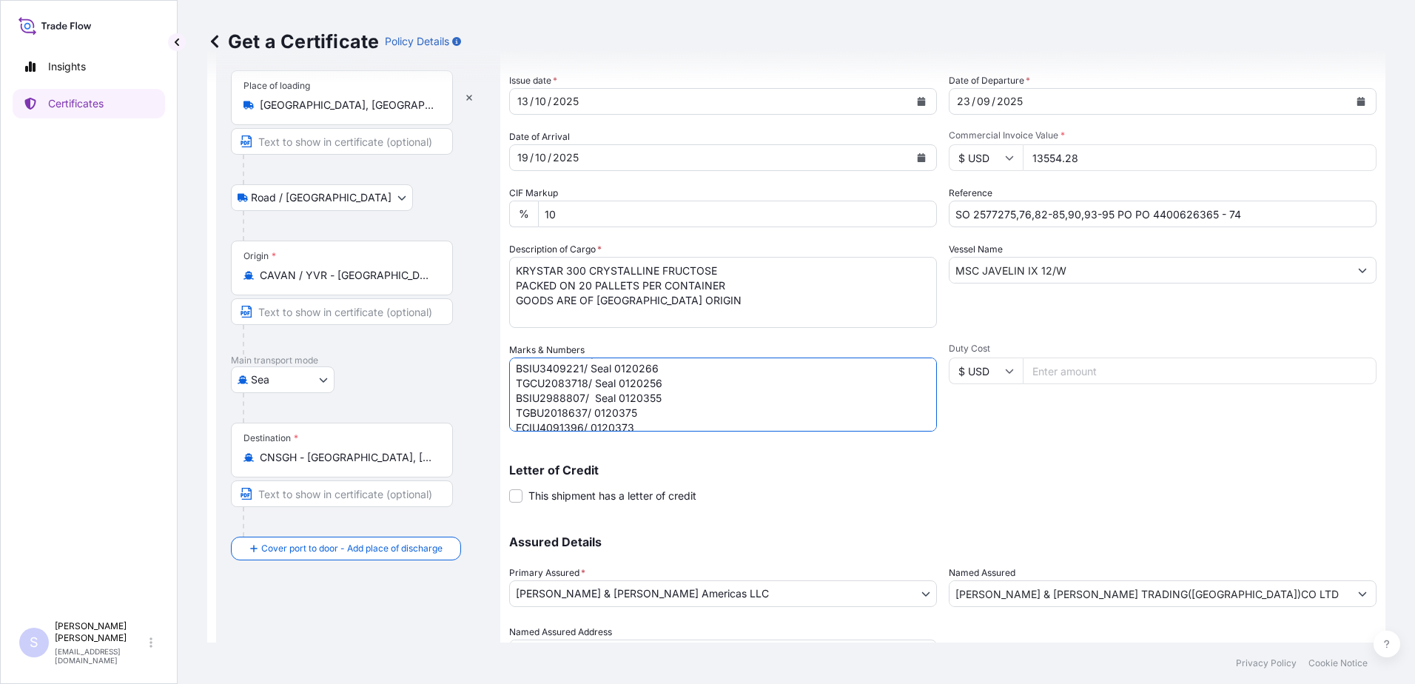
click at [634, 415] on textarea "CAIU3503607 Seal # 0120329 TRHU3247328, Seal # 0120286 ZIMU1297253, Seal # 0120…" at bounding box center [723, 394] width 428 height 74
click at [763, 397] on textarea "CAIU3503607 Seal # 0120329 TRHU3247328, Seal # 0120286 ZIMU1297253, Seal # 0120…" at bounding box center [723, 394] width 428 height 74
click at [611, 397] on textarea "CAIU3503607 Seal # 0120329 TRHU3247328, Seal # 0120286 ZIMU1297253, Seal # 0120…" at bounding box center [723, 394] width 428 height 74
click at [593, 415] on textarea "CAIU3503607 Seal # 0120329 TRHU3247328, Seal # 0120286 ZIMU1297253, Seal # 0120…" at bounding box center [723, 394] width 428 height 74
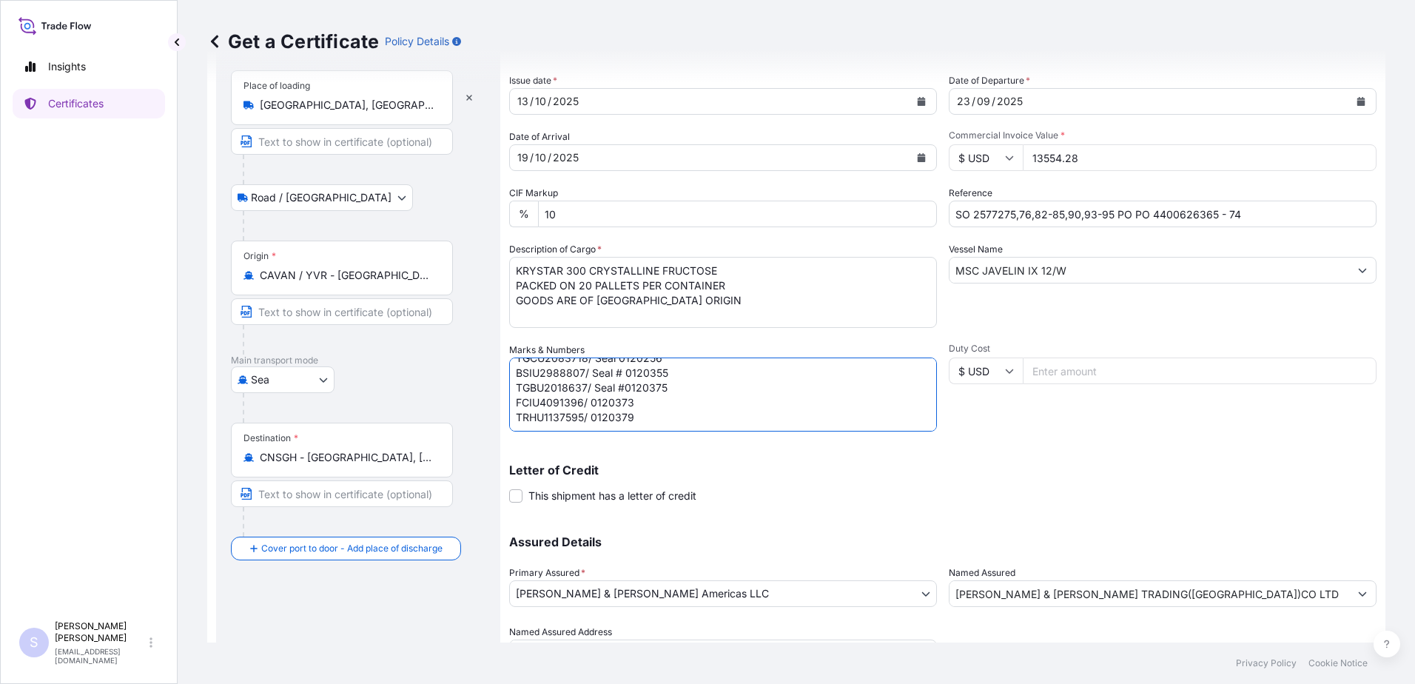
click at [590, 373] on textarea "CAIU3503607 Seal # 0120329 TRHU3247328, Seal # 0120286 ZIMU1297253, Seal # 0120…" at bounding box center [723, 394] width 428 height 74
click at [586, 408] on textarea "CAIU3503607 Seal # 0120329 TRHU3247328, Seal # 0120286 ZIMU1297253, Seal # 0120…" at bounding box center [723, 394] width 428 height 74
click at [612, 423] on textarea "CAIU3503607 Seal # 0120329 TRHU3247328, Seal # 0120286 ZIMU1297253, Seal # 0120…" at bounding box center [723, 394] width 428 height 74
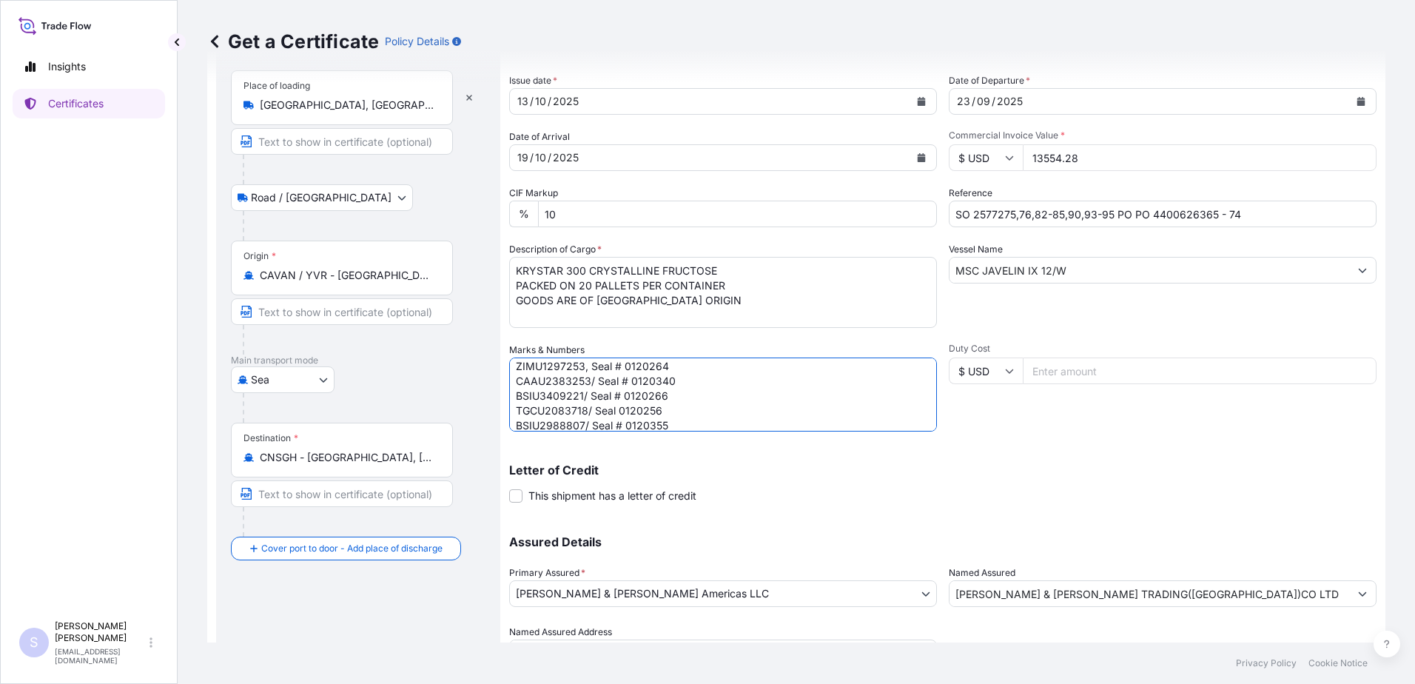
scroll to position [50, 0]
click at [617, 397] on textarea "CAIU3503607 Seal # 0120329 TRHU3247328, Seal # 0120286 ZIMU1297253, Seal # 0120…" at bounding box center [723, 394] width 428 height 74
click at [515, 373] on textarea "CAIU3503607 Seal # 0120329 TRHU3247328, Seal # 0120286 ZIMU1297253, Seal # 0120…" at bounding box center [723, 394] width 428 height 74
click at [833, 413] on textarea "Container : CAIU3503607 Seal # 0120329 TRHU3247328, Seal # 0120286 ZIMU1297253,…" at bounding box center [723, 394] width 428 height 74
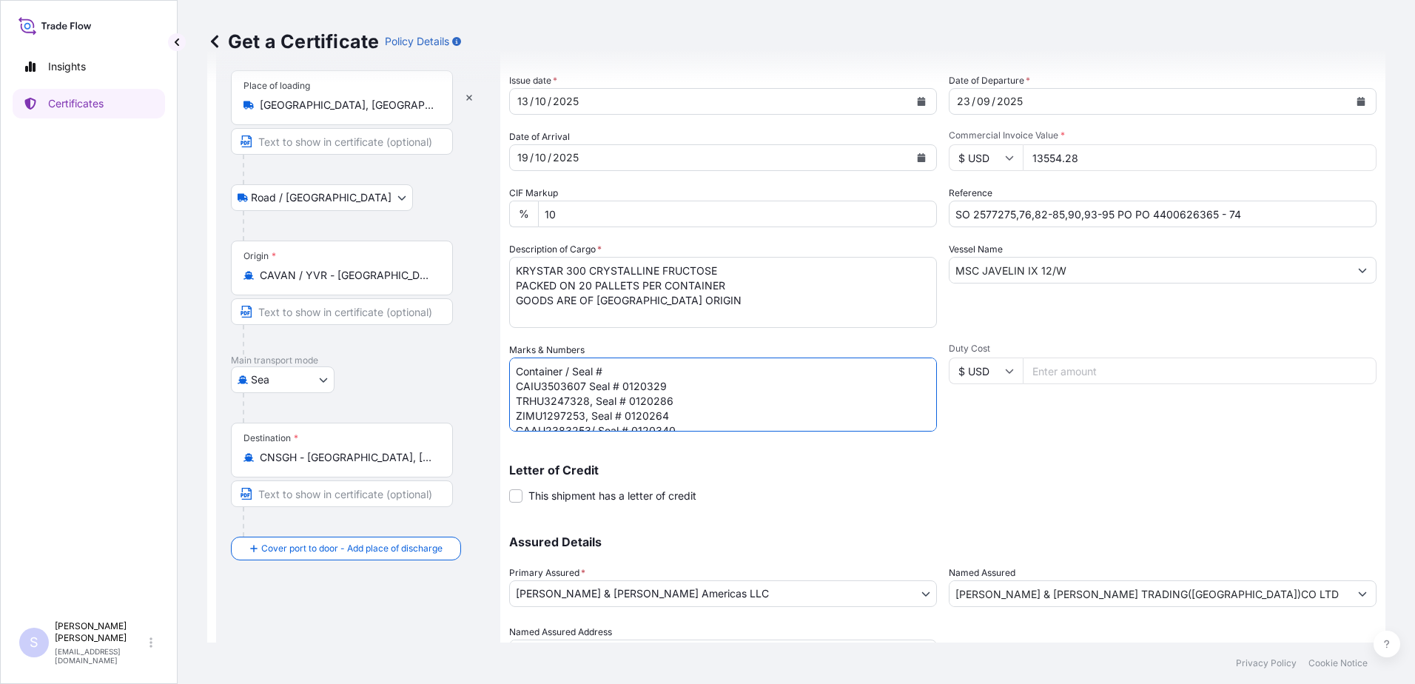
click at [568, 370] on textarea "Container / Seal # CAIU3503607 Seal # 0120329 TRHU3247328, Seal # 0120286 ZIMU1…" at bounding box center [723, 394] width 428 height 74
click at [673, 367] on textarea "Container # / Seal # CAIU3503607 Seal # 0120329 TRHU3247328, Seal # 0120286 ZIM…" at bounding box center [723, 394] width 428 height 74
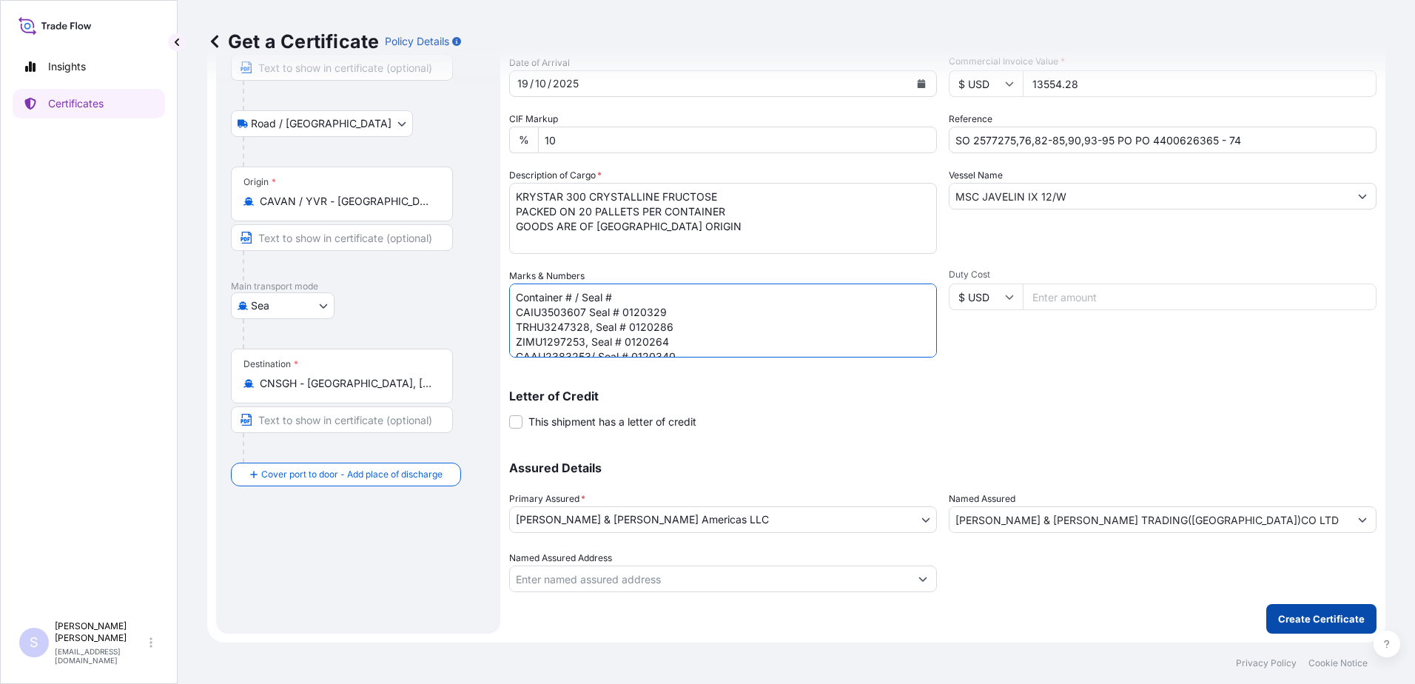
type textarea "Container # / Seal # CAIU3503607 Seal # 0120329 TRHU3247328, Seal # 0120286 ZIM…"
click at [1285, 615] on p "Create Certificate" at bounding box center [1321, 618] width 87 height 15
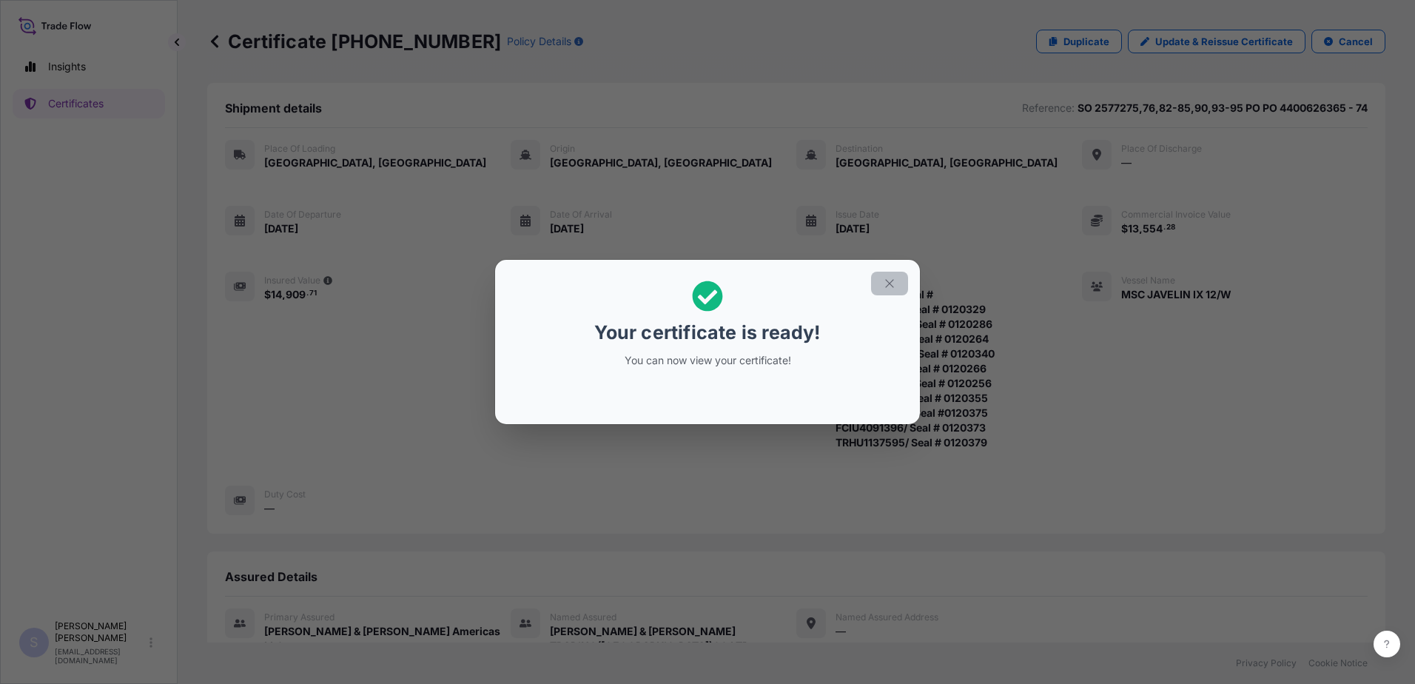
click at [878, 277] on button "button" at bounding box center [889, 284] width 37 height 24
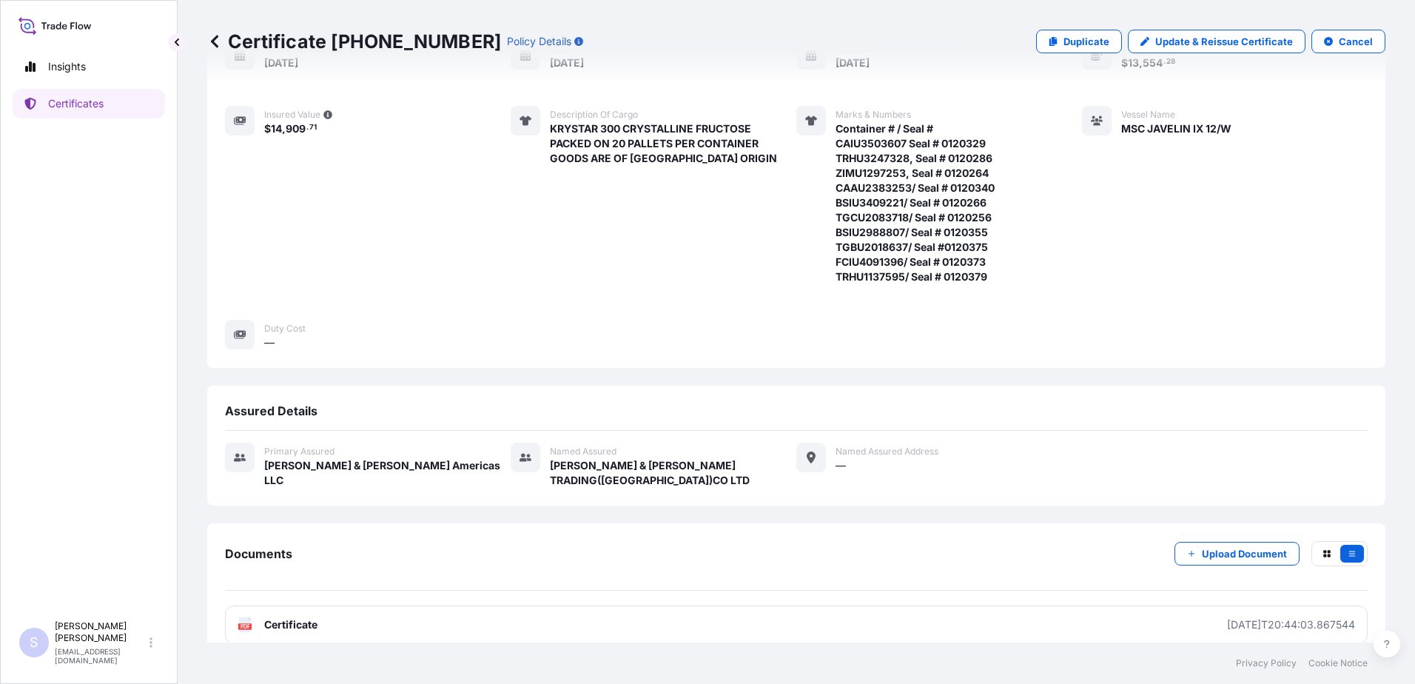
scroll to position [170, 0]
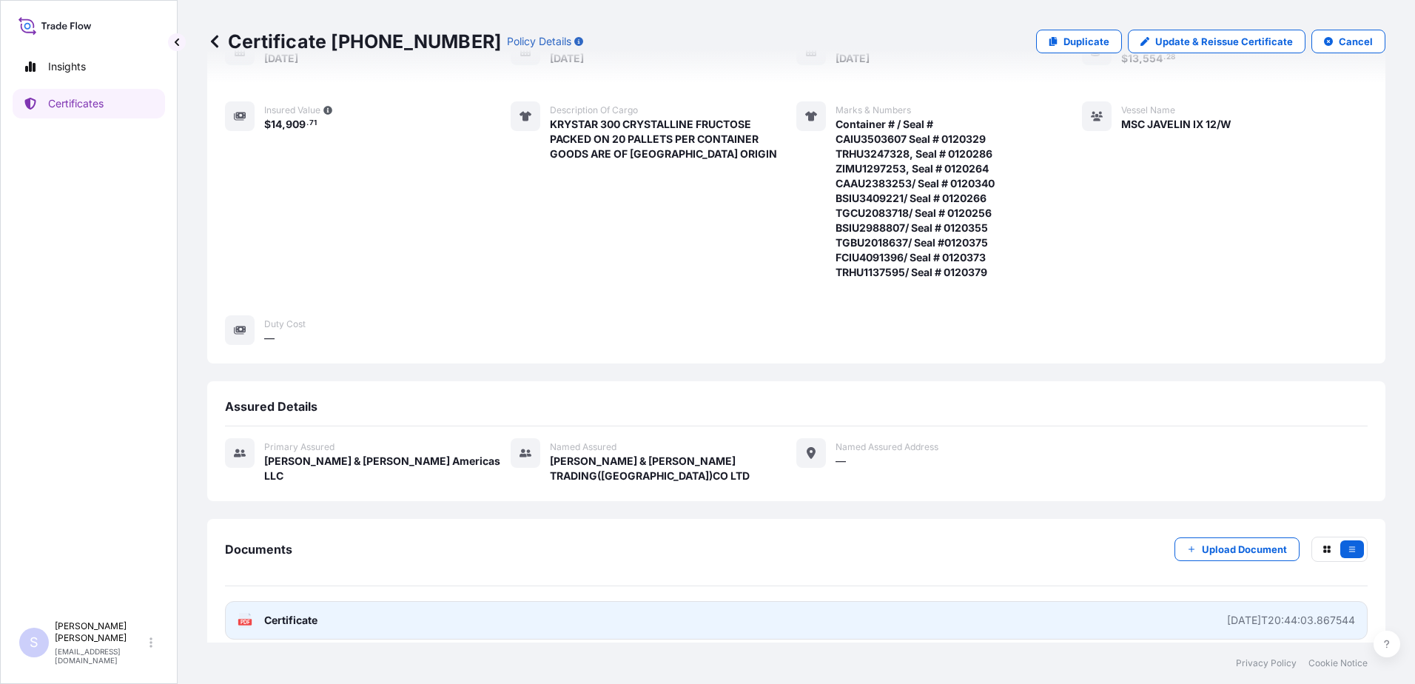
click at [657, 611] on link "PDF Certificate [DATE]T20:44:03.867544" at bounding box center [796, 620] width 1143 height 38
